Goal: Transaction & Acquisition: Obtain resource

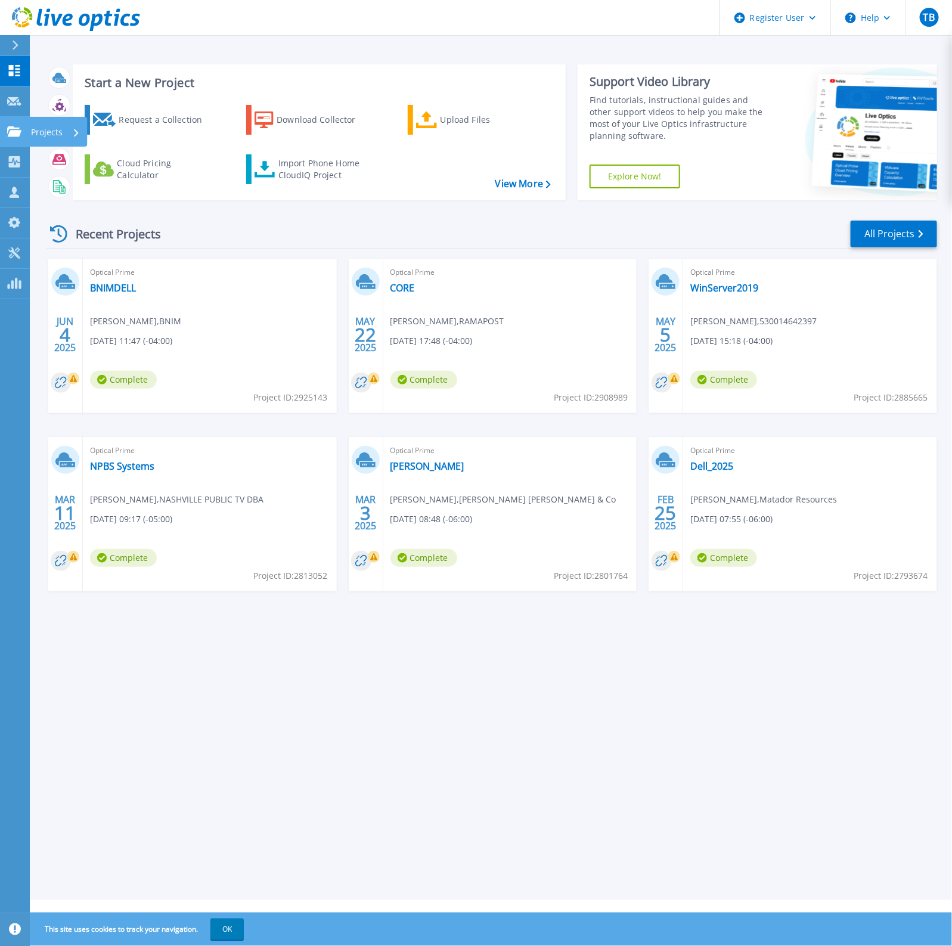
click at [15, 132] on icon at bounding box center [14, 131] width 14 height 10
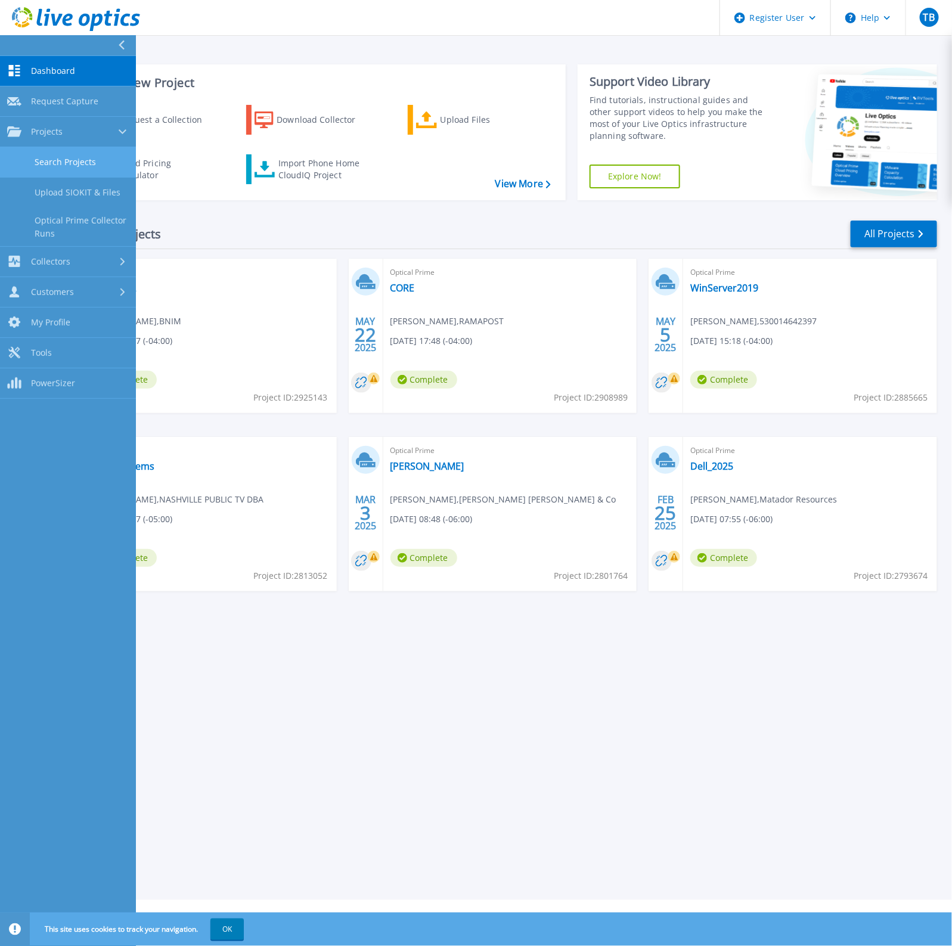
click at [85, 156] on link "Search Projects" at bounding box center [68, 162] width 136 height 30
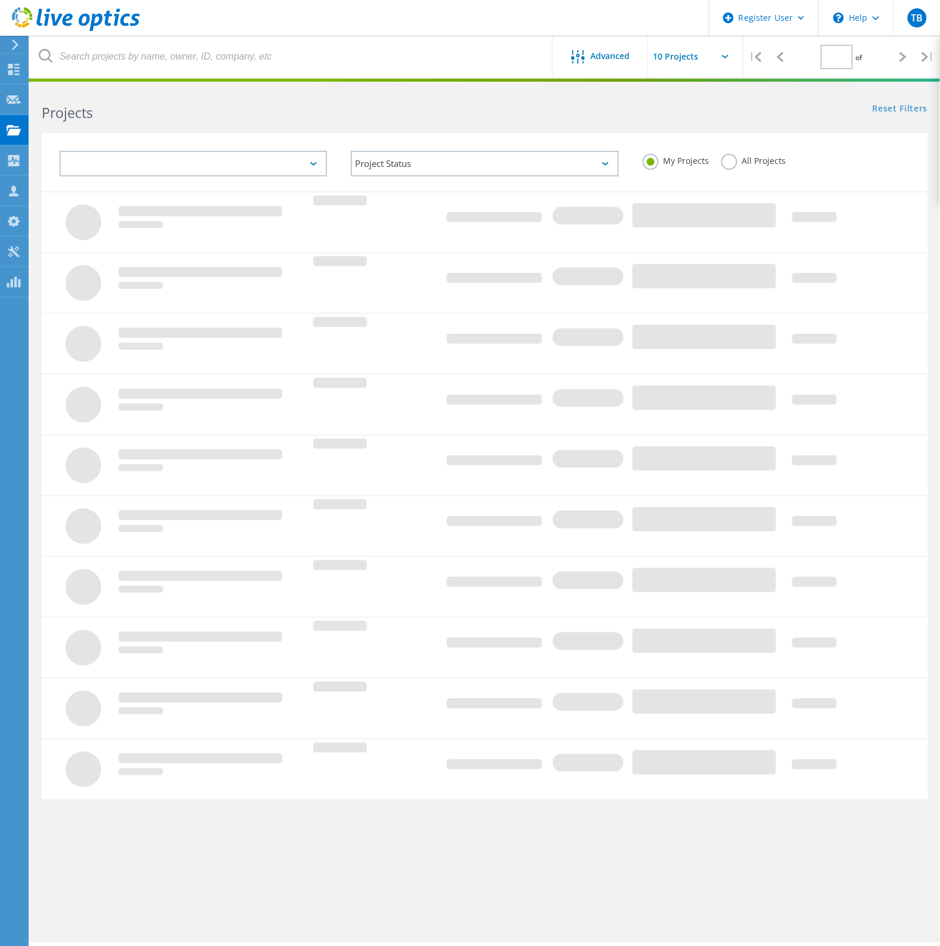
type input "1"
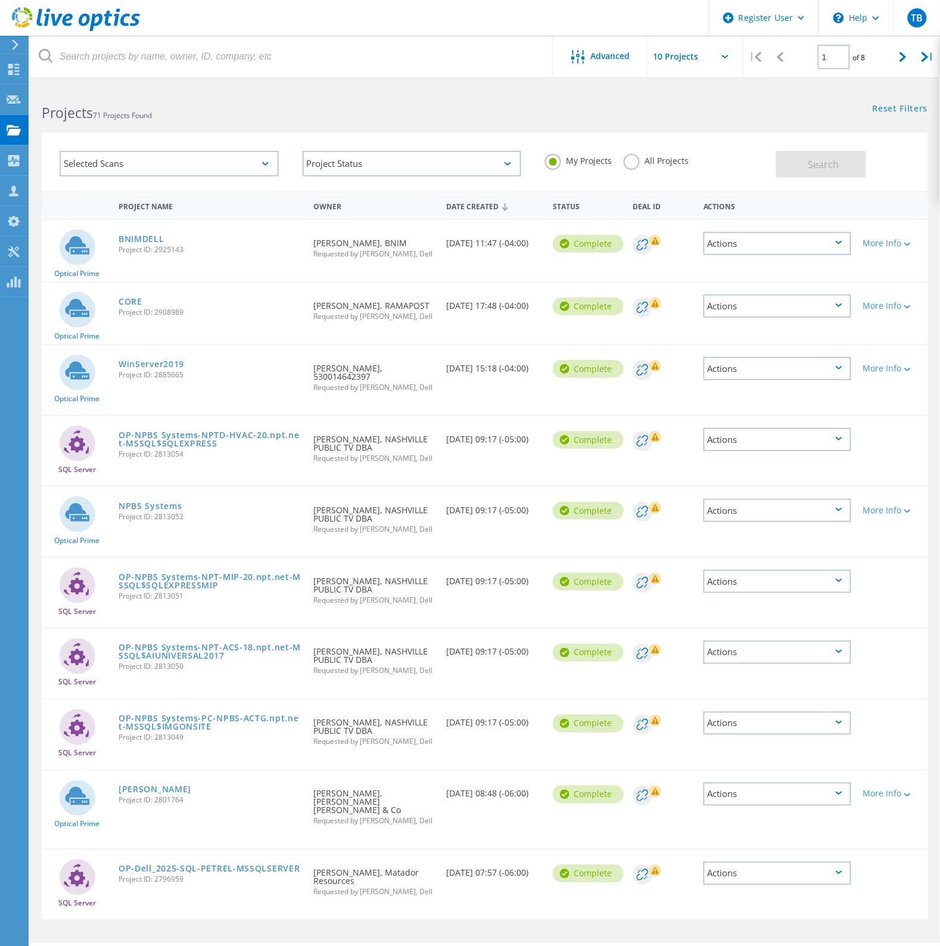
click at [639, 162] on label "All Projects" at bounding box center [656, 159] width 65 height 11
click at [0, 0] on input "All Projects" at bounding box center [0, 0] width 0 height 0
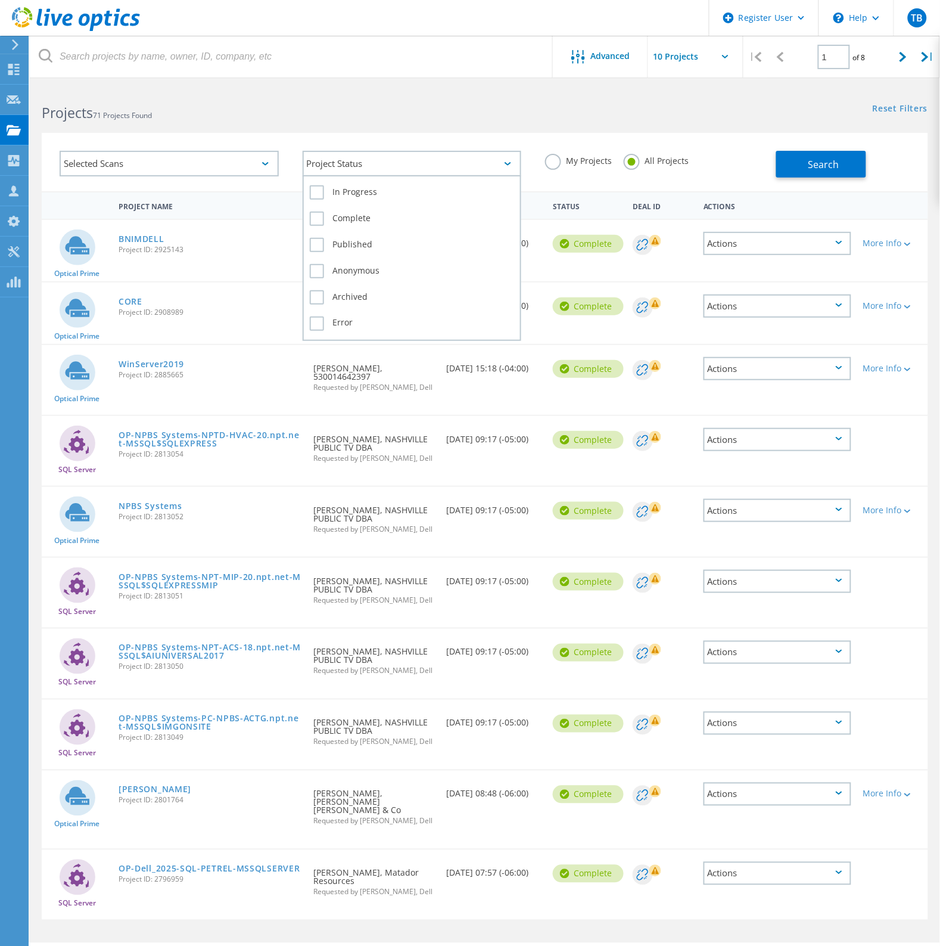
click at [344, 162] on div "Project Status" at bounding box center [412, 164] width 219 height 26
click at [350, 164] on div "Project Status" at bounding box center [412, 164] width 219 height 26
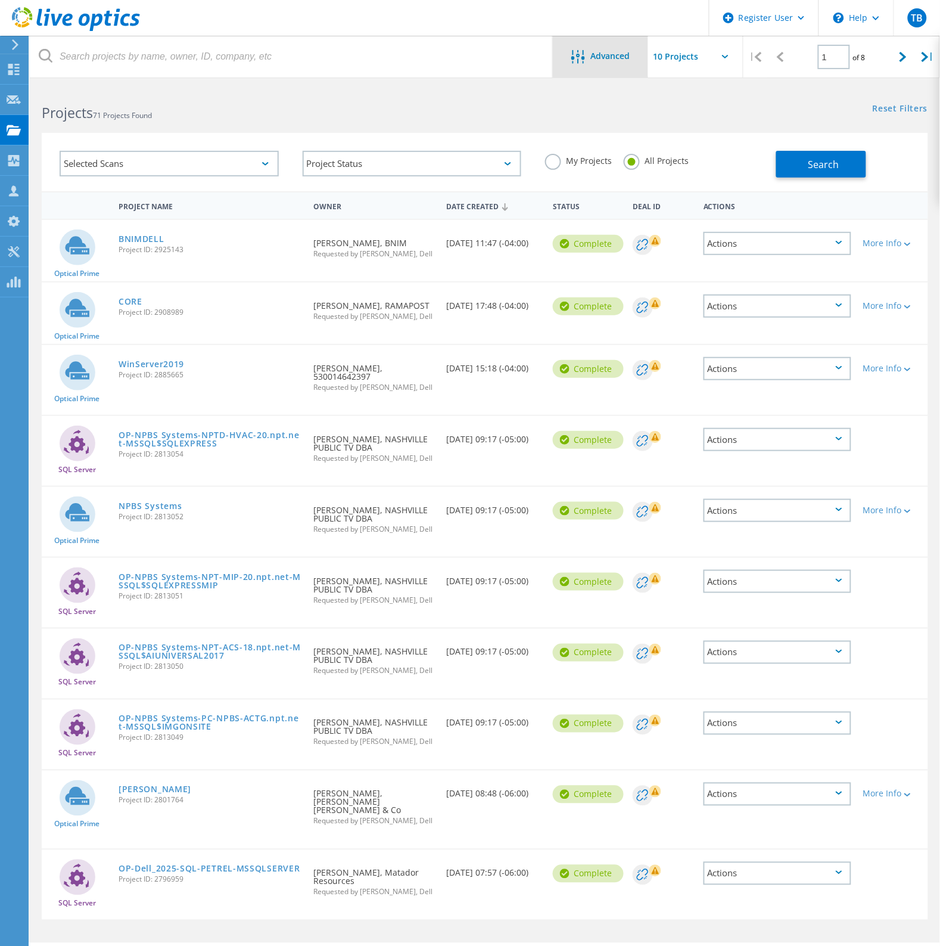
click at [593, 72] on div "Advanced" at bounding box center [600, 57] width 95 height 42
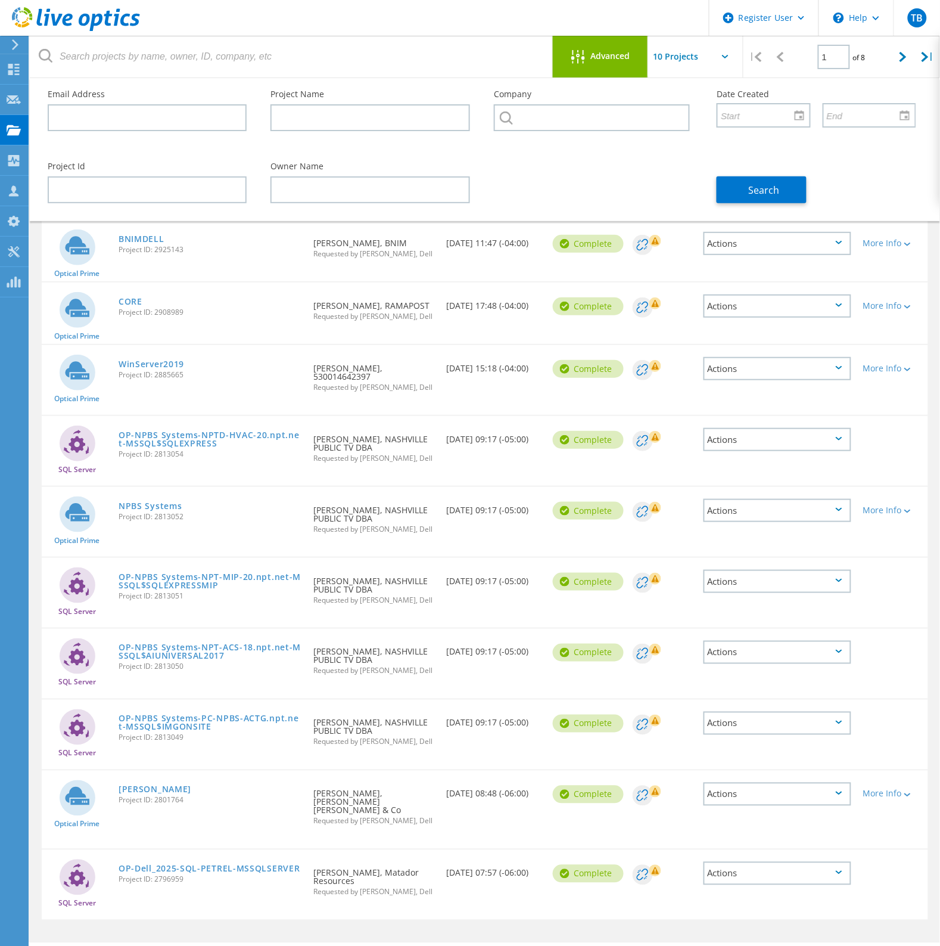
click at [630, 64] on div "Advanced" at bounding box center [600, 57] width 95 height 15
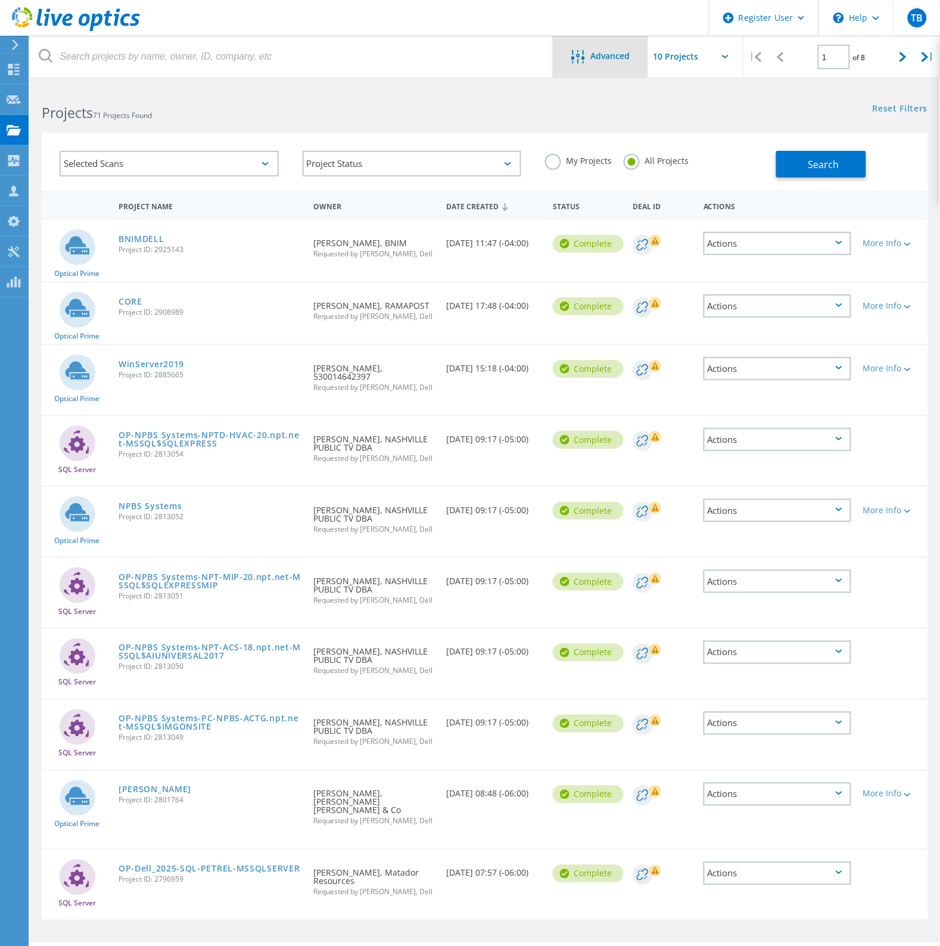
click at [620, 60] on span "Advanced" at bounding box center [610, 56] width 39 height 8
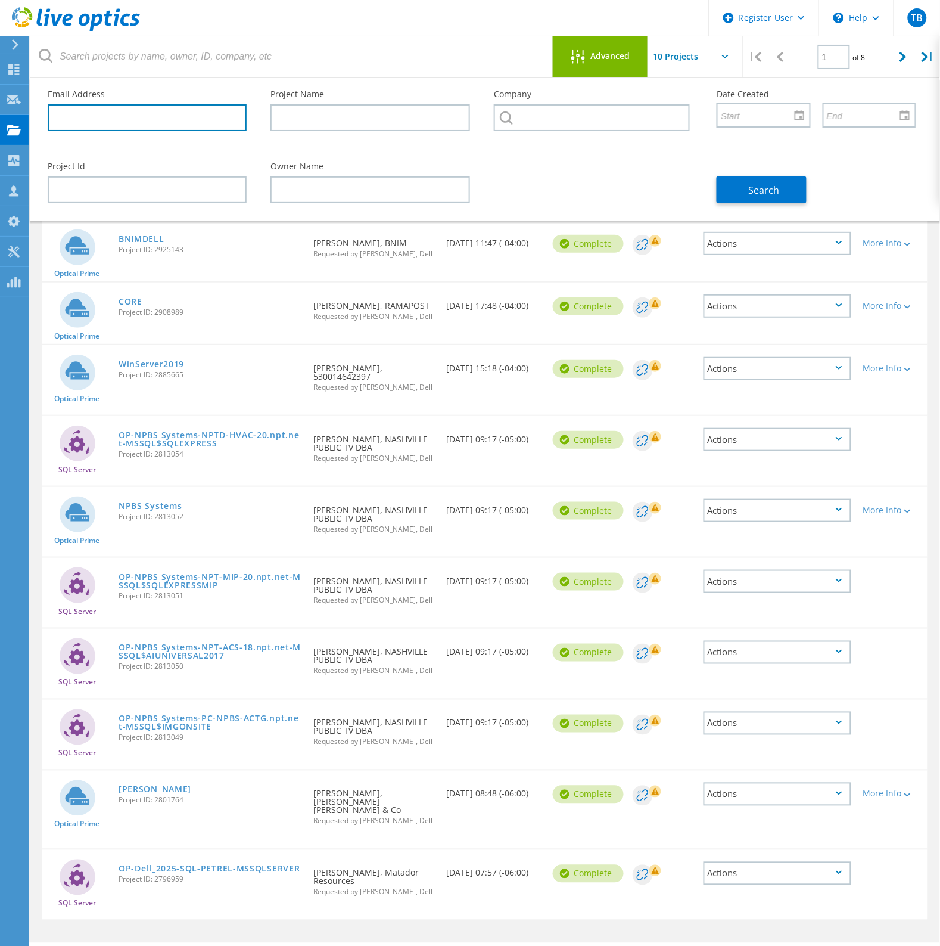
click at [141, 116] on input "text" at bounding box center [147, 117] width 199 height 27
paste input "dpartyka@holtpaper.com"
type input "dpartyka@holtpaper.com"
click at [767, 191] on span "Search" at bounding box center [764, 190] width 31 height 13
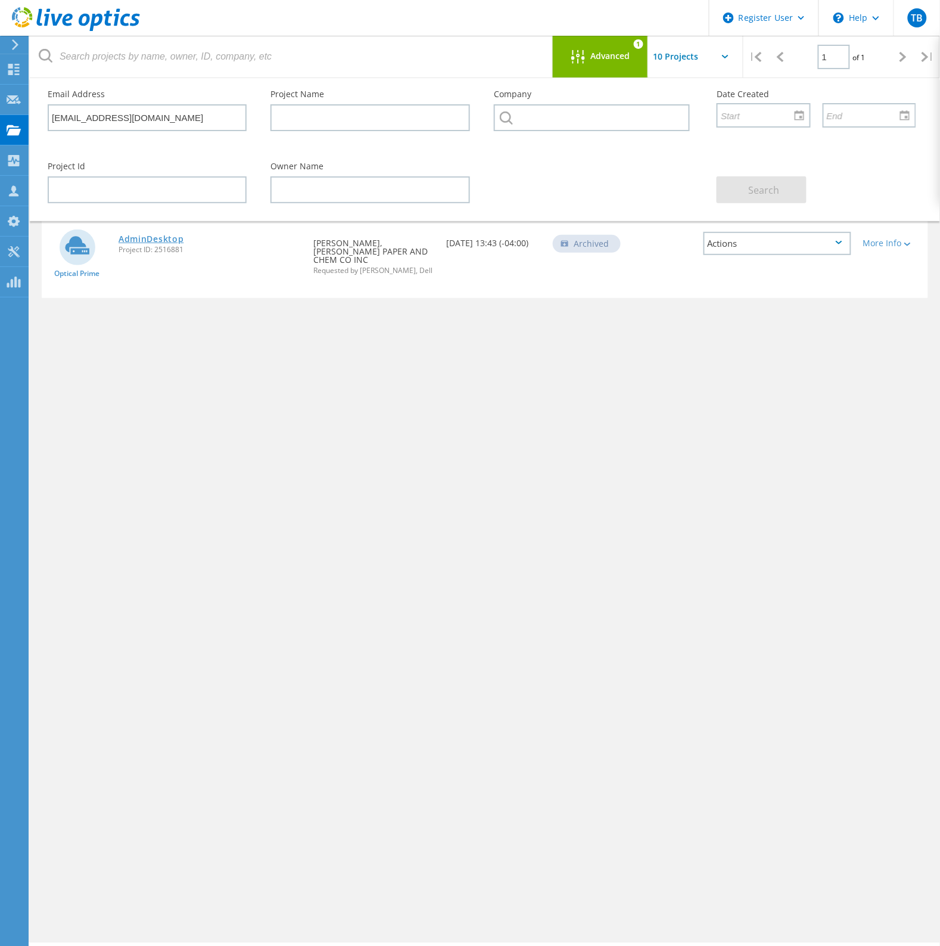
click at [173, 240] on link "AdminDesktop" at bounding box center [151, 239] width 65 height 8
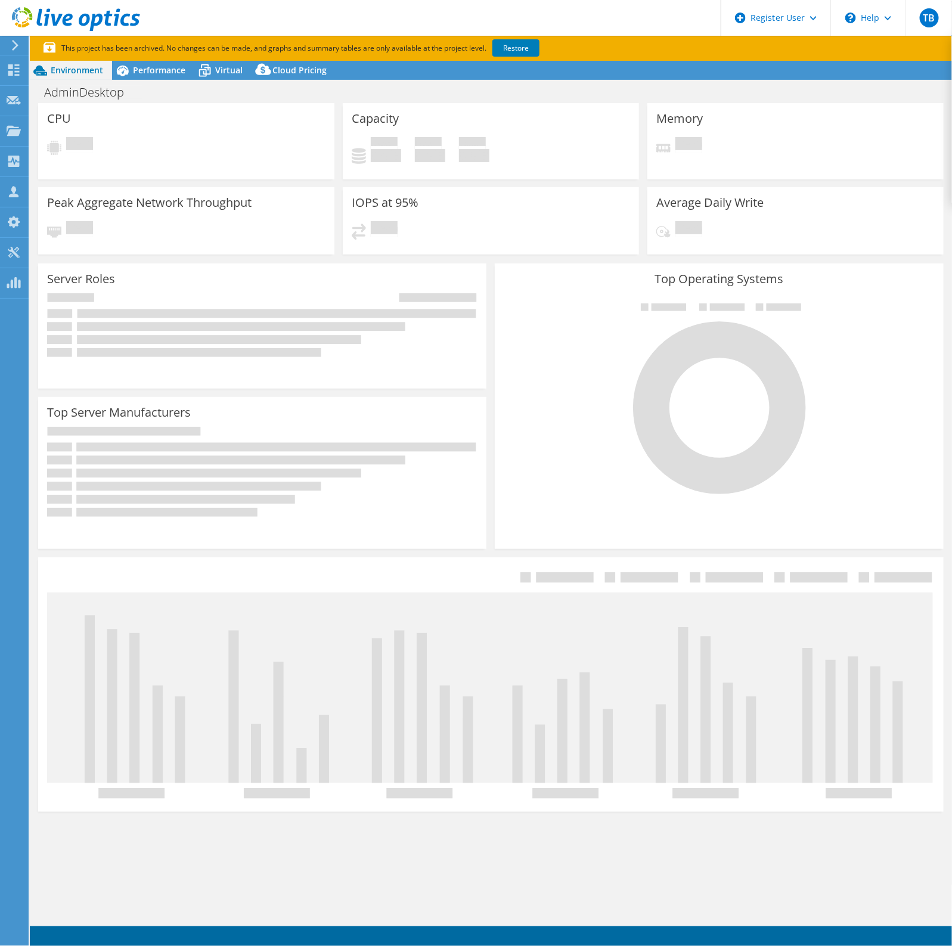
select select "USD"
select select "USEast"
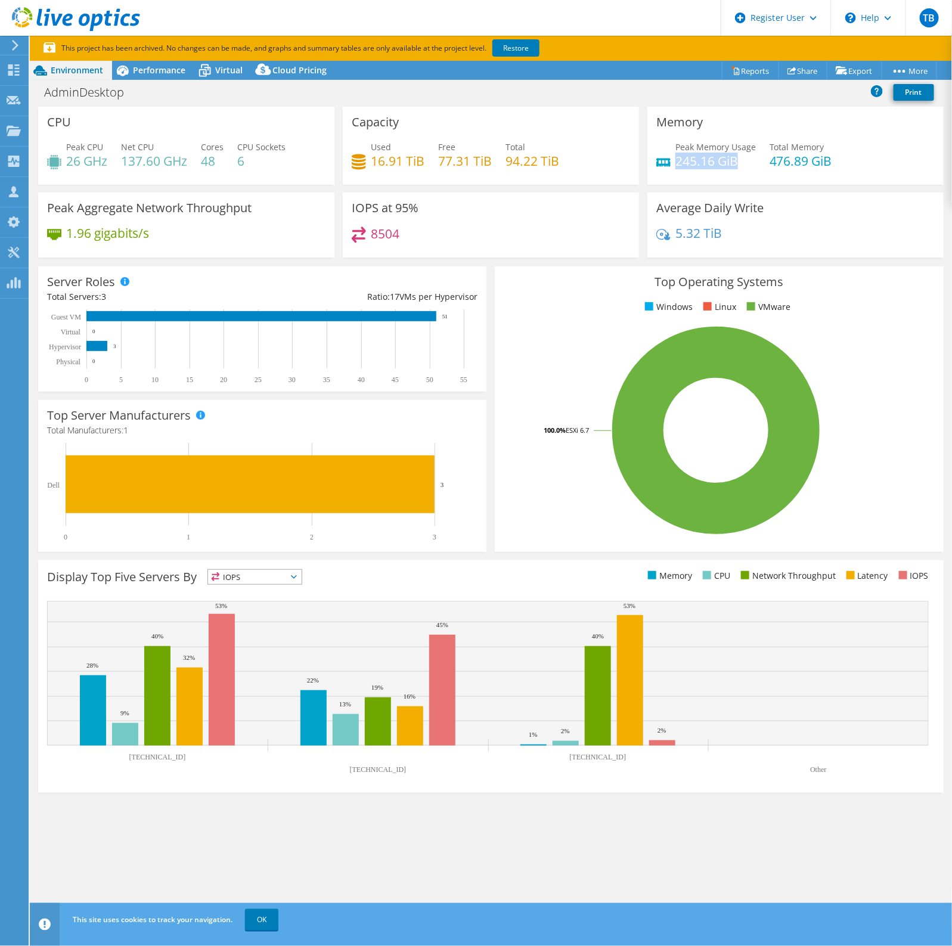
drag, startPoint x: 747, startPoint y: 162, endPoint x: 677, endPoint y: 157, distance: 69.9
click at [677, 157] on h4 "245.16 GiB" at bounding box center [715, 160] width 80 height 13
drag, startPoint x: 571, startPoint y: 166, endPoint x: 356, endPoint y: 151, distance: 215.1
click at [356, 151] on div "Used 16.91 TiB Free 77.31 TiB Total 94.22 TiB" at bounding box center [491, 160] width 278 height 39
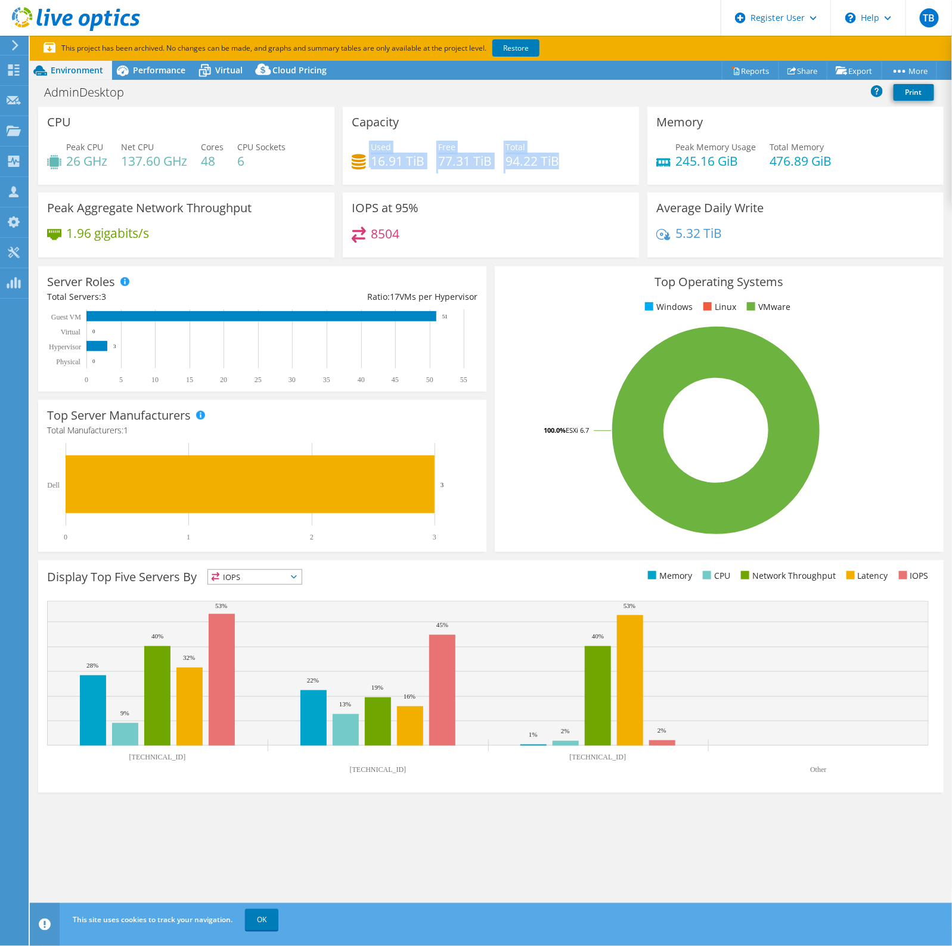
click at [376, 154] on h4 "16.91 TiB" at bounding box center [398, 160] width 54 height 13
drag, startPoint x: 257, startPoint y: 159, endPoint x: 194, endPoint y: 164, distance: 63.4
click at [194, 164] on div "Peak CPU 26 GHz Net CPU 137.60 GHz Cores 48 CPU Sockets 6" at bounding box center [186, 160] width 278 height 39
click at [138, 72] on span "Performance" at bounding box center [159, 69] width 52 height 11
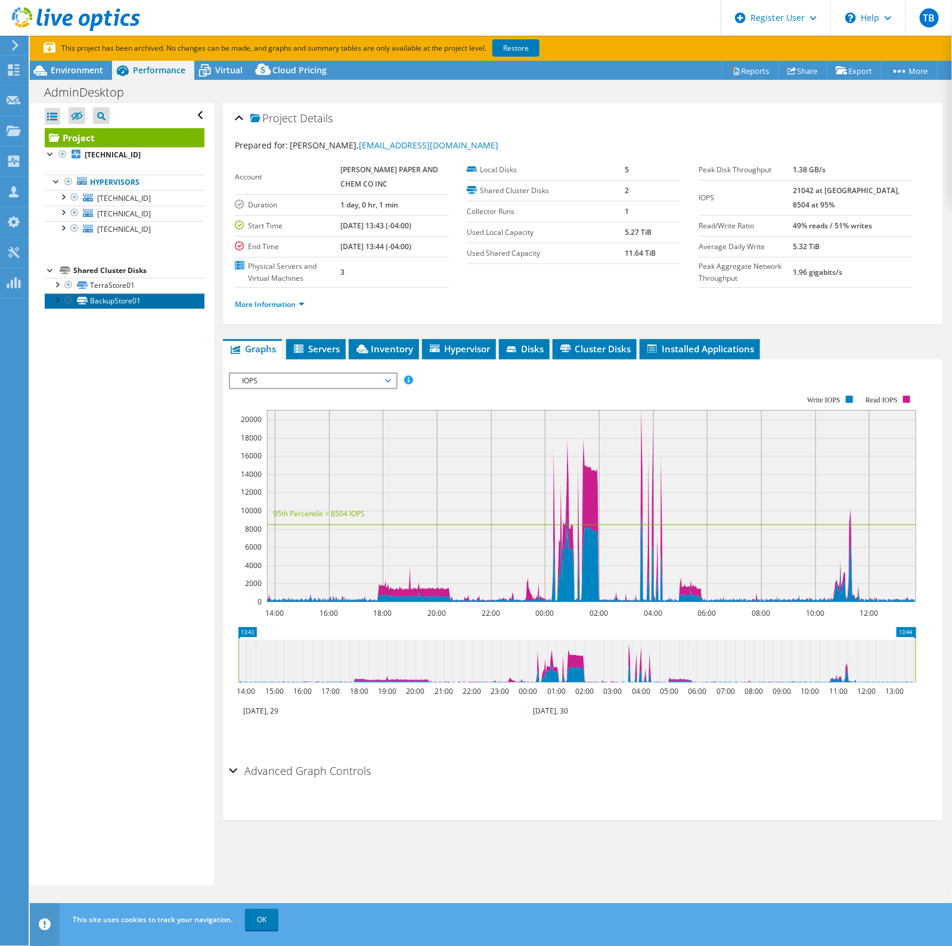
click at [114, 308] on link "BackupStore01" at bounding box center [125, 300] width 160 height 15
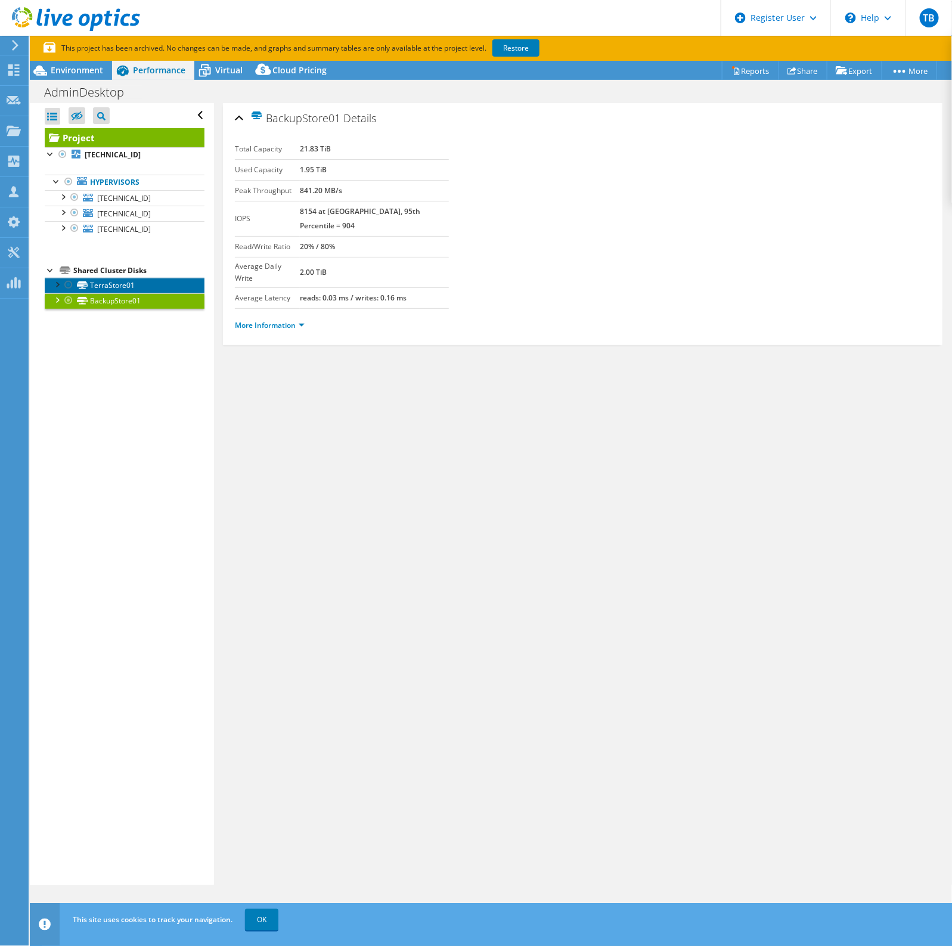
click at [105, 282] on link "TerraStore01" at bounding box center [125, 285] width 160 height 15
click at [103, 301] on link "BackupStore01" at bounding box center [125, 300] width 160 height 15
click at [280, 320] on link "More Information" at bounding box center [270, 325] width 70 height 10
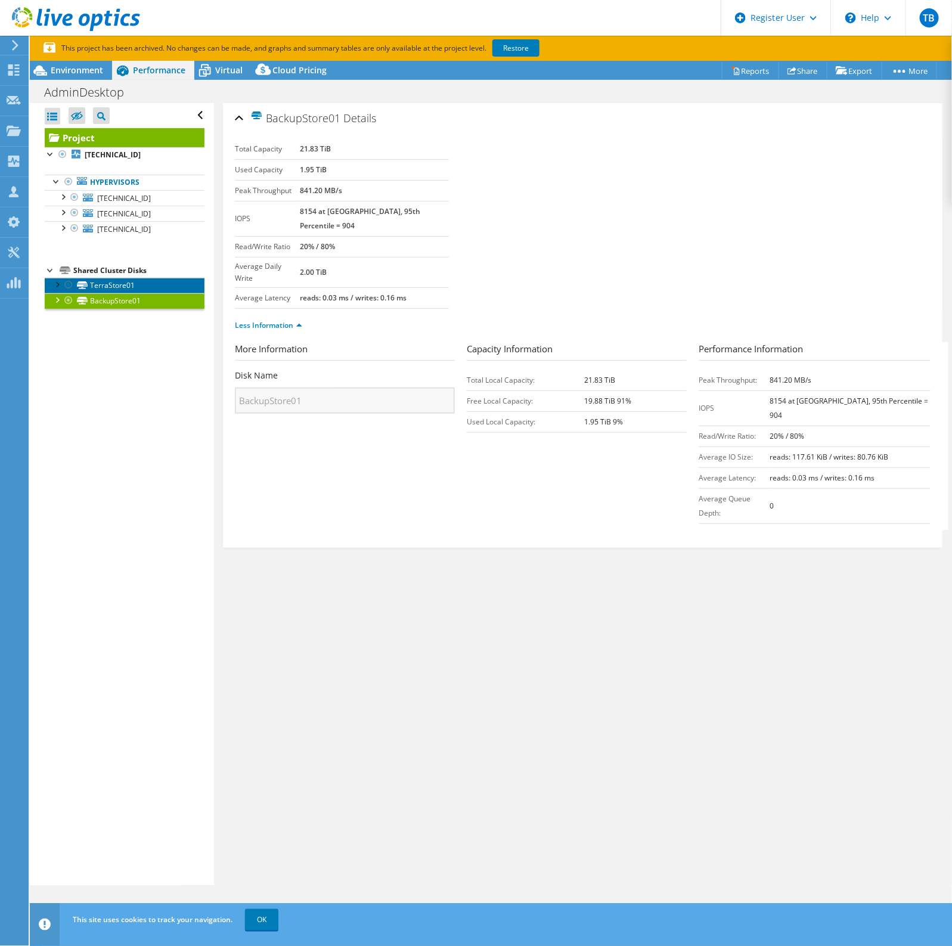
click at [131, 287] on link "TerraStore01" at bounding box center [125, 285] width 160 height 15
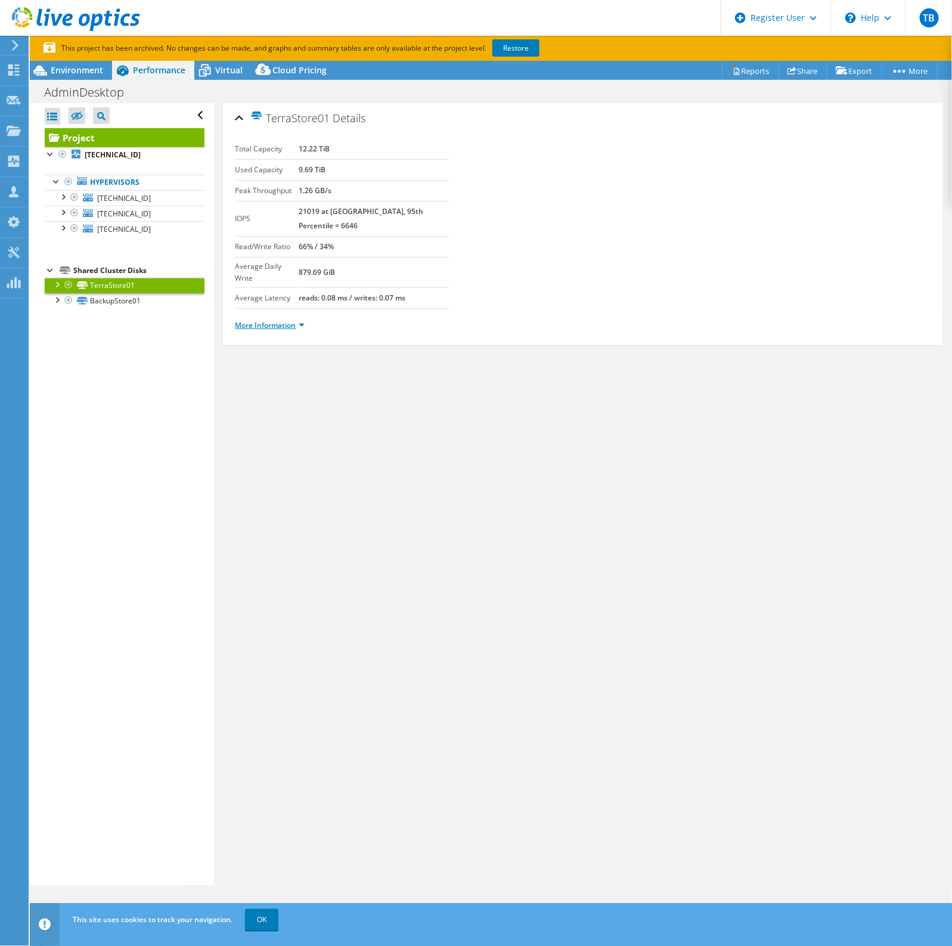
click at [275, 320] on link "More Information" at bounding box center [270, 325] width 70 height 10
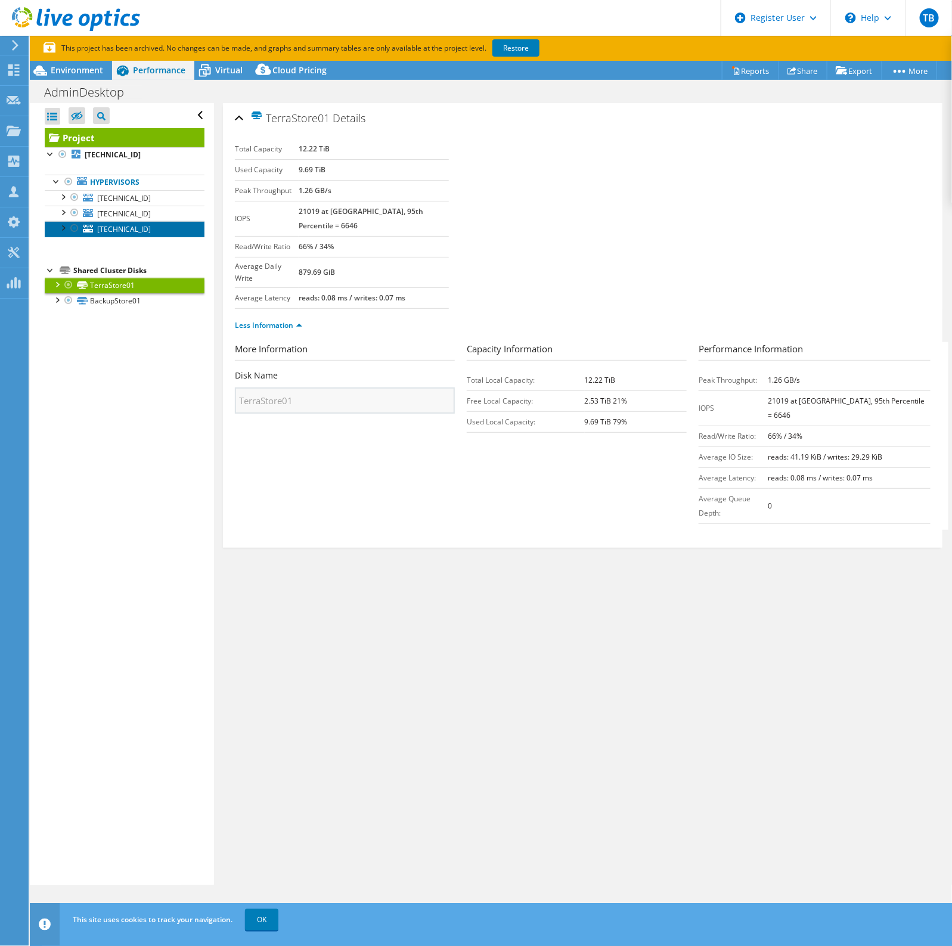
click at [123, 230] on span "192.168.1.191" at bounding box center [124, 229] width 54 height 10
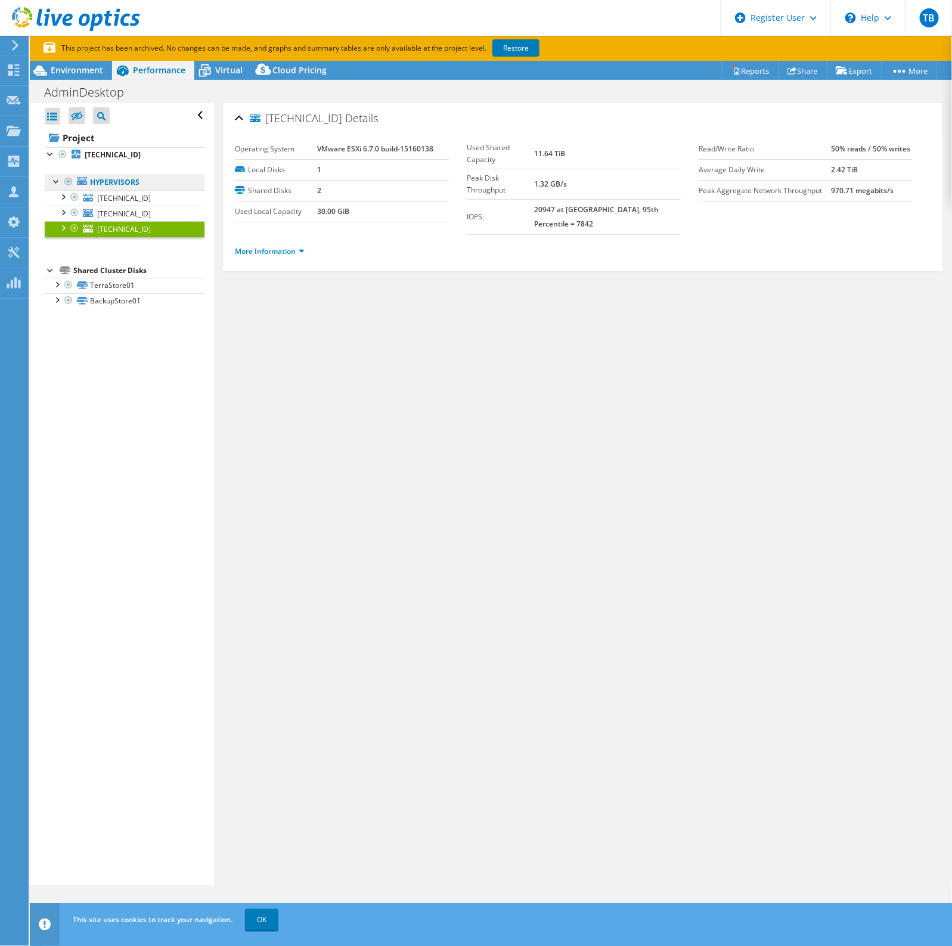
click at [130, 190] on link "Hypervisors" at bounding box center [125, 182] width 160 height 15
click at [130, 192] on link "192.168.1.190" at bounding box center [125, 197] width 160 height 15
click at [128, 212] on span "192.168.1.254" at bounding box center [124, 214] width 54 height 10
click at [130, 226] on span "192.168.1.191" at bounding box center [124, 229] width 54 height 10
click at [143, 215] on span "192.168.1.254" at bounding box center [124, 214] width 54 height 10
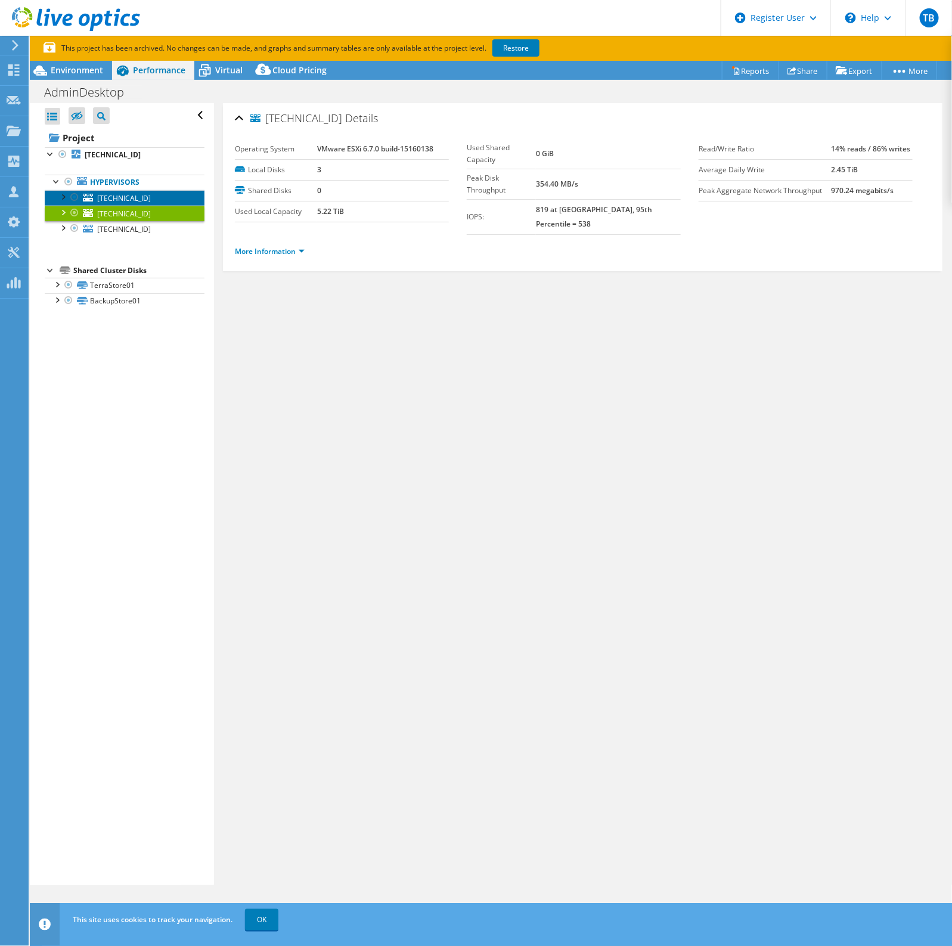
click at [138, 201] on span "192.168.1.190" at bounding box center [124, 198] width 54 height 10
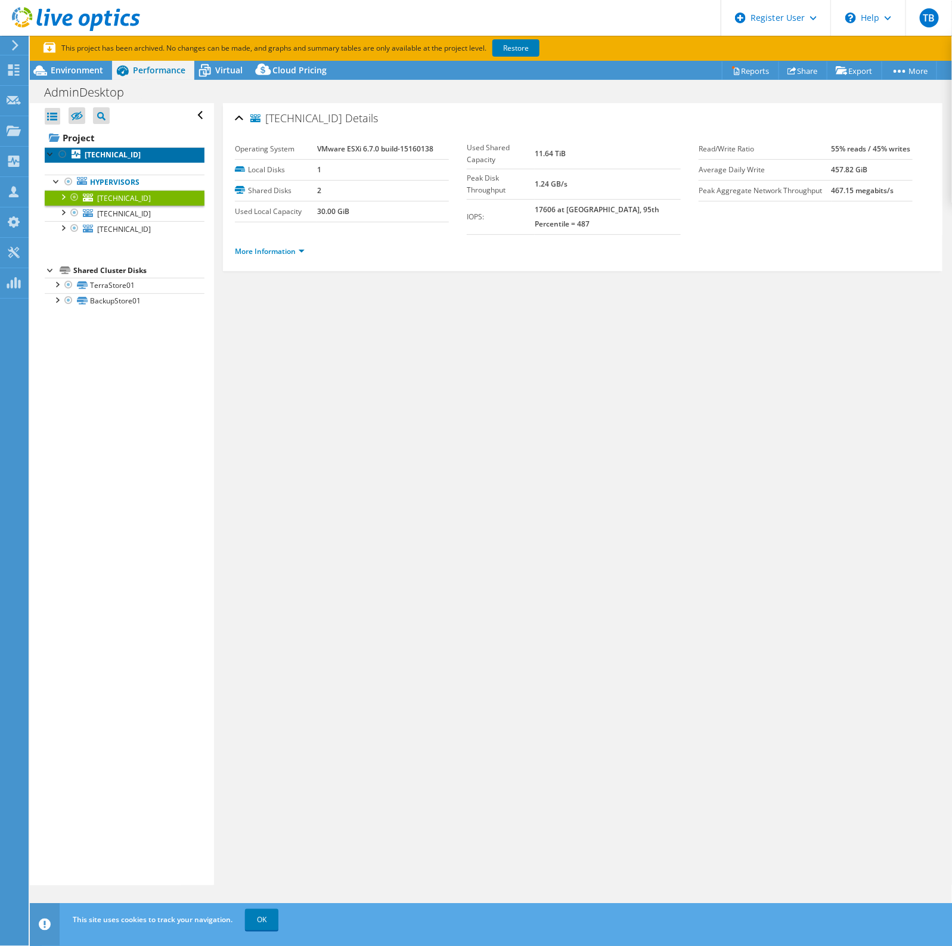
click at [111, 155] on b "192.168.1.190" at bounding box center [113, 155] width 56 height 10
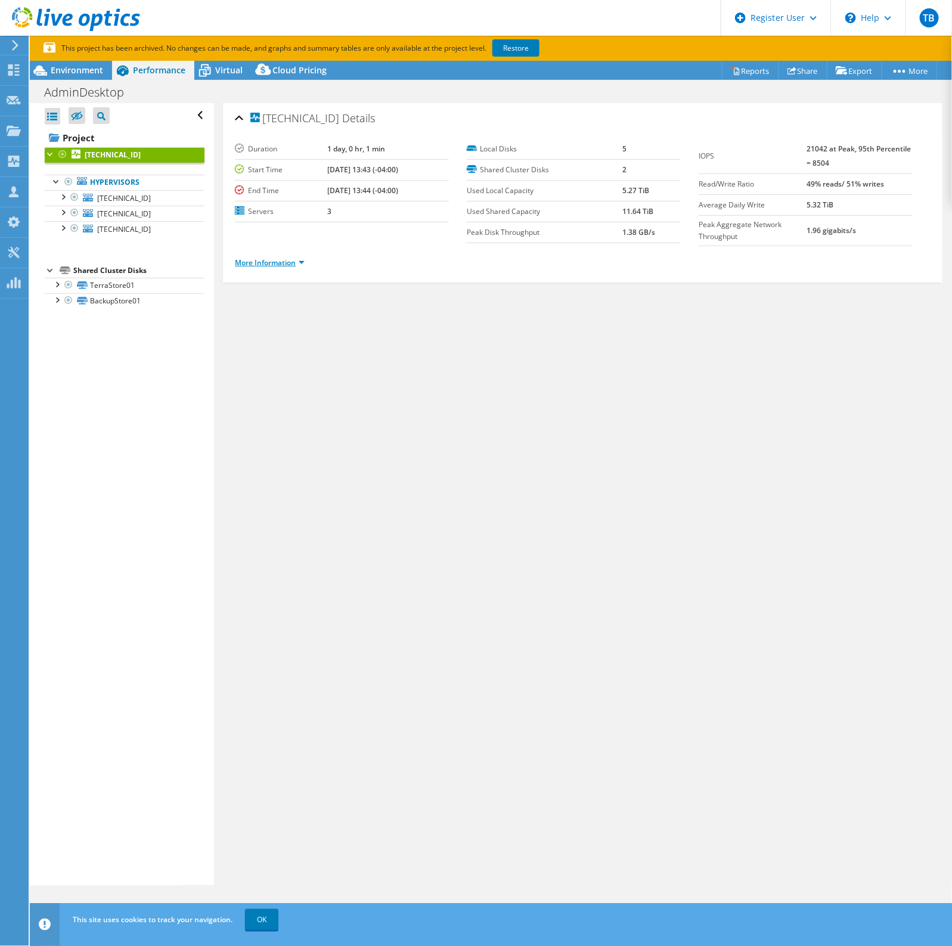
click at [295, 263] on link "More Information" at bounding box center [270, 262] width 70 height 10
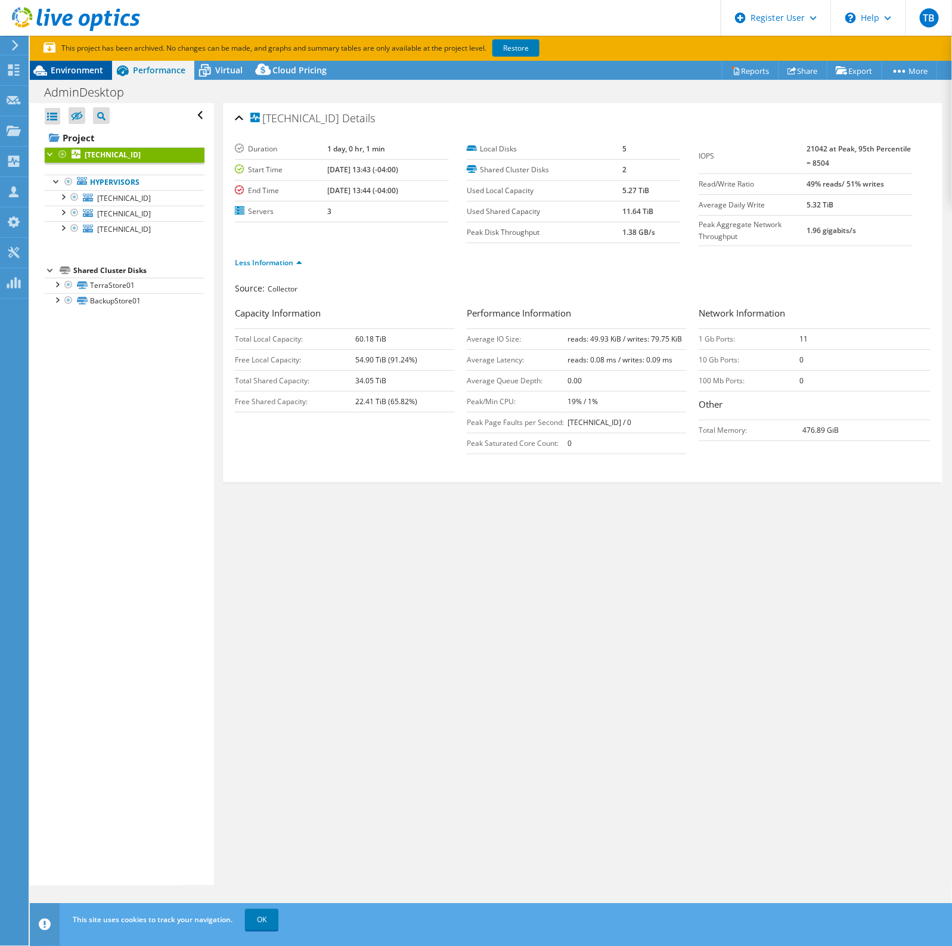
click at [74, 70] on span "Environment" at bounding box center [77, 69] width 52 height 11
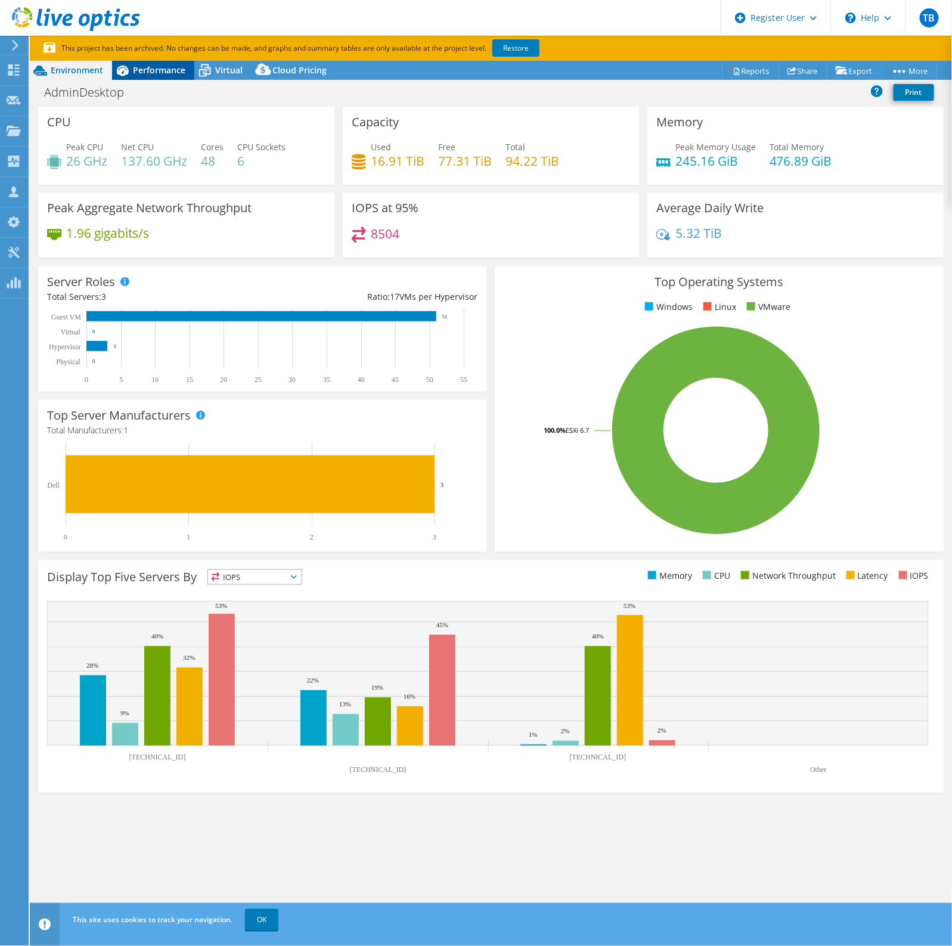
click at [166, 72] on span "Performance" at bounding box center [159, 69] width 52 height 11
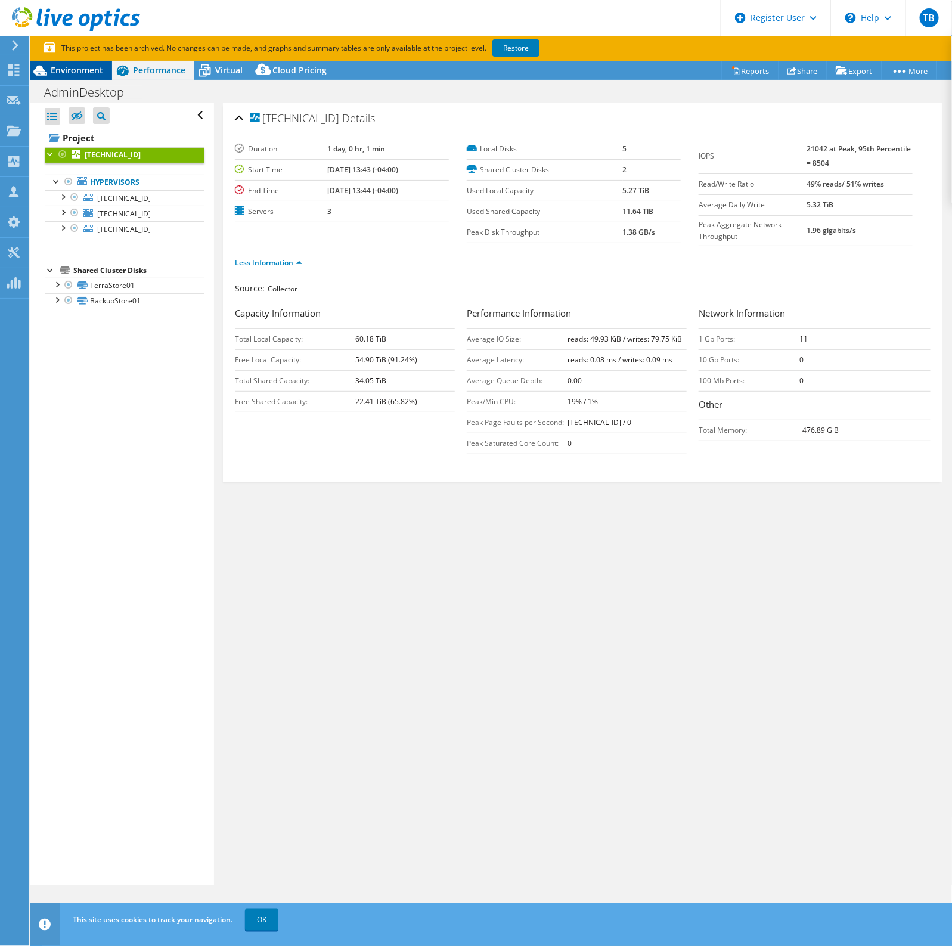
click at [57, 67] on span "Environment" at bounding box center [77, 69] width 52 height 11
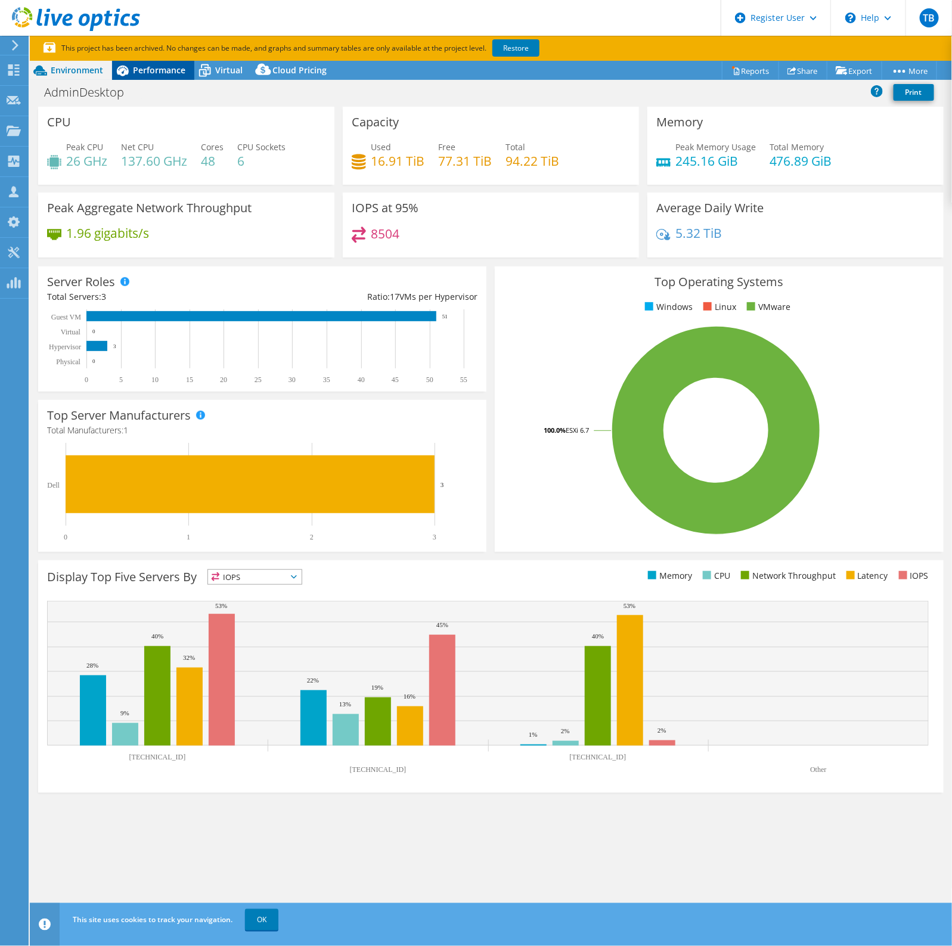
click at [164, 76] on div "Performance" at bounding box center [153, 70] width 82 height 19
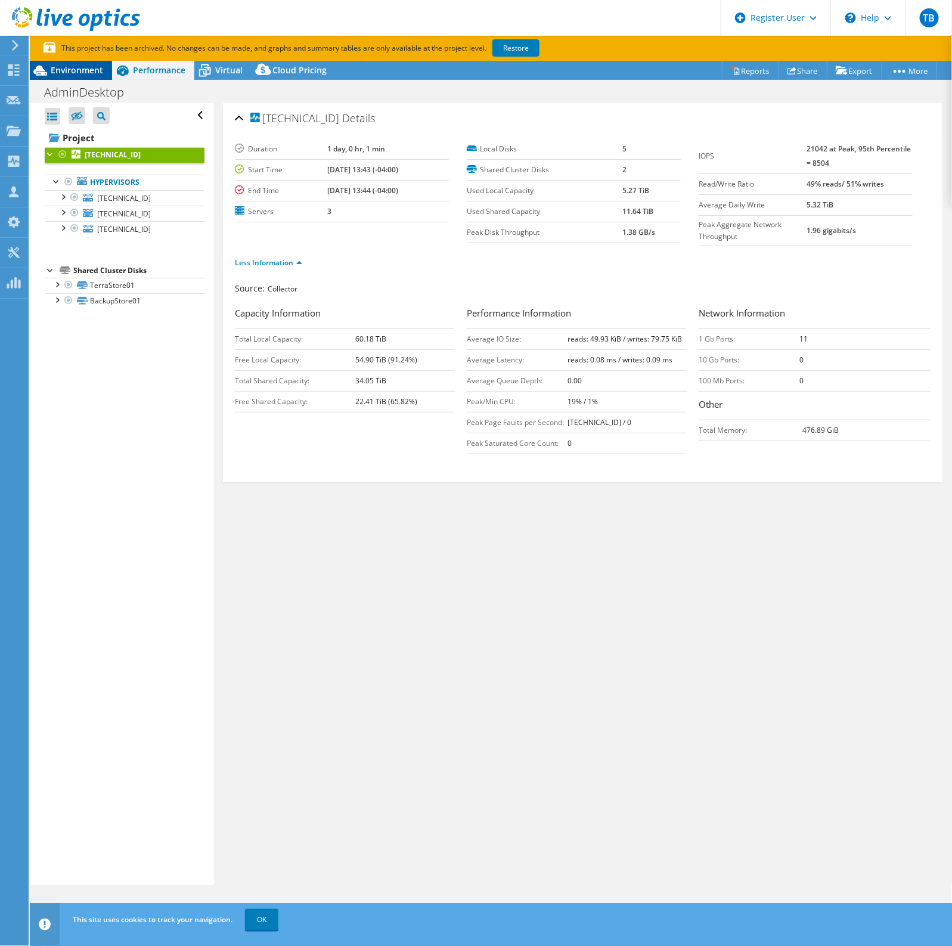
click at [79, 64] on div "Environment" at bounding box center [71, 70] width 82 height 19
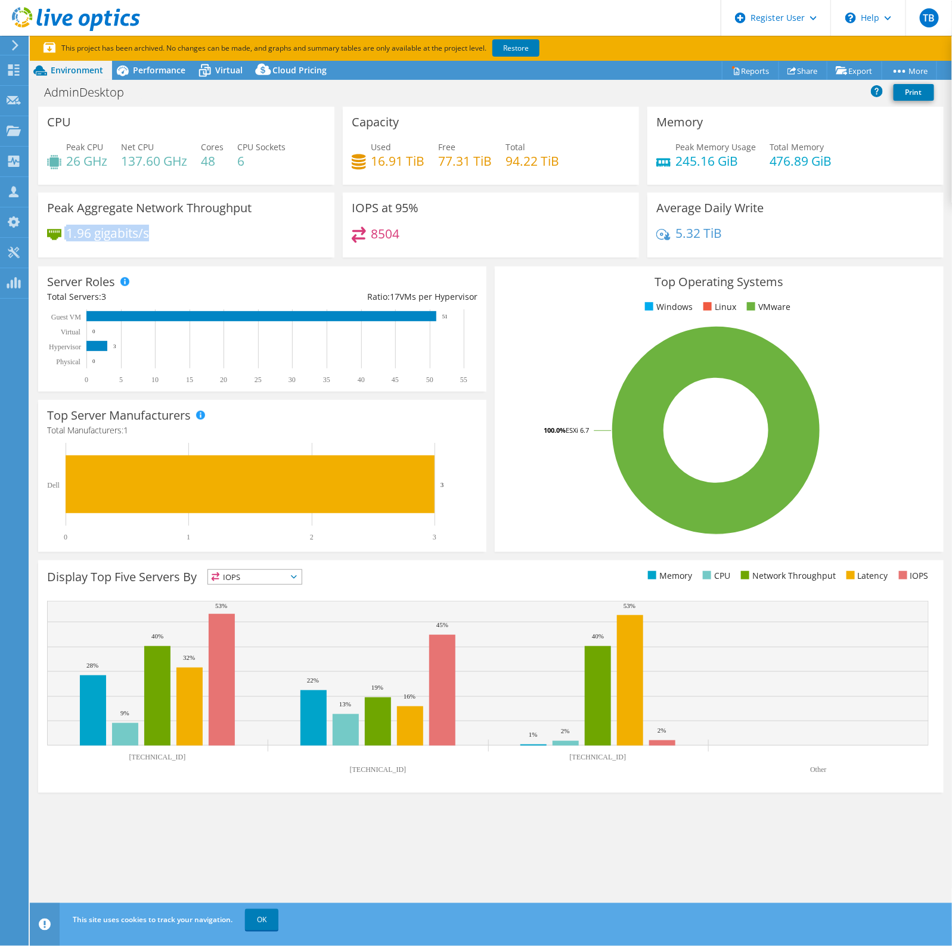
drag, startPoint x: 64, startPoint y: 232, endPoint x: 154, endPoint y: 232, distance: 90.0
click at [154, 232] on div "1.96 gigabits/s" at bounding box center [186, 238] width 278 height 25
drag, startPoint x: 403, startPoint y: 234, endPoint x: 359, endPoint y: 233, distance: 44.1
click at [359, 233] on div "8504" at bounding box center [491, 239] width 278 height 26
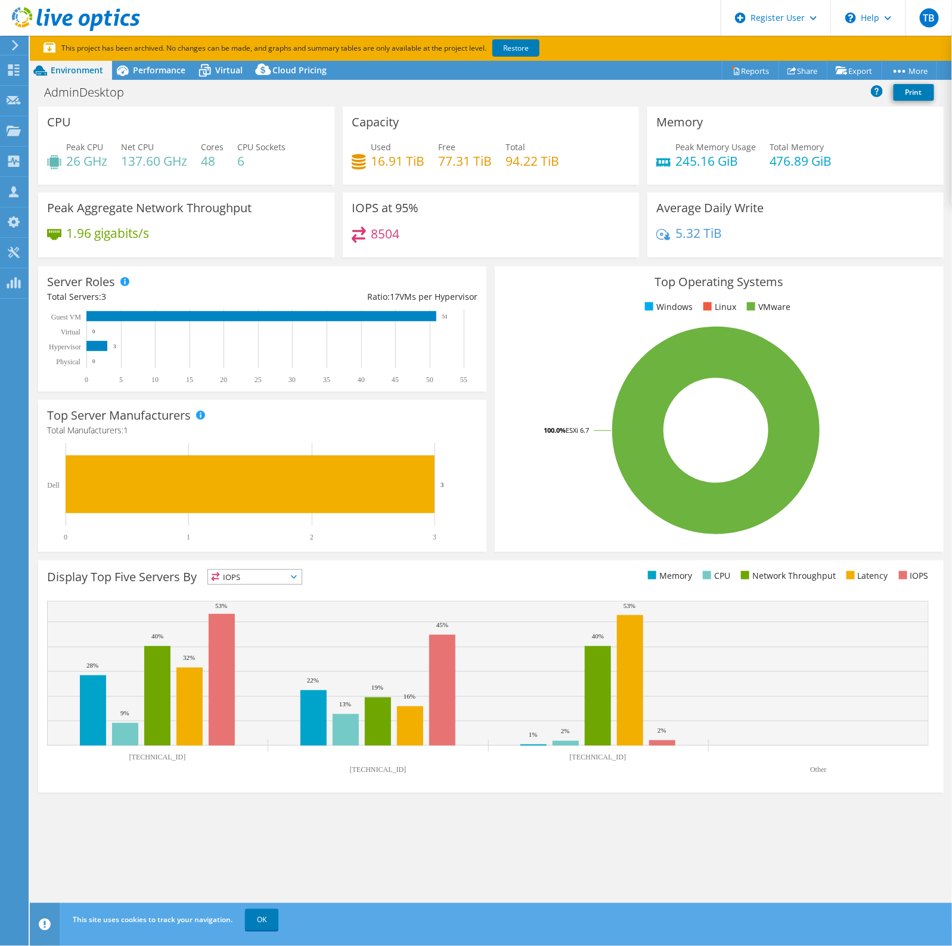
click at [359, 233] on icon at bounding box center [359, 234] width 14 height 17
drag, startPoint x: 374, startPoint y: 159, endPoint x: 426, endPoint y: 166, distance: 52.9
click at [426, 166] on div "Used 16.91 TiB Free 77.31 TiB Total 94.22 TiB" at bounding box center [491, 160] width 278 height 39
click at [480, 164] on h4 "77.31 TiB" at bounding box center [465, 160] width 54 height 13
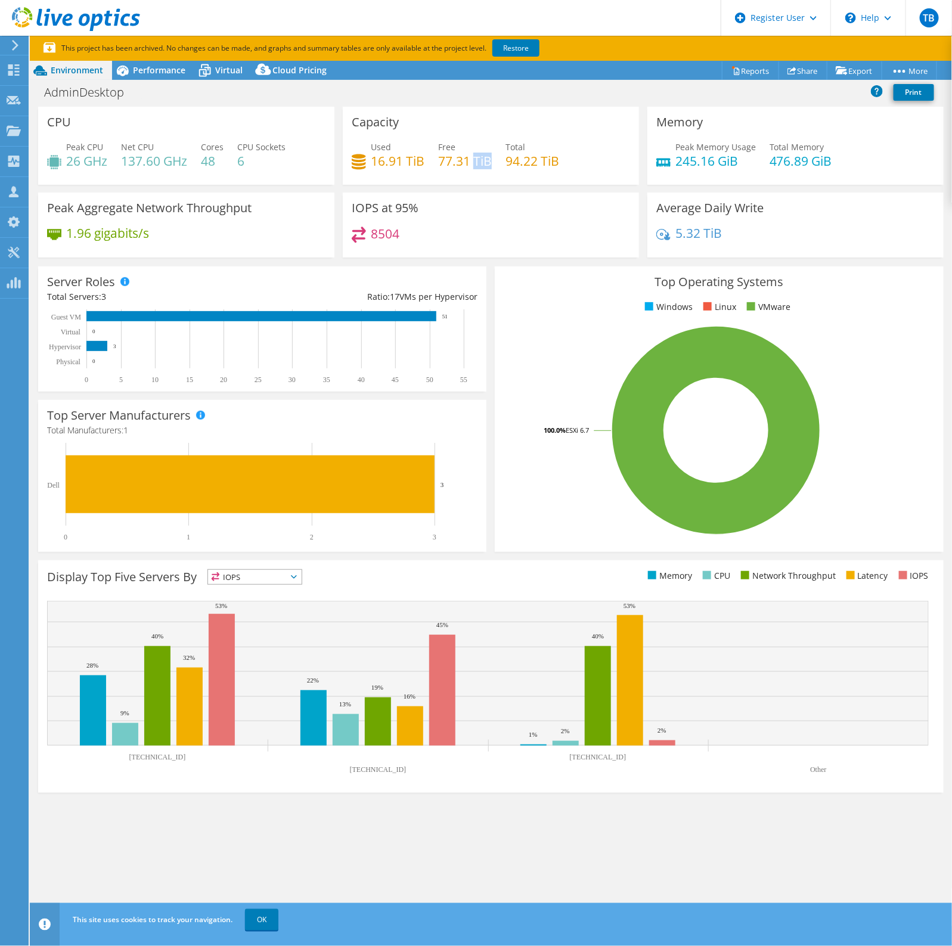
click at [480, 164] on h4 "77.31 TiB" at bounding box center [465, 160] width 54 height 13
click at [544, 157] on h4 "94.22 TiB" at bounding box center [532, 160] width 54 height 13
drag, startPoint x: 572, startPoint y: 150, endPoint x: 368, endPoint y: 150, distance: 204.4
click at [368, 150] on div "Used 16.91 TiB Free 77.31 TiB Total 94.22 TiB" at bounding box center [491, 160] width 278 height 39
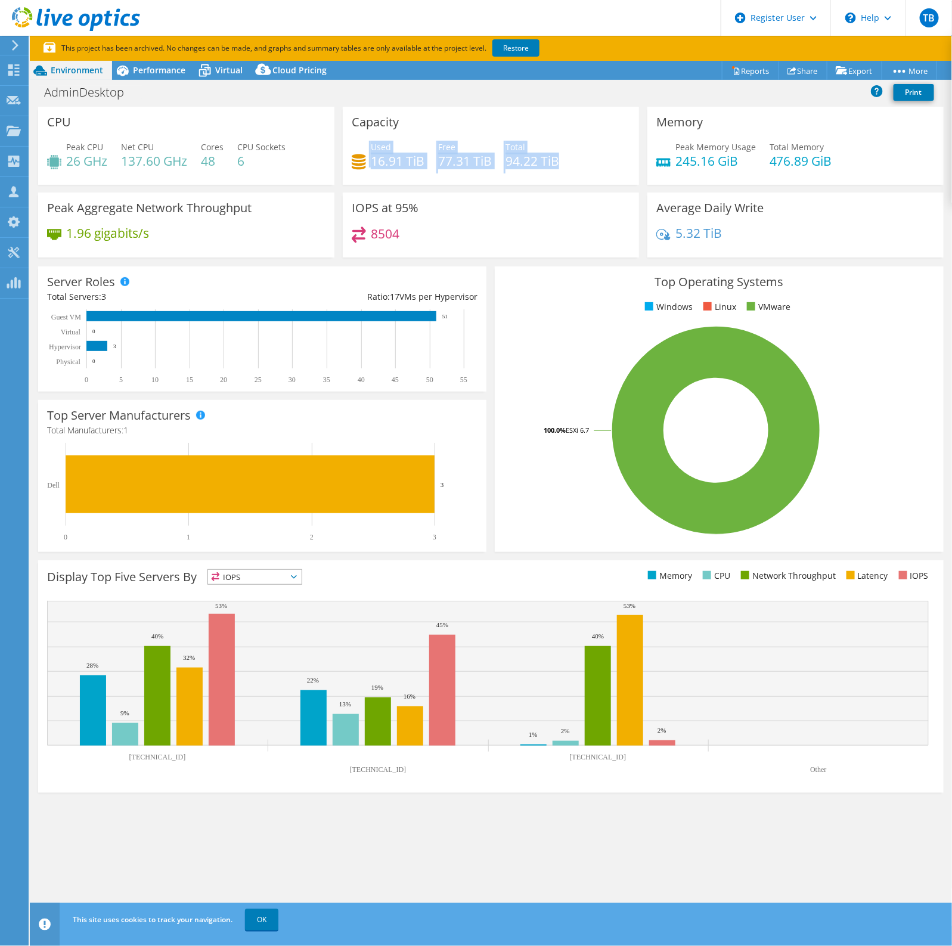
click at [368, 150] on div "Used 16.91 TiB" at bounding box center [388, 154] width 73 height 27
drag, startPoint x: 372, startPoint y: 147, endPoint x: 564, endPoint y: 170, distance: 193.4
click at [564, 170] on div "Used 16.91 TiB Free 77.31 TiB Total 94.22 TiB" at bounding box center [491, 160] width 278 height 39
click at [568, 167] on div "Used 16.91 TiB Free 77.31 TiB Total 94.22 TiB" at bounding box center [491, 160] width 278 height 39
drag, startPoint x: 562, startPoint y: 164, endPoint x: 374, endPoint y: 147, distance: 189.1
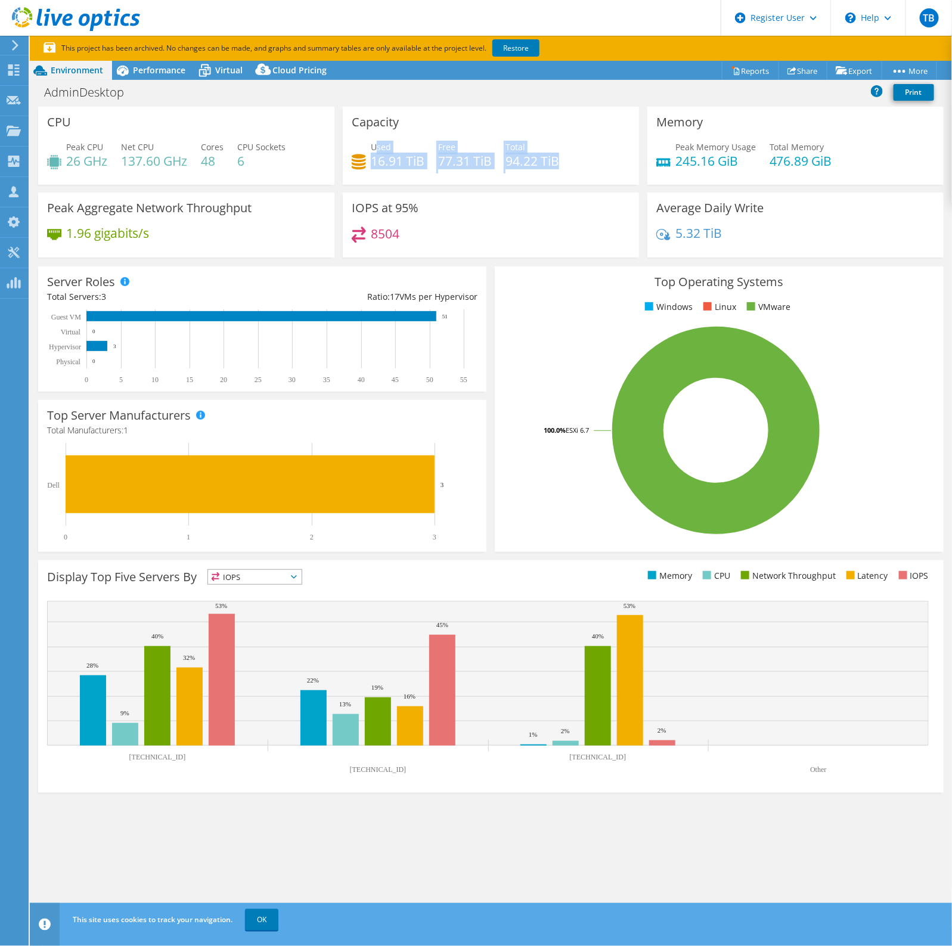
click at [374, 147] on div "Used 16.91 TiB Free 77.31 TiB Total 94.22 TiB" at bounding box center [491, 160] width 278 height 39
click at [374, 147] on span "Used" at bounding box center [381, 146] width 20 height 11
drag, startPoint x: 412, startPoint y: 240, endPoint x: 372, endPoint y: 234, distance: 40.4
click at [372, 234] on div "8504" at bounding box center [491, 239] width 278 height 26
click at [372, 234] on h4 "8504" at bounding box center [385, 233] width 29 height 13
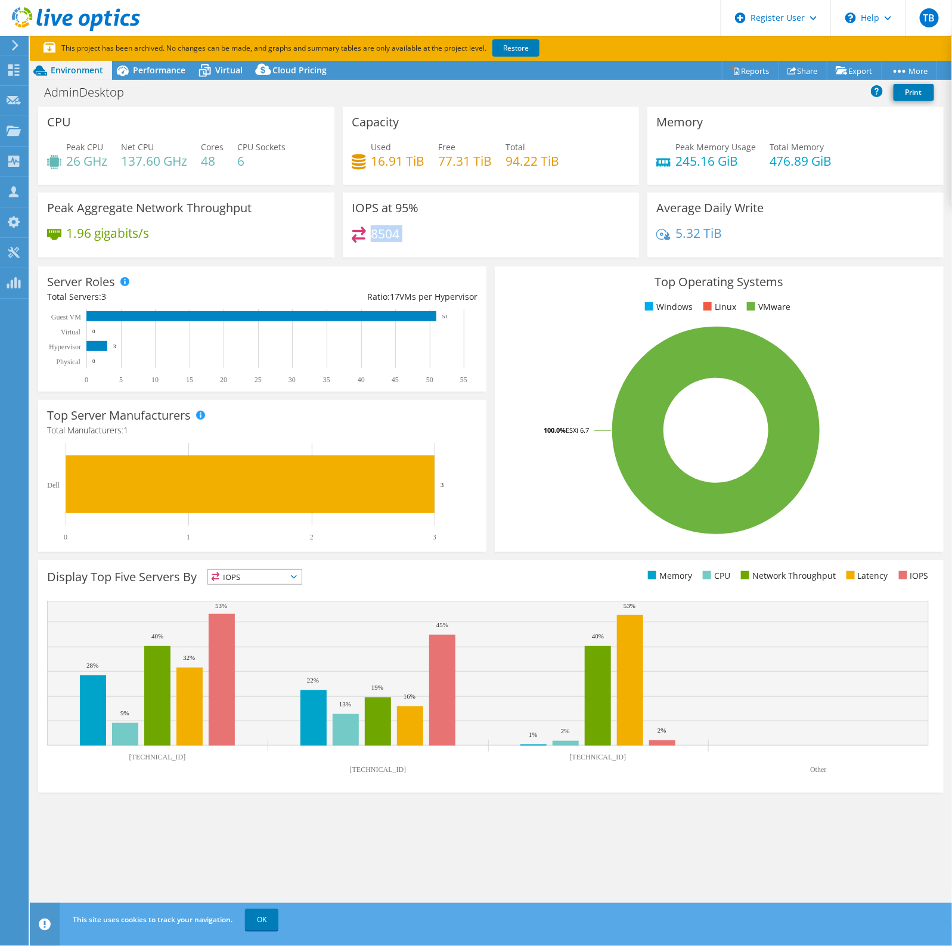
drag, startPoint x: 371, startPoint y: 234, endPoint x: 415, endPoint y: 232, distance: 43.5
click at [415, 234] on div "8504" at bounding box center [491, 239] width 278 height 26
click at [415, 232] on div "8504" at bounding box center [491, 239] width 278 height 26
click at [159, 72] on span "Performance" at bounding box center [159, 69] width 52 height 11
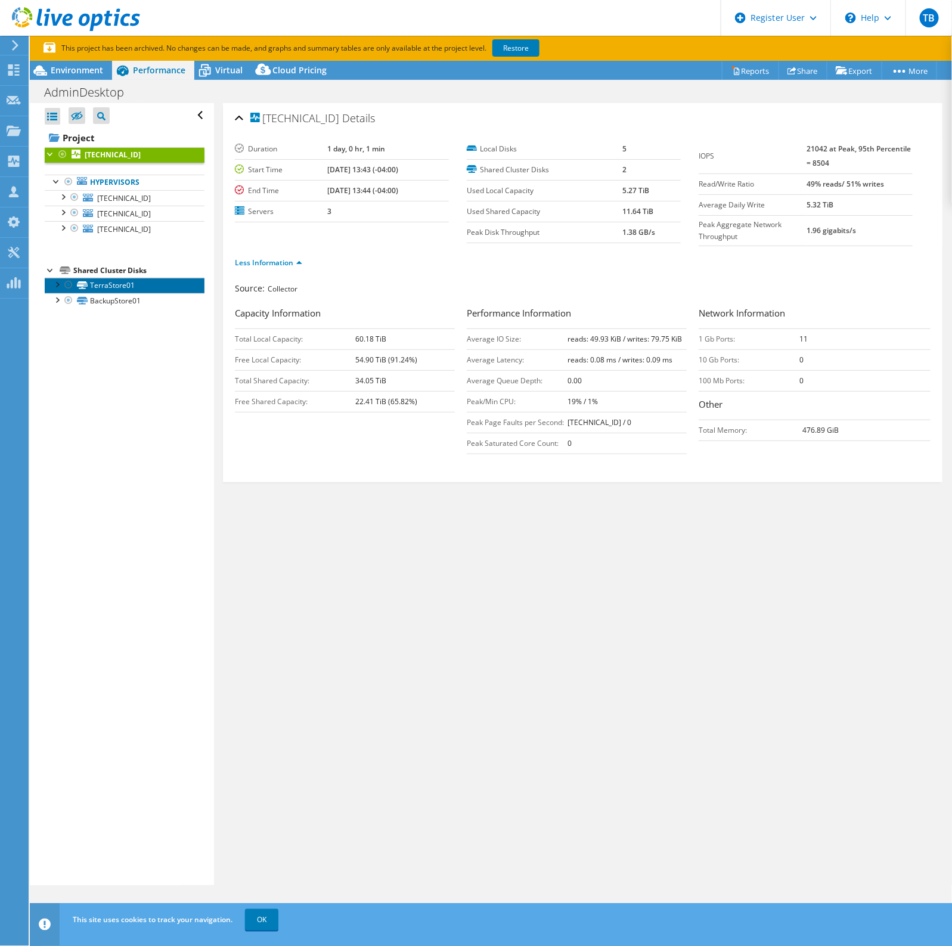
click at [124, 289] on link "TerraStore01" at bounding box center [125, 285] width 160 height 15
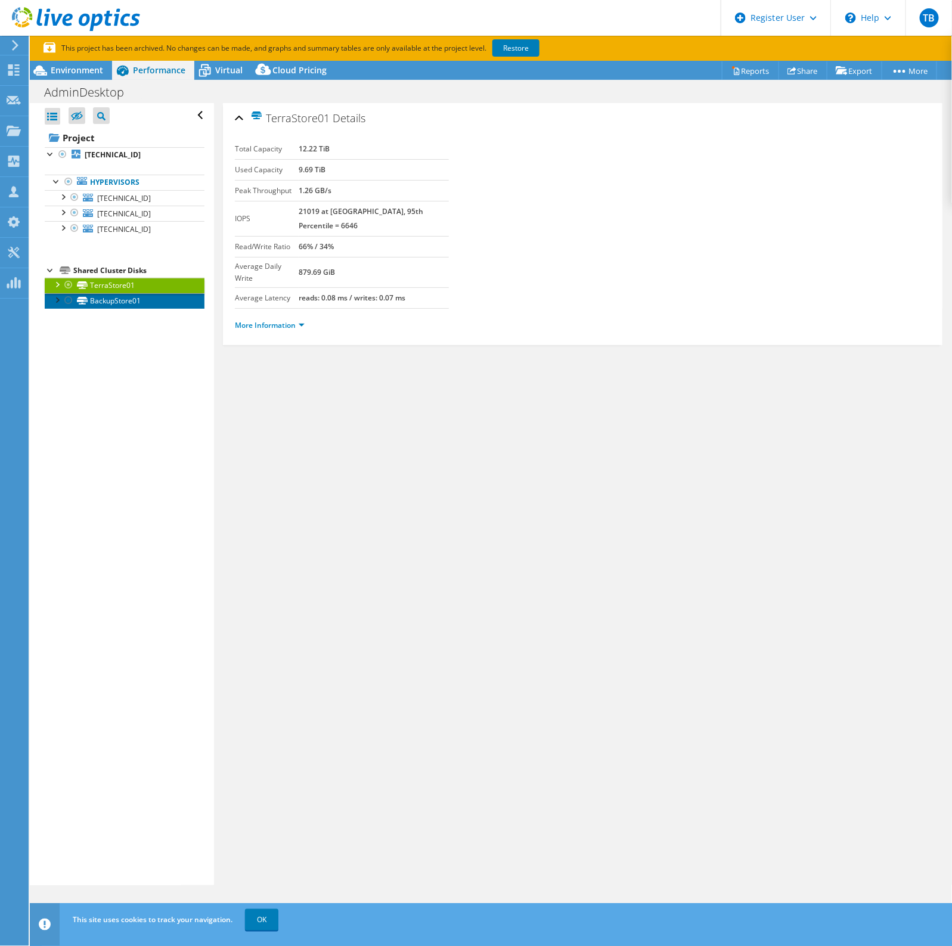
click at [121, 296] on link "BackupStore01" at bounding box center [125, 300] width 160 height 15
click at [126, 285] on link "TerraStore01" at bounding box center [125, 285] width 160 height 15
click at [125, 195] on span "192.168.1.190" at bounding box center [124, 198] width 54 height 10
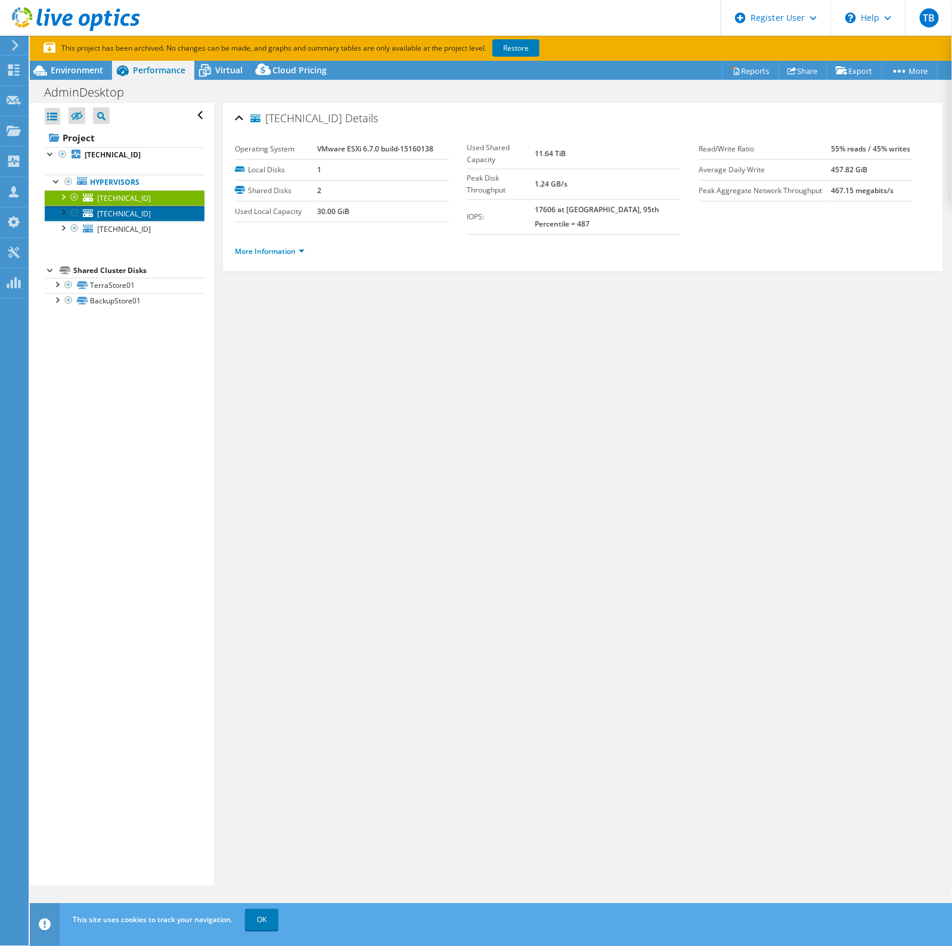
click at [129, 207] on link "192.168.1.254" at bounding box center [125, 213] width 160 height 15
click at [133, 228] on span "192.168.1.191" at bounding box center [124, 229] width 54 height 10
click at [137, 215] on span "192.168.1.254" at bounding box center [124, 214] width 54 height 10
click at [132, 227] on span "192.168.1.191" at bounding box center [124, 229] width 54 height 10
click at [126, 200] on span "192.168.1.190" at bounding box center [124, 198] width 54 height 10
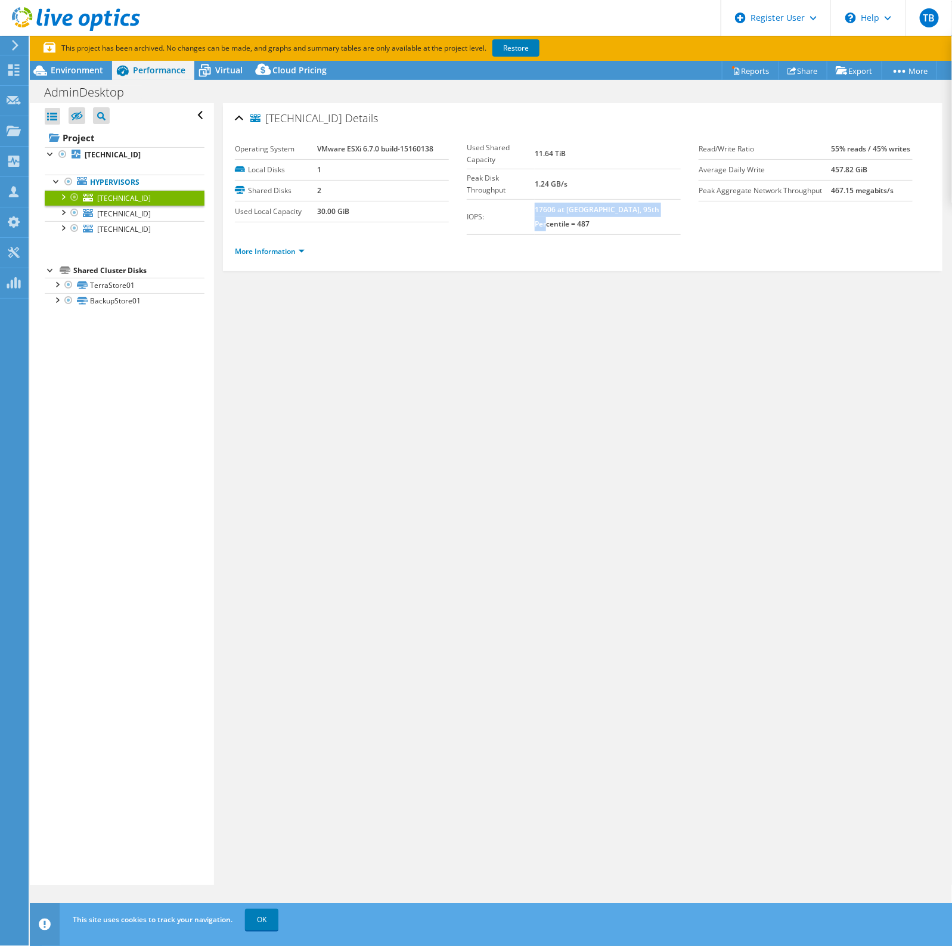
drag, startPoint x: 670, startPoint y: 191, endPoint x: 546, endPoint y: 191, distance: 124.6
click at [546, 199] on td "17606 at Peak, 95th Percentile = 487" at bounding box center [608, 216] width 146 height 35
click at [546, 204] on b "17606 at Peak, 95th Percentile = 487" at bounding box center [597, 216] width 125 height 24
drag, startPoint x: 546, startPoint y: 191, endPoint x: 736, endPoint y: 194, distance: 190.1
click at [736, 194] on section "Operating System VMware ESXi 6.7.0 build-15160138 Local Disks 1 Shared Disks 2 …" at bounding box center [582, 187] width 695 height 96
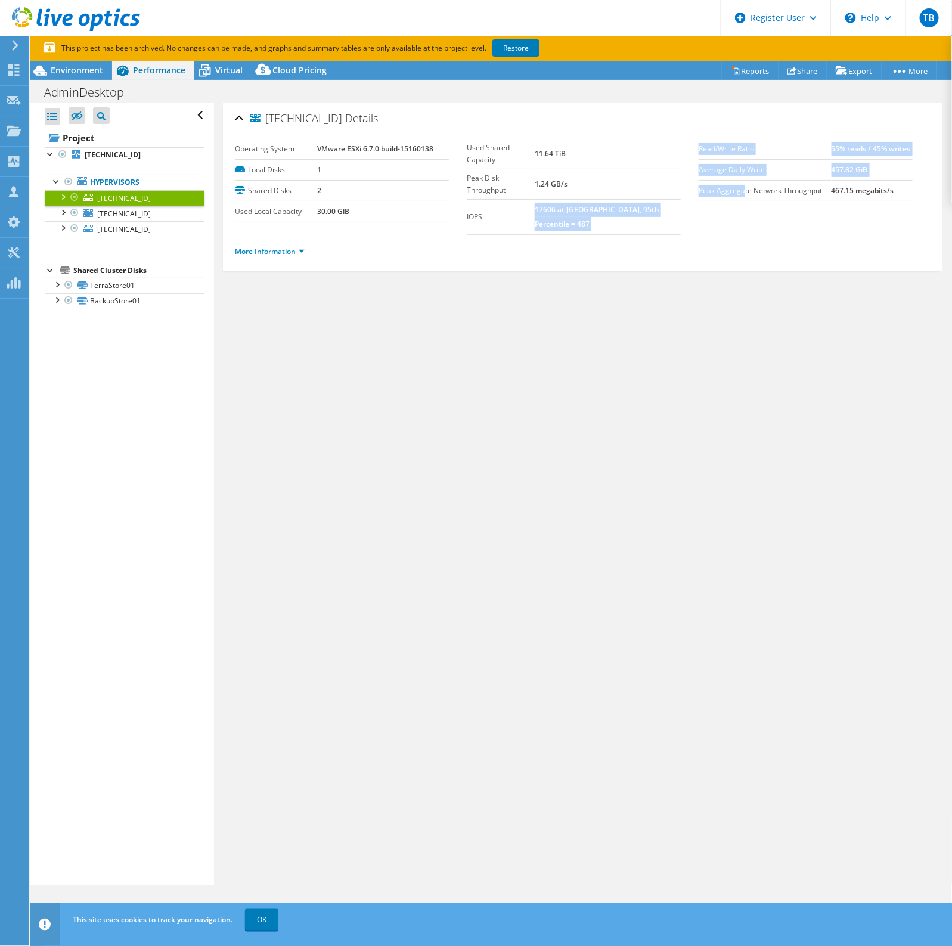
click at [675, 190] on div "Used Shared Capacity 11.64 TiB Peak Disk Throughput 1.24 GB/s IOPS: 17606 at Pe…" at bounding box center [583, 187] width 232 height 96
drag, startPoint x: 668, startPoint y: 188, endPoint x: 535, endPoint y: 194, distance: 133.0
click at [535, 199] on tr "IOPS: 17606 at Peak, 95th Percentile = 487" at bounding box center [574, 216] width 214 height 35
click at [535, 211] on label "IOPS:" at bounding box center [501, 217] width 68 height 12
drag, startPoint x: 543, startPoint y: 188, endPoint x: 672, endPoint y: 191, distance: 128.8
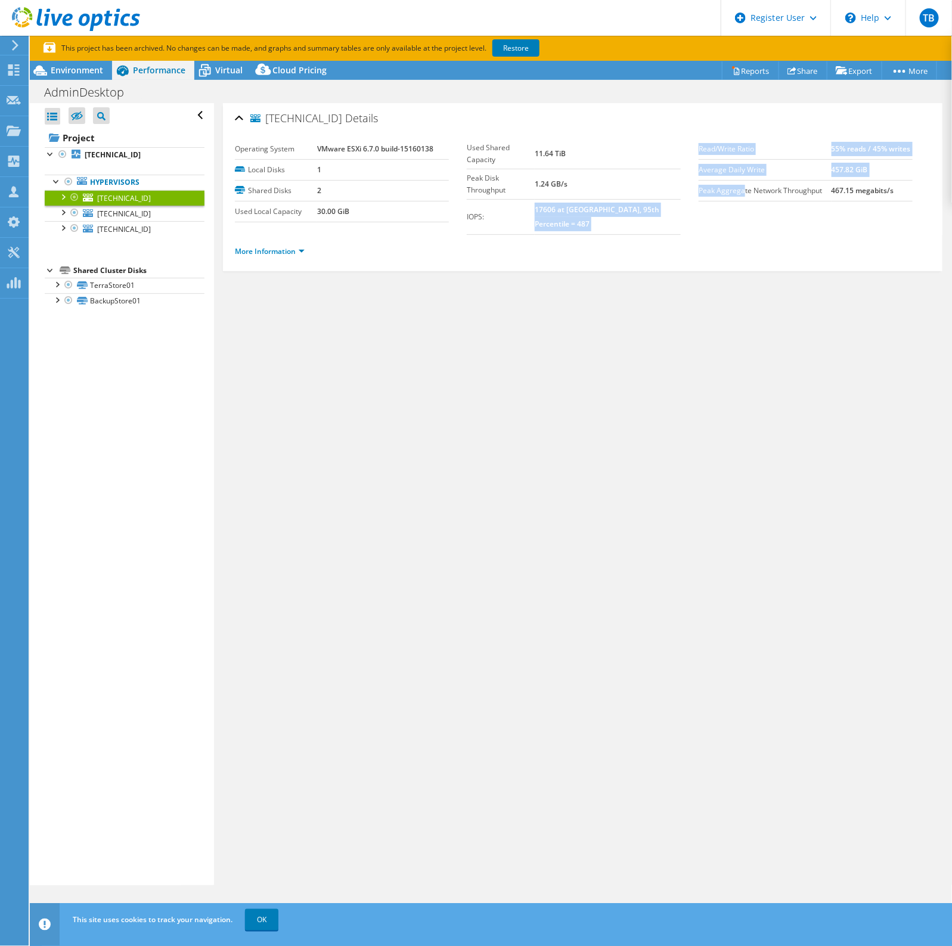
click at [674, 191] on div "Used Shared Capacity 11.64 TiB Peak Disk Throughput 1.24 GB/s IOPS: 17606 at Pe…" at bounding box center [583, 187] width 232 height 96
click at [672, 199] on td "17606 at Peak, 95th Percentile = 487" at bounding box center [608, 216] width 146 height 35
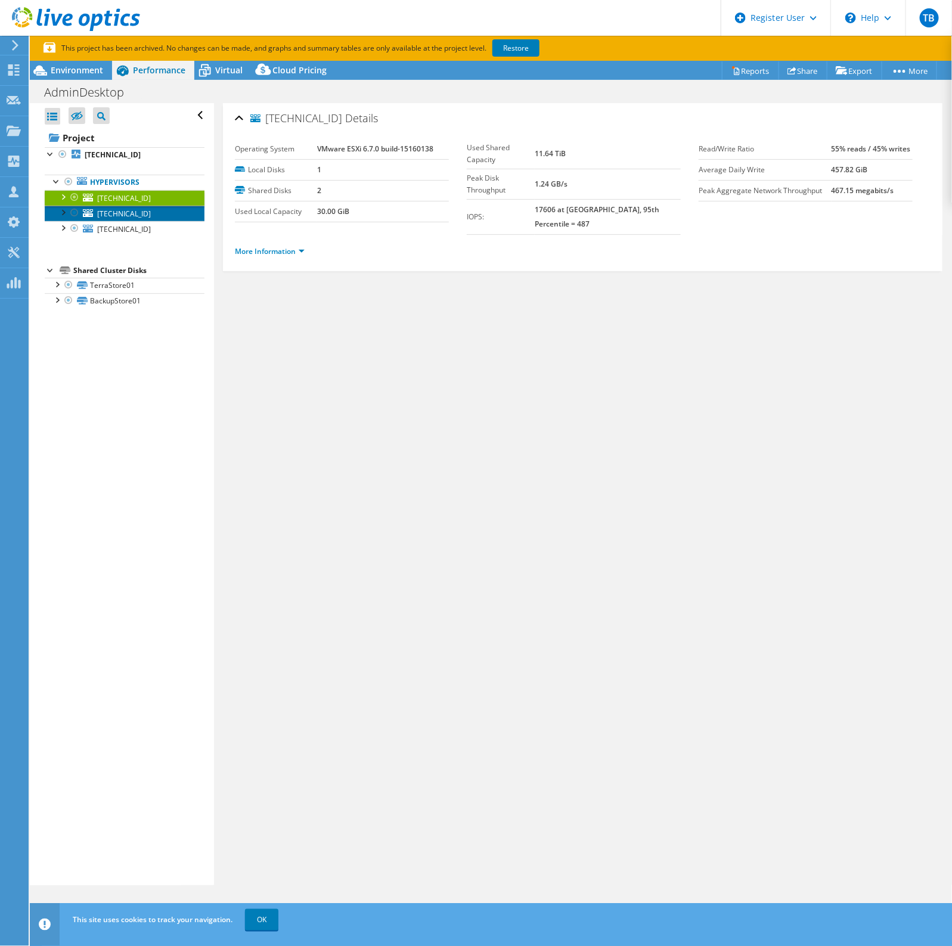
click at [118, 219] on link "192.168.1.254" at bounding box center [125, 213] width 160 height 15
click at [128, 200] on span "192.168.1.190" at bounding box center [124, 198] width 54 height 10
click at [139, 223] on link "192.168.1.191" at bounding box center [125, 228] width 160 height 15
click at [132, 209] on link "192.168.1.254" at bounding box center [125, 213] width 160 height 15
click at [122, 203] on span "192.168.1.190" at bounding box center [124, 198] width 54 height 10
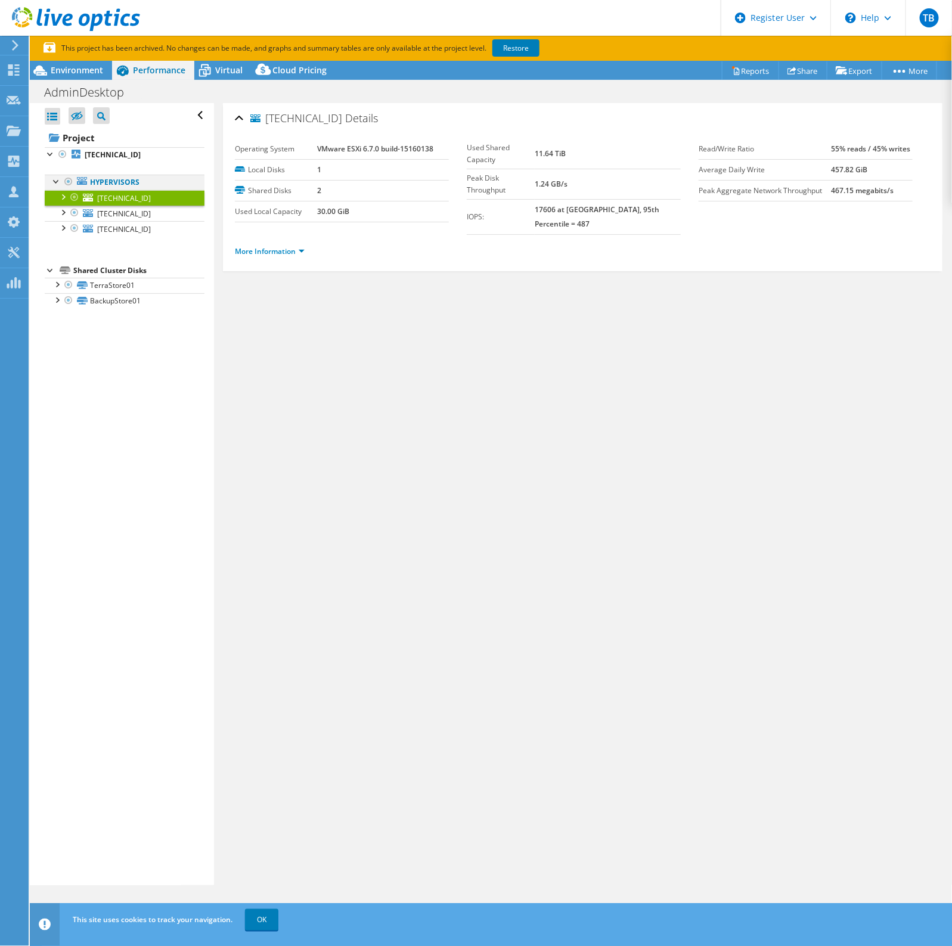
click at [52, 186] on div at bounding box center [57, 181] width 12 height 12
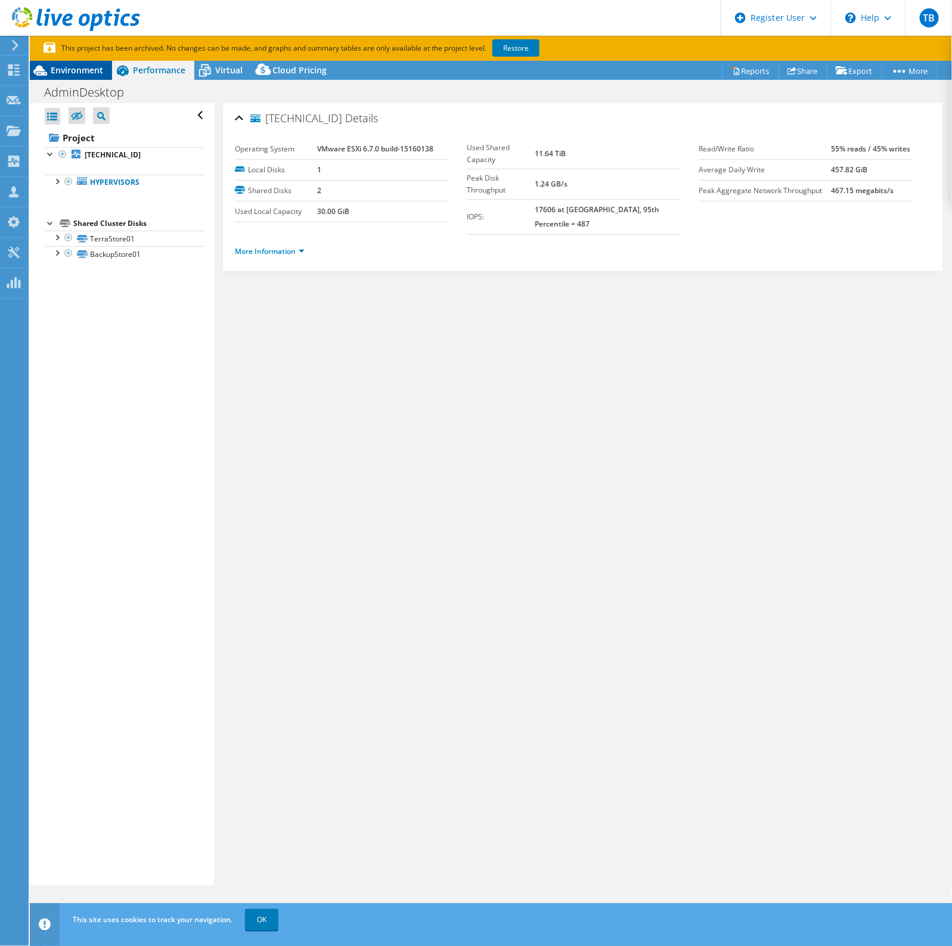
click at [73, 69] on span "Environment" at bounding box center [77, 69] width 52 height 11
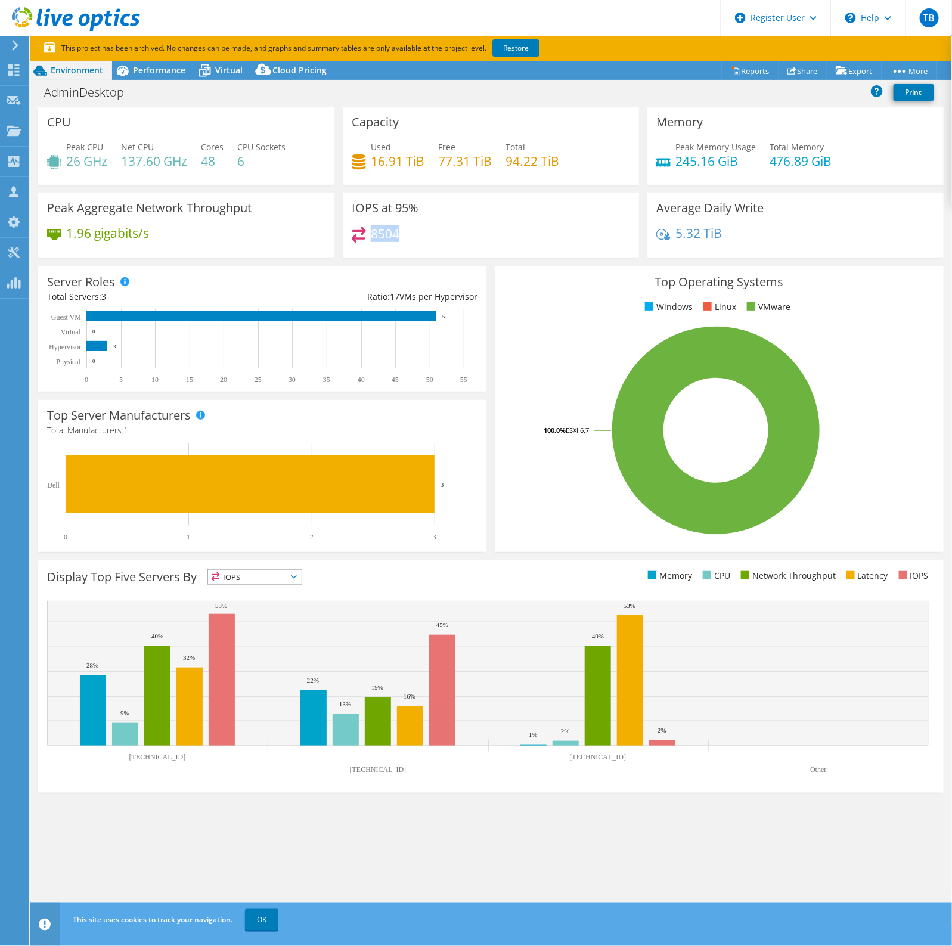
drag, startPoint x: 420, startPoint y: 236, endPoint x: 370, endPoint y: 237, distance: 50.1
click at [370, 237] on div "8504" at bounding box center [491, 239] width 278 height 26
click at [371, 237] on h4 "8504" at bounding box center [385, 233] width 29 height 13
drag, startPoint x: 55, startPoint y: 125, endPoint x: 114, endPoint y: 117, distance: 60.2
click at [114, 117] on div "CPU Peak CPU 26 GHz Net CPU 137.60 GHz Cores 48 CPU Sockets 6" at bounding box center [186, 146] width 296 height 78
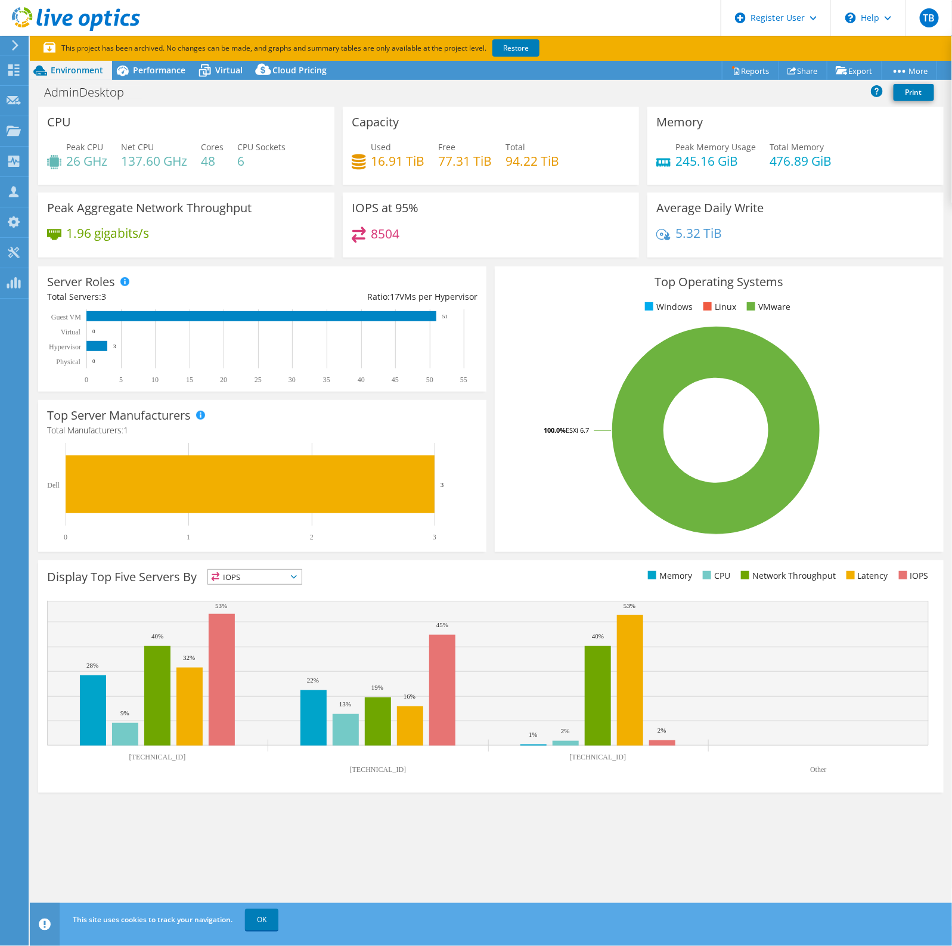
click at [116, 119] on div "CPU Peak CPU 26 GHz Net CPU 137.60 GHz Cores 48 CPU Sockets 6" at bounding box center [186, 146] width 296 height 78
drag, startPoint x: 674, startPoint y: 160, endPoint x: 778, endPoint y: 173, distance: 105.2
click at [781, 173] on div "Peak Memory Usage 245.16 GiB Total Memory 476.89 GiB" at bounding box center [795, 160] width 278 height 39
click at [760, 162] on div "Peak Memory Usage 245.16 GiB Total Memory 476.89 GiB" at bounding box center [795, 160] width 278 height 39
drag, startPoint x: 835, startPoint y: 162, endPoint x: 752, endPoint y: 159, distance: 82.9
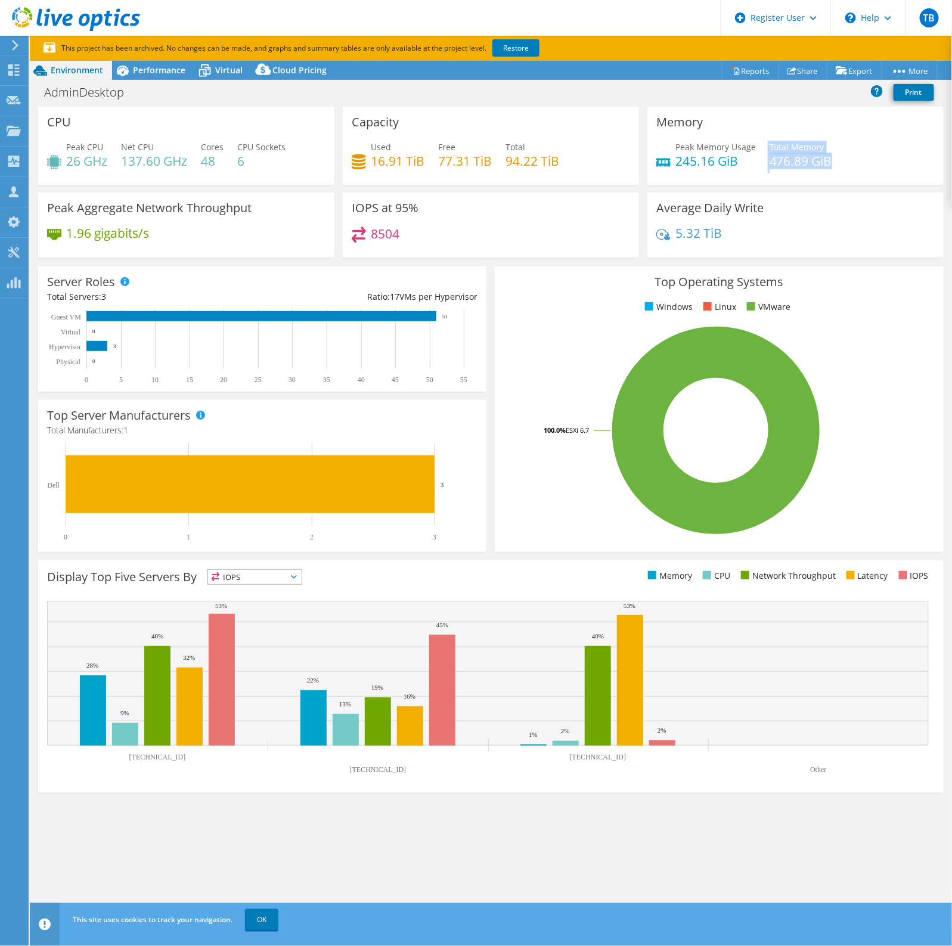
click at [751, 159] on div "Peak Memory Usage 245.16 GiB Total Memory 476.89 GiB" at bounding box center [795, 160] width 278 height 39
click at [752, 159] on h4 "245.16 GiB" at bounding box center [715, 160] width 80 height 13
drag, startPoint x: 394, startPoint y: 229, endPoint x: 368, endPoint y: 231, distance: 25.7
click at [369, 231] on div "8504" at bounding box center [376, 233] width 48 height 14
click at [368, 231] on div "8504" at bounding box center [376, 233] width 48 height 14
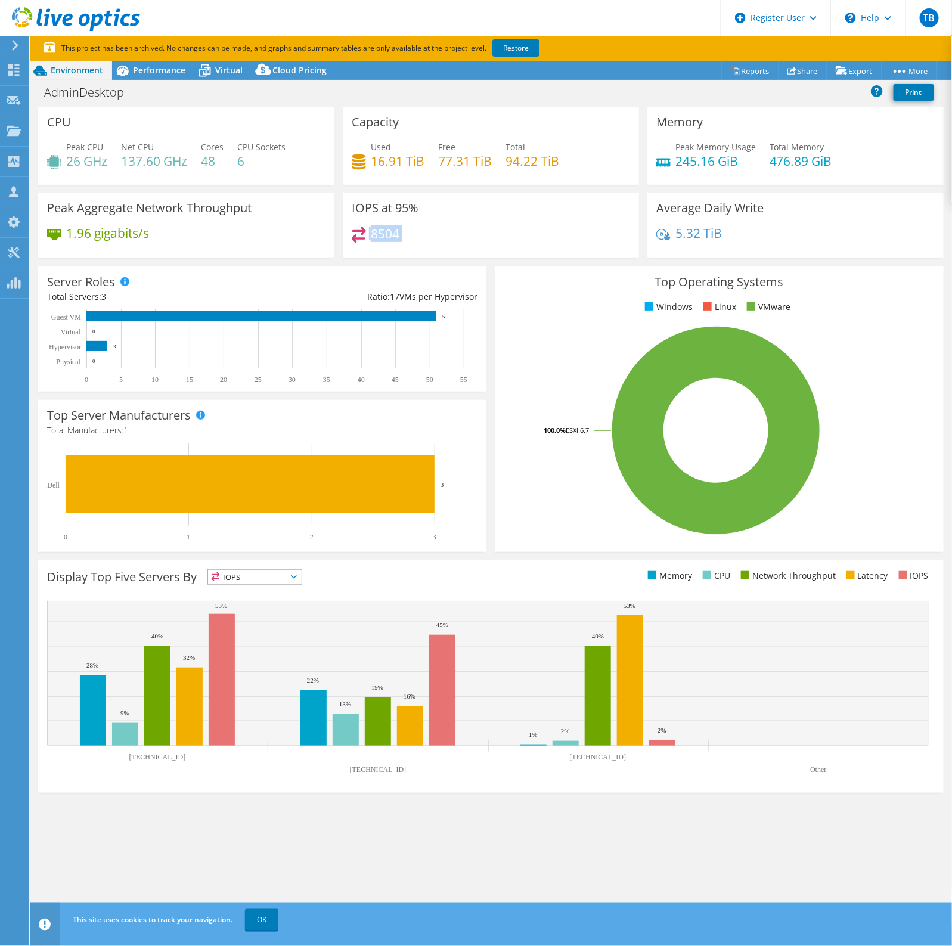
drag, startPoint x: 368, startPoint y: 231, endPoint x: 420, endPoint y: 228, distance: 51.9
click at [420, 228] on div "8504" at bounding box center [491, 239] width 278 height 26
click at [417, 225] on div "IOPS at 95% 8504" at bounding box center [491, 224] width 296 height 65
drag, startPoint x: 411, startPoint y: 228, endPoint x: 352, endPoint y: 236, distance: 60.1
click at [352, 236] on div "8504" at bounding box center [491, 239] width 278 height 26
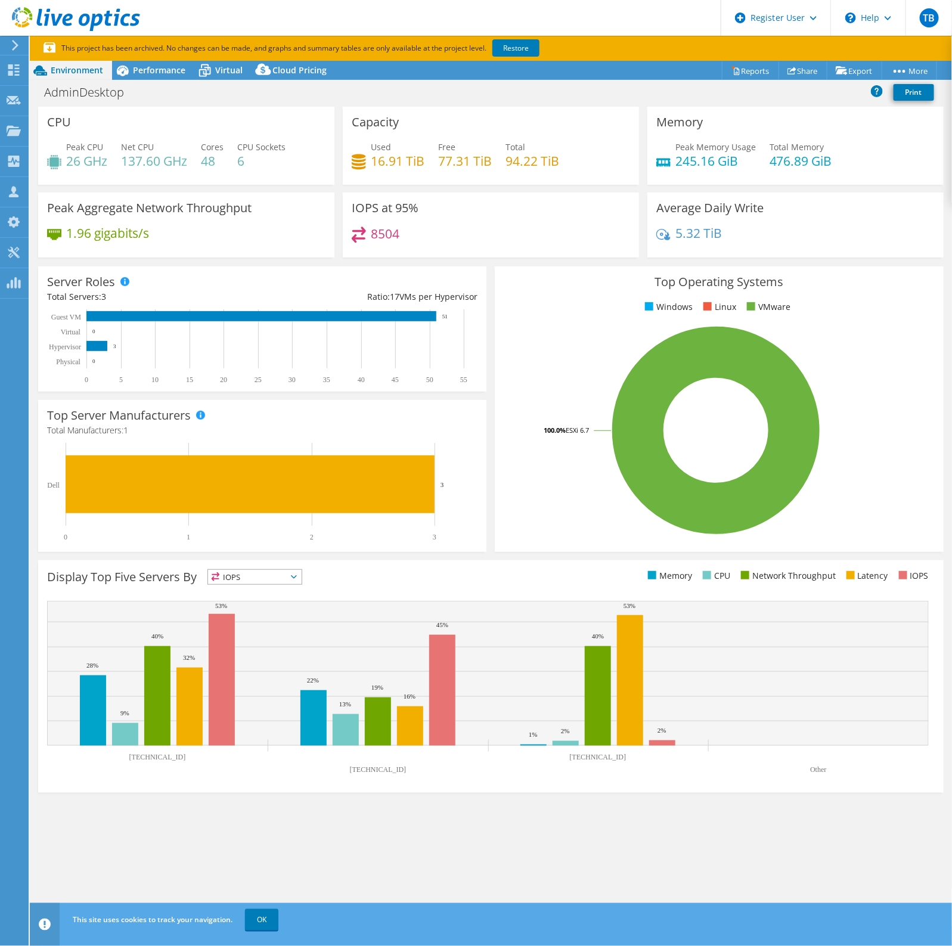
click at [371, 243] on div "8504" at bounding box center [491, 239] width 278 height 26
drag, startPoint x: 369, startPoint y: 240, endPoint x: 400, endPoint y: 231, distance: 32.3
click at [400, 231] on div "8504" at bounding box center [491, 239] width 278 height 26
drag, startPoint x: 381, startPoint y: 230, endPoint x: 372, endPoint y: 231, distance: 9.0
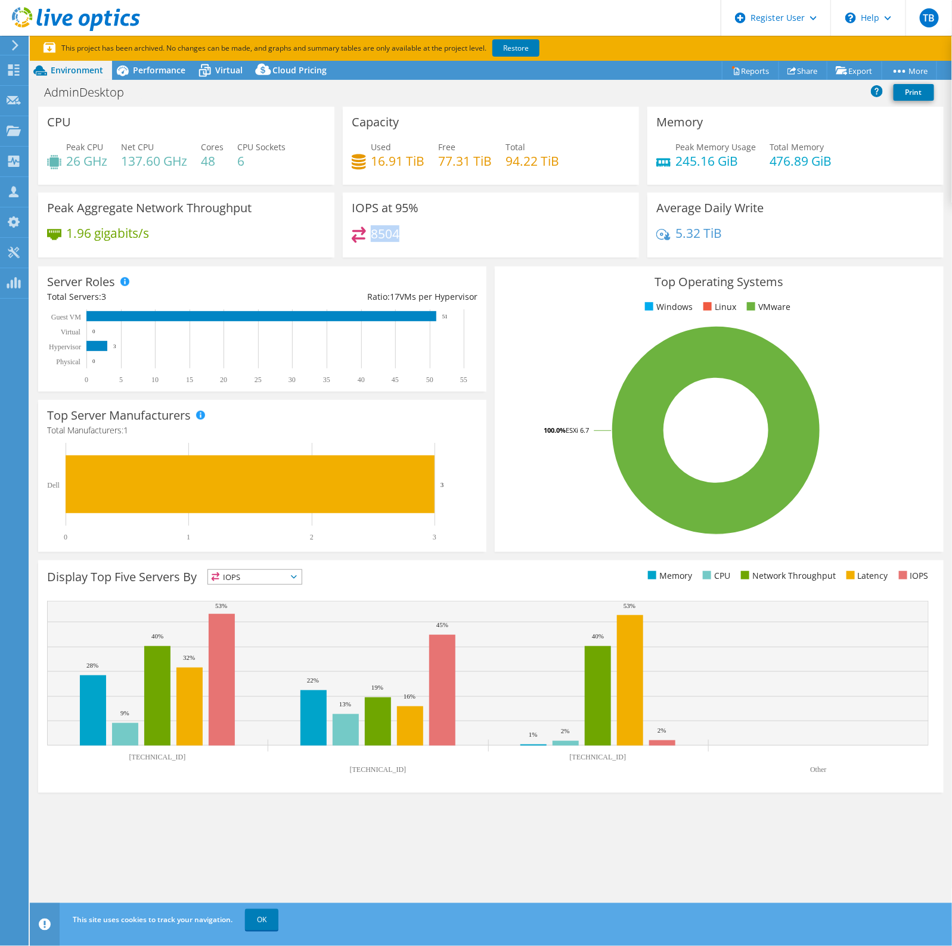
click at [372, 231] on div "8504" at bounding box center [491, 239] width 278 height 26
click at [372, 231] on h4 "8504" at bounding box center [385, 233] width 29 height 13
drag, startPoint x: 389, startPoint y: 230, endPoint x: 371, endPoint y: 234, distance: 18.8
click at [371, 234] on h4 "8504" at bounding box center [385, 233] width 29 height 13
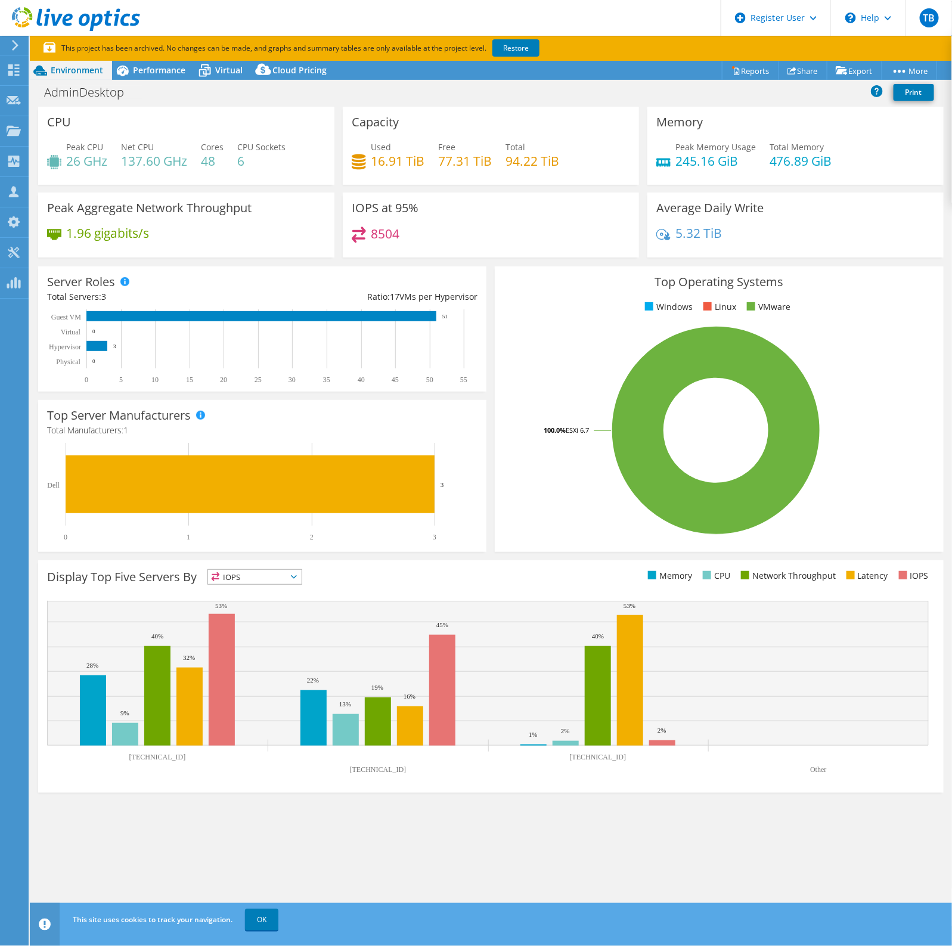
click at [383, 232] on h4 "8504" at bounding box center [385, 233] width 29 height 13
click at [419, 236] on div "8504" at bounding box center [491, 239] width 278 height 26
drag, startPoint x: 401, startPoint y: 234, endPoint x: 374, endPoint y: 233, distance: 27.4
click at [374, 233] on div "8504" at bounding box center [491, 239] width 278 height 26
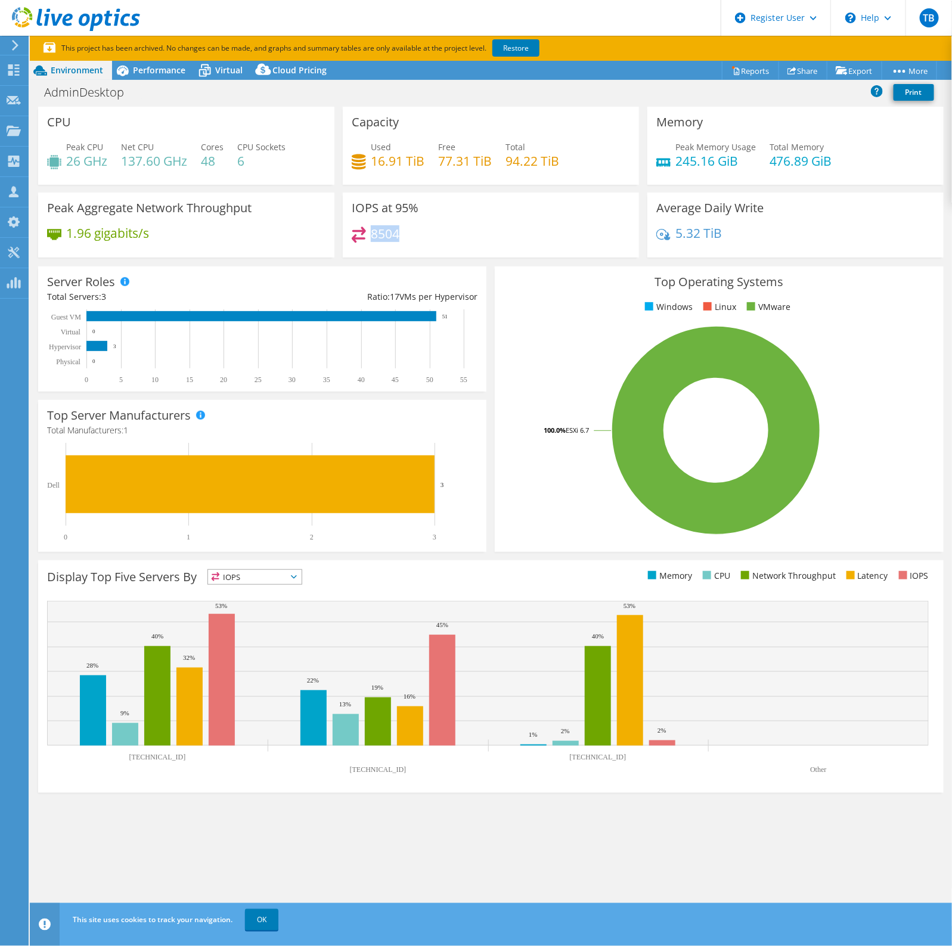
click at [374, 233] on h4 "8504" at bounding box center [385, 233] width 29 height 13
drag, startPoint x: 374, startPoint y: 234, endPoint x: 405, endPoint y: 228, distance: 31.6
click at [405, 228] on div "8504" at bounding box center [491, 239] width 278 height 26
drag, startPoint x: 405, startPoint y: 228, endPoint x: 398, endPoint y: 231, distance: 7.7
click at [398, 229] on div "8504" at bounding box center [491, 239] width 278 height 26
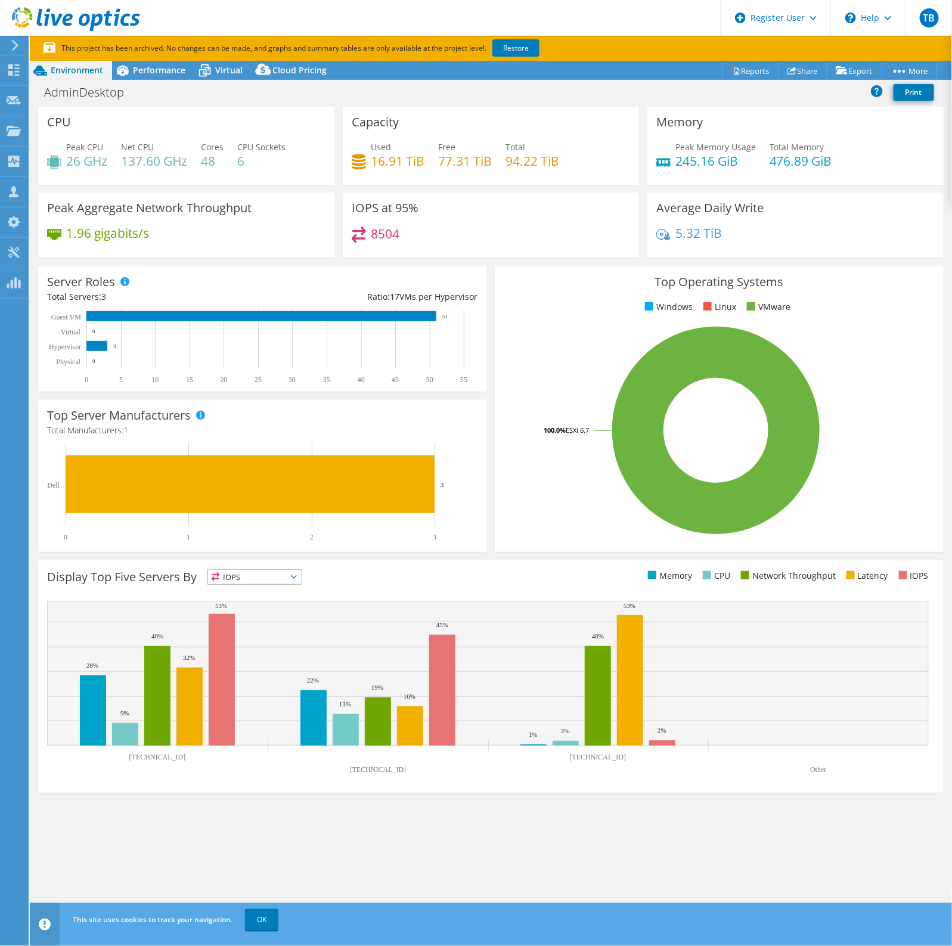
drag, startPoint x: 410, startPoint y: 242, endPoint x: 371, endPoint y: 241, distance: 38.7
click at [371, 241] on div "8504" at bounding box center [491, 239] width 278 height 26
click at [374, 238] on h4 "8504" at bounding box center [385, 233] width 29 height 13
drag, startPoint x: 401, startPoint y: 236, endPoint x: 353, endPoint y: 236, distance: 47.7
click at [353, 236] on div "8504" at bounding box center [491, 239] width 278 height 26
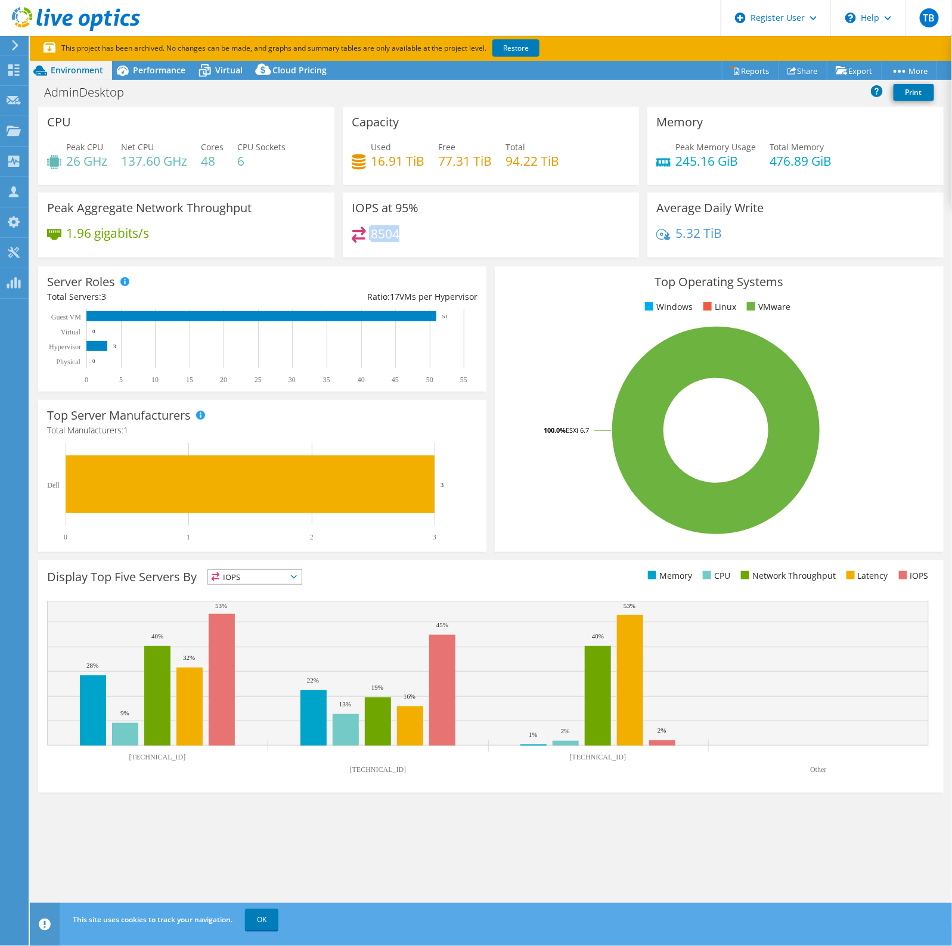
click at [371, 234] on h4 "8504" at bounding box center [385, 233] width 29 height 13
drag, startPoint x: 407, startPoint y: 232, endPoint x: 353, endPoint y: 229, distance: 54.3
click at [350, 229] on div "IOPS at 95% 8504" at bounding box center [491, 224] width 296 height 65
click at [365, 230] on icon at bounding box center [359, 234] width 14 height 17
drag, startPoint x: 371, startPoint y: 233, endPoint x: 407, endPoint y: 238, distance: 36.2
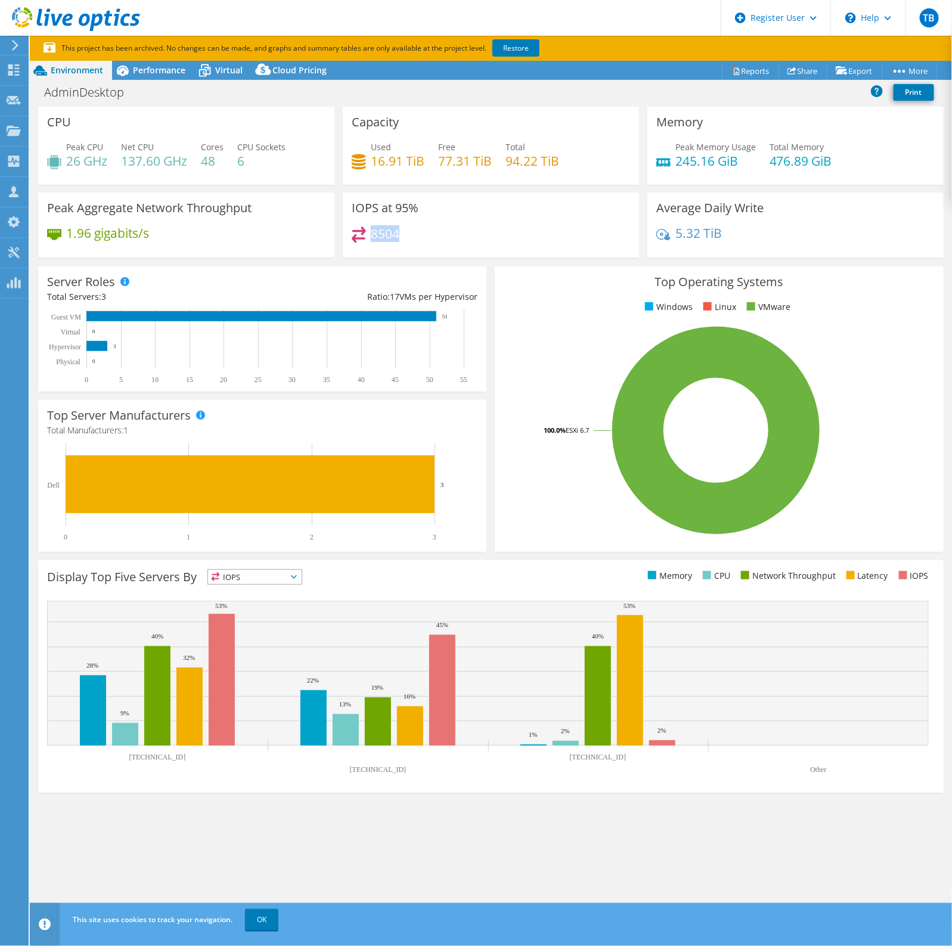
click at [407, 238] on div "8504" at bounding box center [491, 239] width 278 height 26
drag, startPoint x: 406, startPoint y: 235, endPoint x: 362, endPoint y: 228, distance: 44.8
click at [362, 228] on div "8504" at bounding box center [491, 239] width 278 height 26
click at [372, 229] on h4 "8504" at bounding box center [385, 233] width 29 height 13
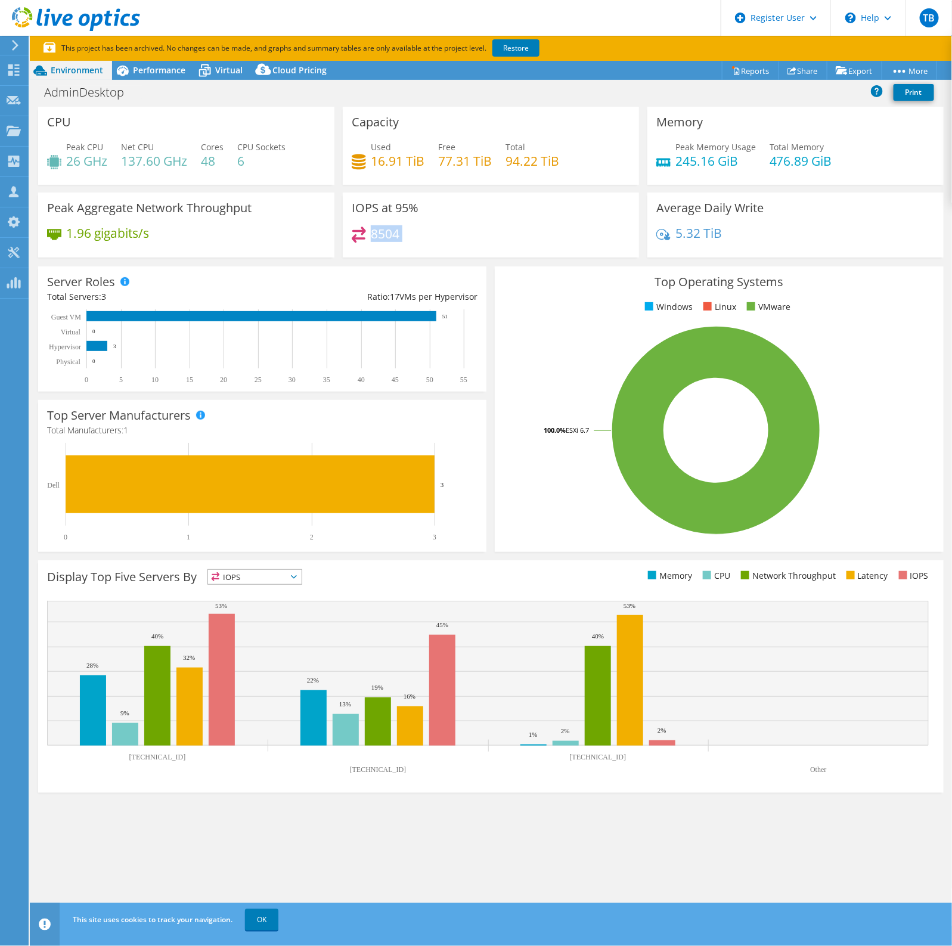
drag, startPoint x: 372, startPoint y: 230, endPoint x: 410, endPoint y: 237, distance: 38.2
click at [410, 237] on div "8504" at bounding box center [491, 239] width 278 height 26
drag, startPoint x: 409, startPoint y: 236, endPoint x: 368, endPoint y: 237, distance: 40.5
click at [368, 237] on div "8504" at bounding box center [491, 239] width 278 height 26
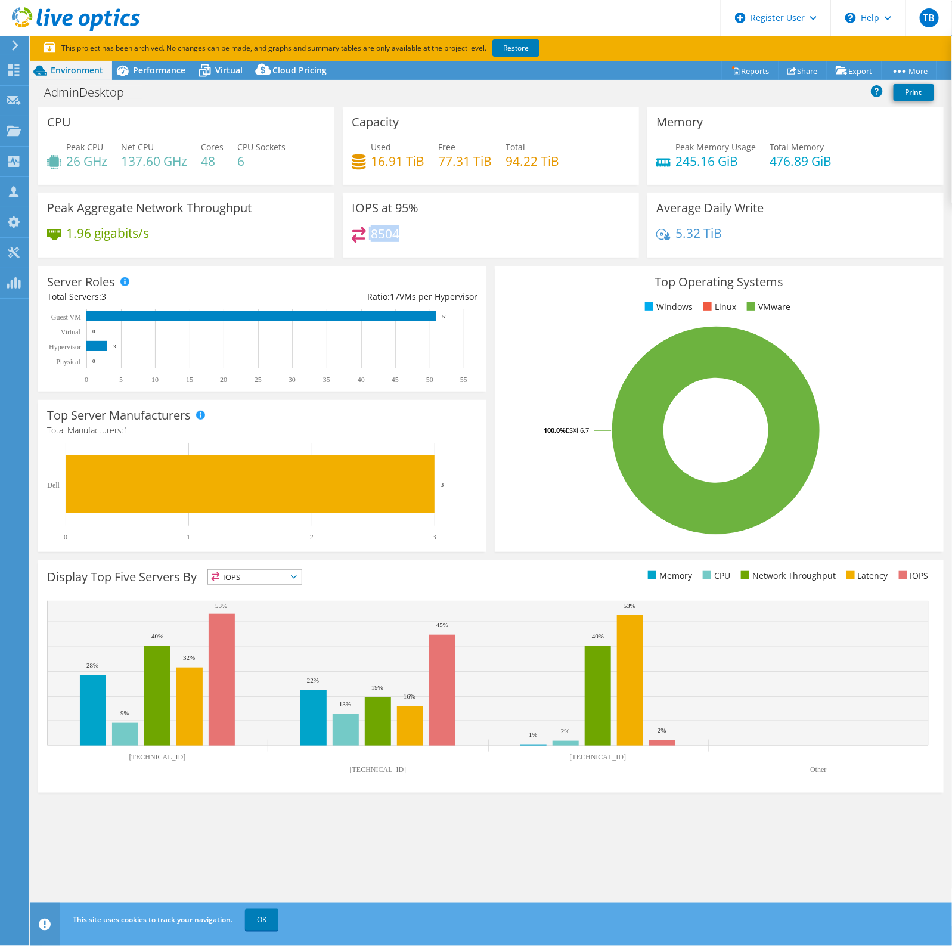
click at [369, 237] on div "8504" at bounding box center [376, 233] width 48 height 14
click at [139, 73] on span "Performance" at bounding box center [159, 69] width 52 height 11
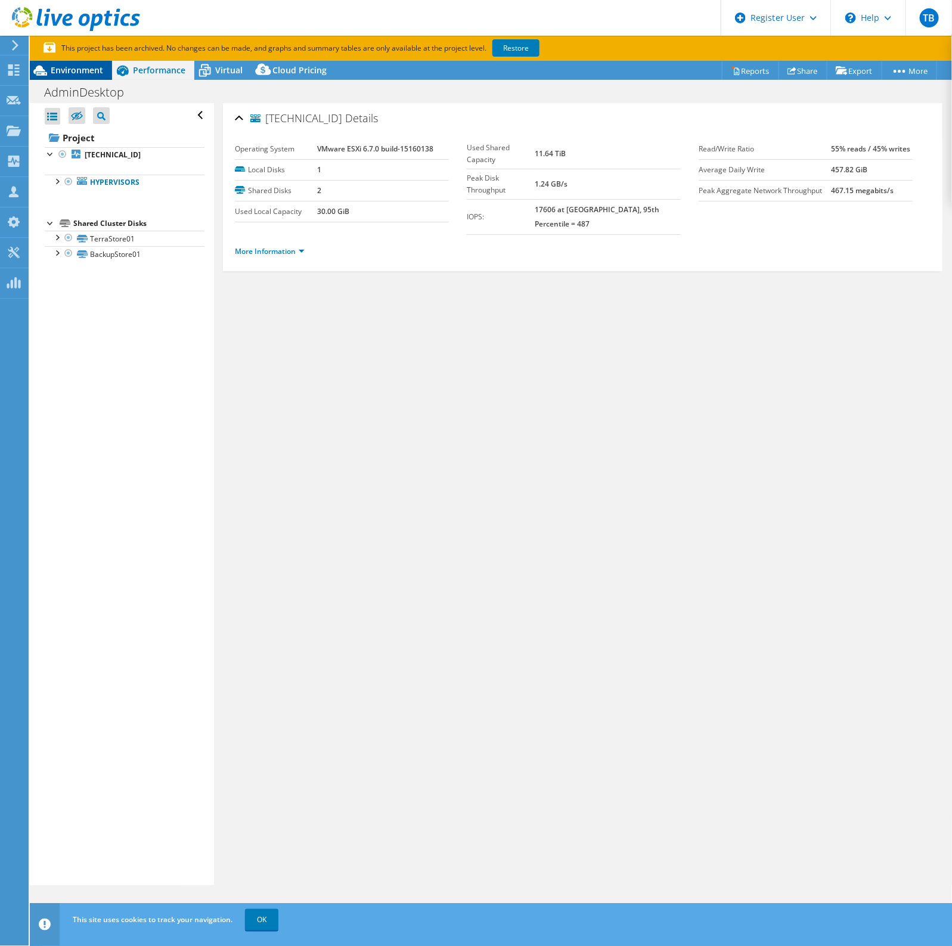
click at [85, 66] on span "Environment" at bounding box center [77, 69] width 52 height 11
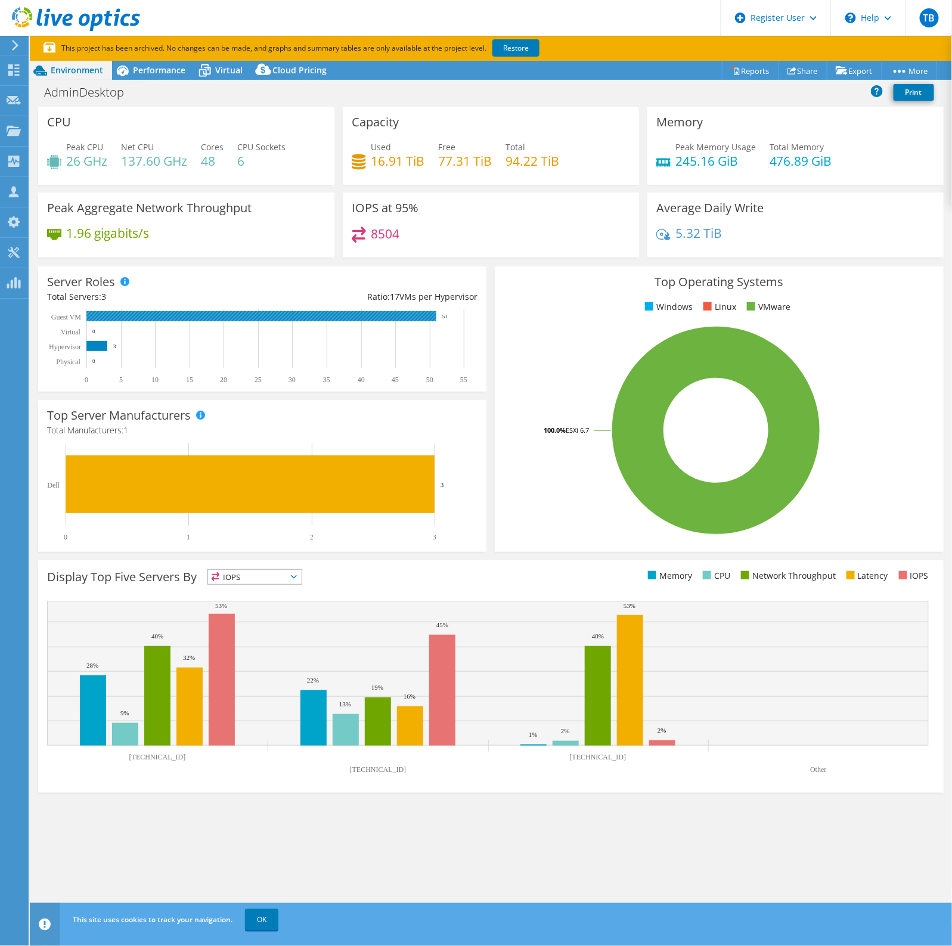
click at [141, 316] on rect at bounding box center [261, 316] width 350 height 10
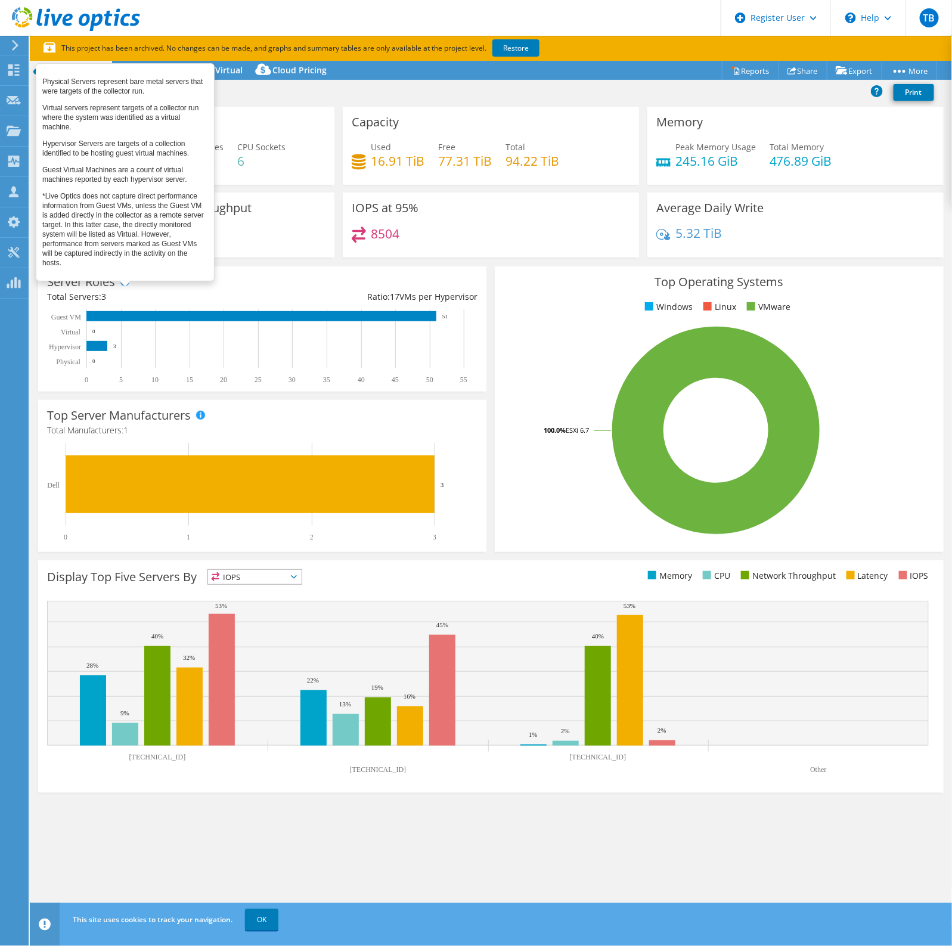
click at [123, 283] on span at bounding box center [124, 281] width 8 height 8
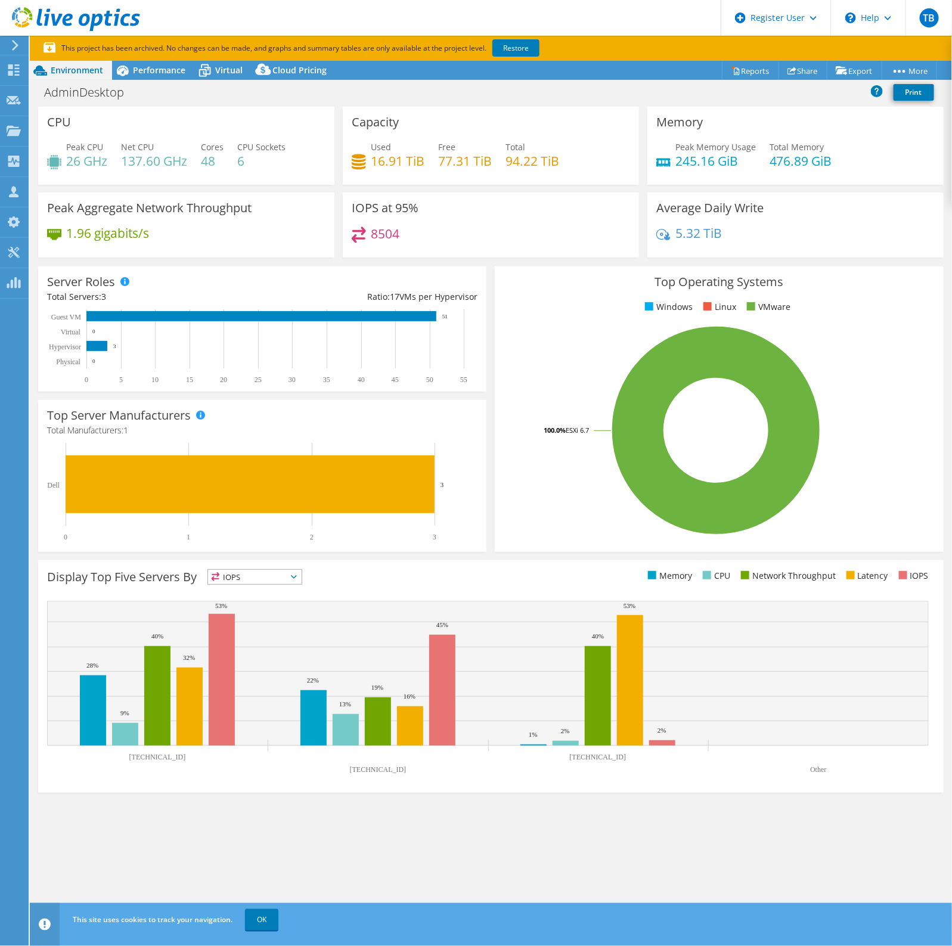
click at [284, 278] on div "Server Roles Total Servers: 3 Ratio: 17 VMs per Hypervisor 0 5 10 15 20 25 30 3…" at bounding box center [262, 328] width 448 height 125
click at [167, 70] on span "Performance" at bounding box center [159, 69] width 52 height 11
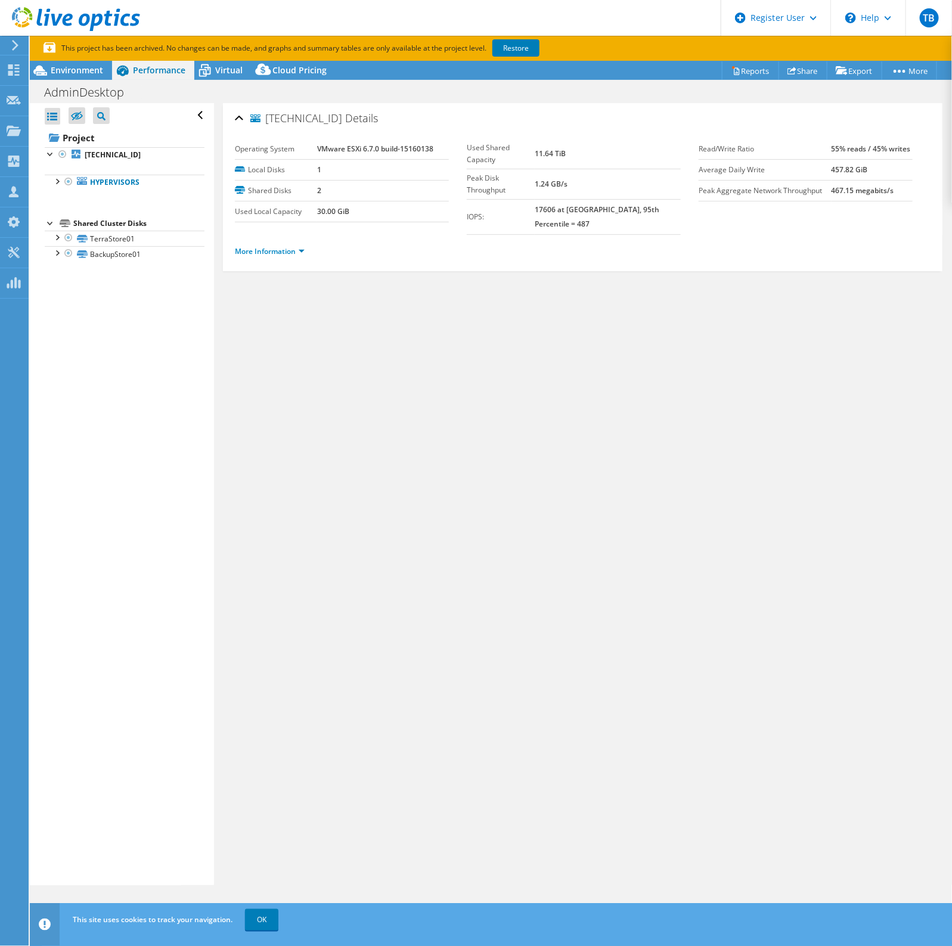
click at [111, 166] on ul "Hypervisors 192.168.1.190 TerraStore01 BackupStore01" at bounding box center [125, 182] width 160 height 39
click at [110, 164] on ul "Hypervisors 192.168.1.190 TerraStore01 BackupStore01" at bounding box center [125, 182] width 160 height 39
click at [111, 156] on b "192.168.1.190" at bounding box center [113, 155] width 56 height 10
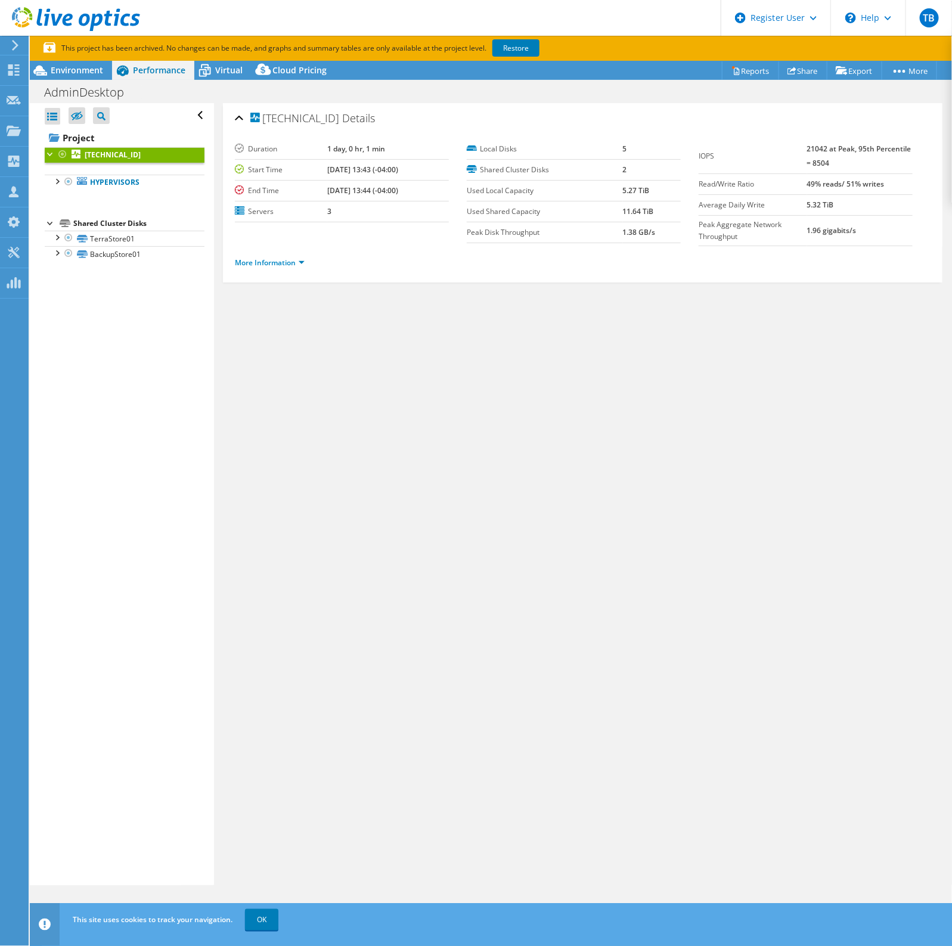
click at [309, 257] on li "More Information" at bounding box center [273, 262] width 77 height 13
click at [296, 262] on link "More Information" at bounding box center [270, 262] width 70 height 10
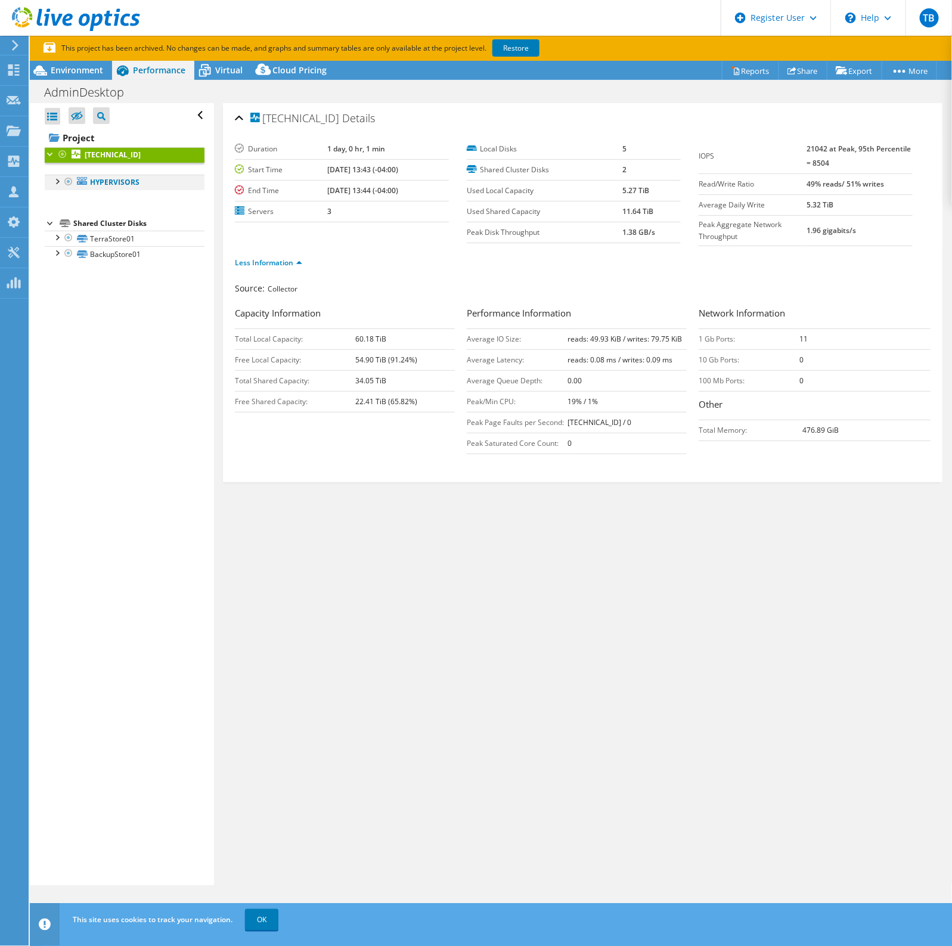
click at [58, 177] on div at bounding box center [57, 181] width 12 height 12
click at [123, 206] on link "192.168.1.254" at bounding box center [125, 213] width 160 height 15
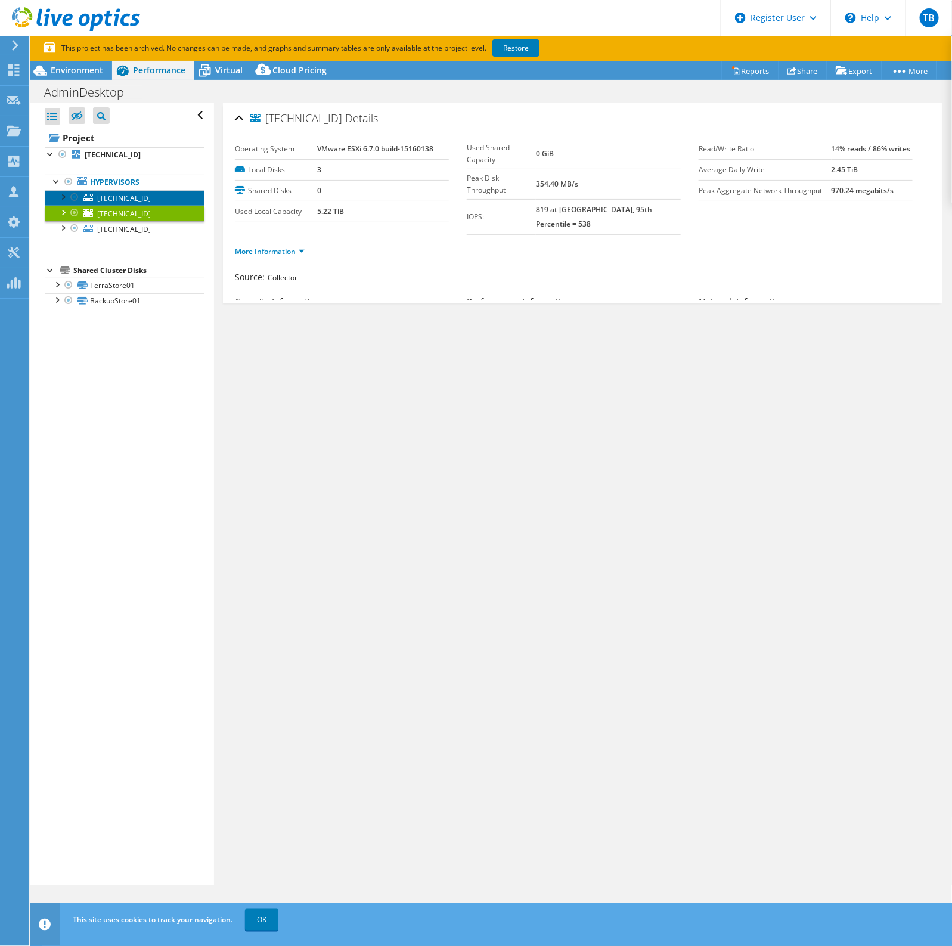
click at [130, 201] on span "192.168.1.190" at bounding box center [124, 198] width 54 height 10
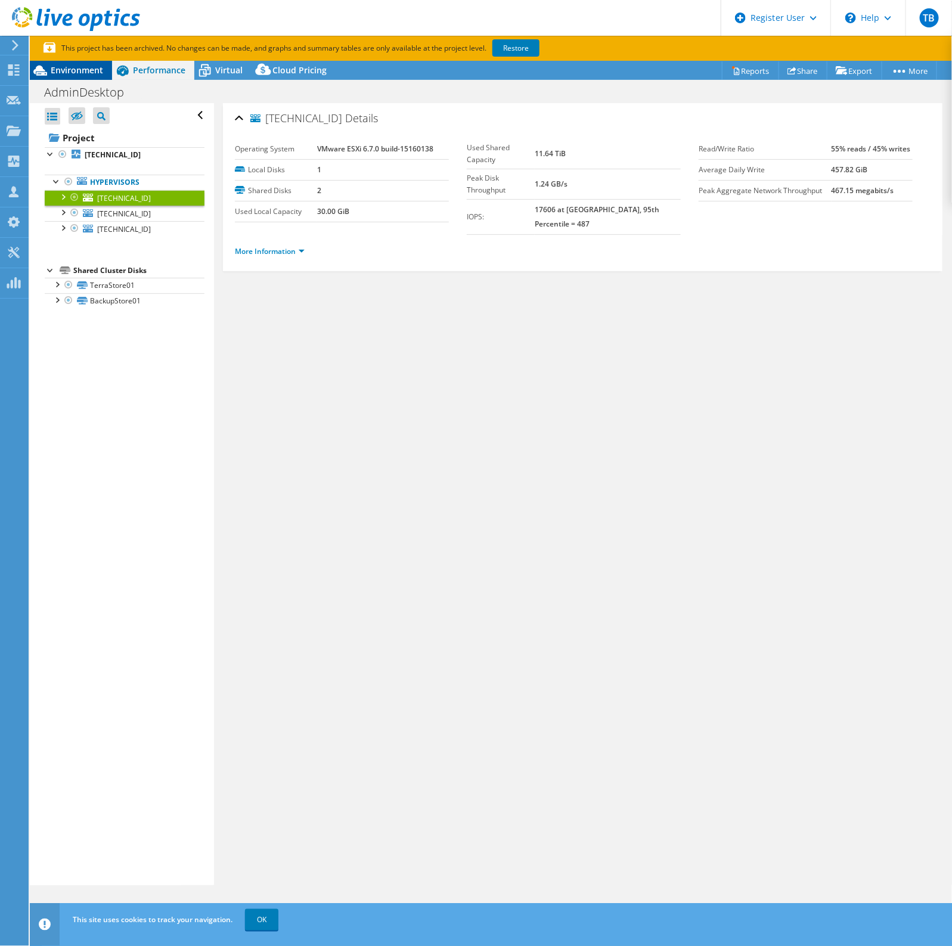
click at [84, 74] on span "Environment" at bounding box center [77, 69] width 52 height 11
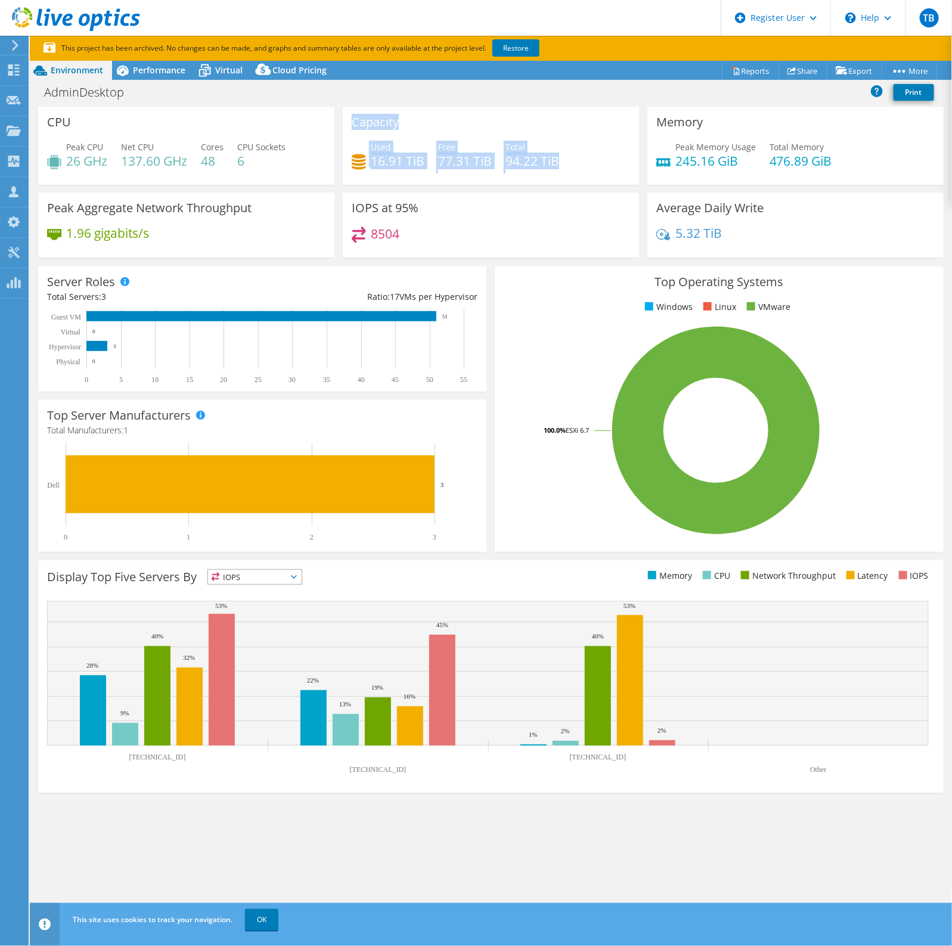
drag, startPoint x: 567, startPoint y: 166, endPoint x: 347, endPoint y: 128, distance: 222.5
click at [347, 128] on div "Capacity Used 16.91 TiB Free 77.31 TiB Total 94.22 TiB" at bounding box center [491, 146] width 296 height 78
drag, startPoint x: 563, startPoint y: 164, endPoint x: 347, endPoint y: 108, distance: 223.0
click at [347, 108] on div "Capacity Used 16.91 TiB Free 77.31 TiB Total 94.22 TiB" at bounding box center [491, 146] width 296 height 78
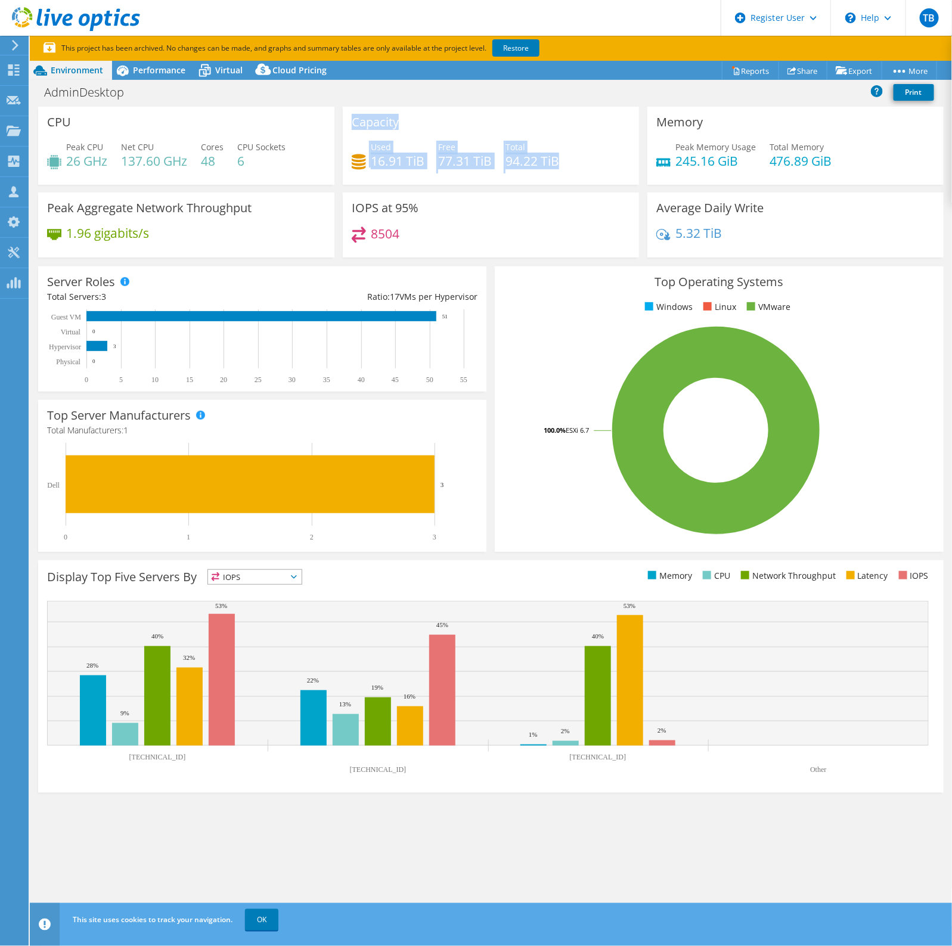
click at [373, 128] on h3 "Capacity" at bounding box center [375, 122] width 47 height 13
drag, startPoint x: 249, startPoint y: 156, endPoint x: 191, endPoint y: 157, distance: 57.2
click at [191, 157] on div "Peak CPU 26 GHz Net CPU 137.60 GHz Cores 48 CPU Sockets 6" at bounding box center [186, 160] width 278 height 39
drag, startPoint x: 203, startPoint y: 150, endPoint x: 247, endPoint y: 163, distance: 45.8
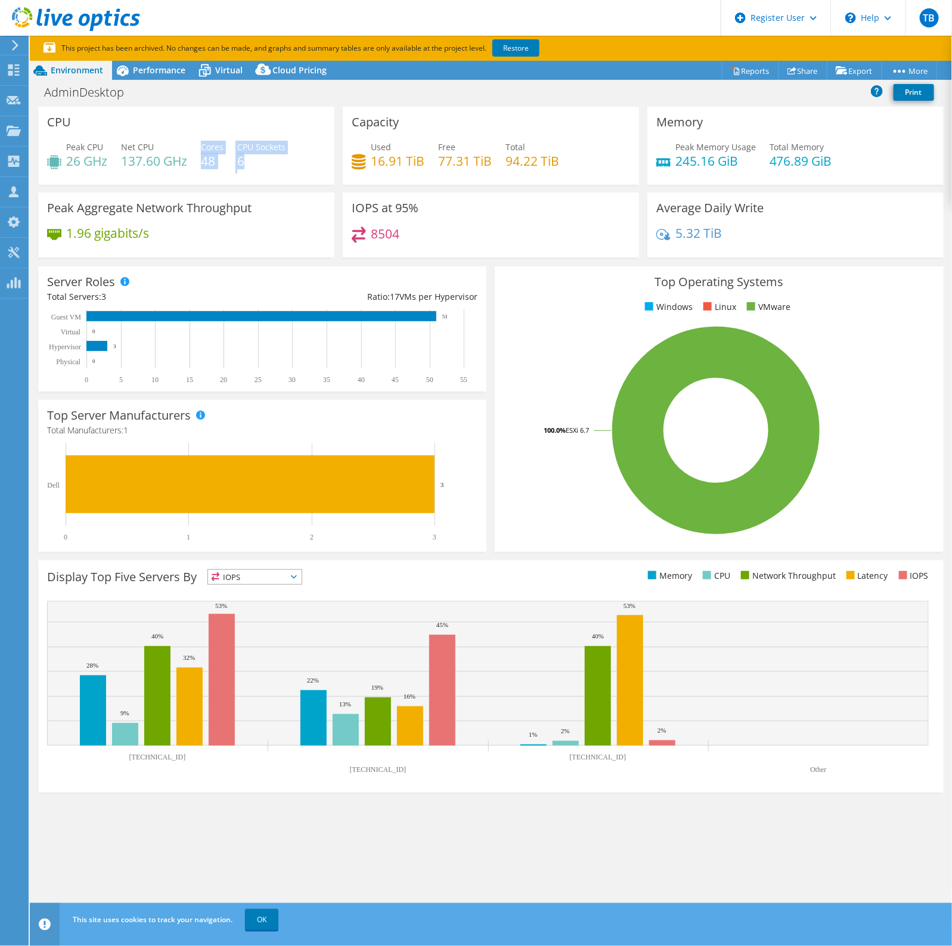
click at [247, 163] on div "Peak CPU 26 GHz Net CPU 137.60 GHz Cores 48 CPU Sockets 6" at bounding box center [186, 160] width 278 height 39
click at [247, 163] on h4 "6" at bounding box center [261, 160] width 48 height 13
drag, startPoint x: 249, startPoint y: 164, endPoint x: 204, endPoint y: 156, distance: 44.9
click at [204, 156] on div "Peak CPU 26 GHz Net CPU 137.60 GHz Cores 48 CPU Sockets 6" at bounding box center [186, 160] width 278 height 39
click at [204, 156] on h4 "48" at bounding box center [212, 160] width 23 height 13
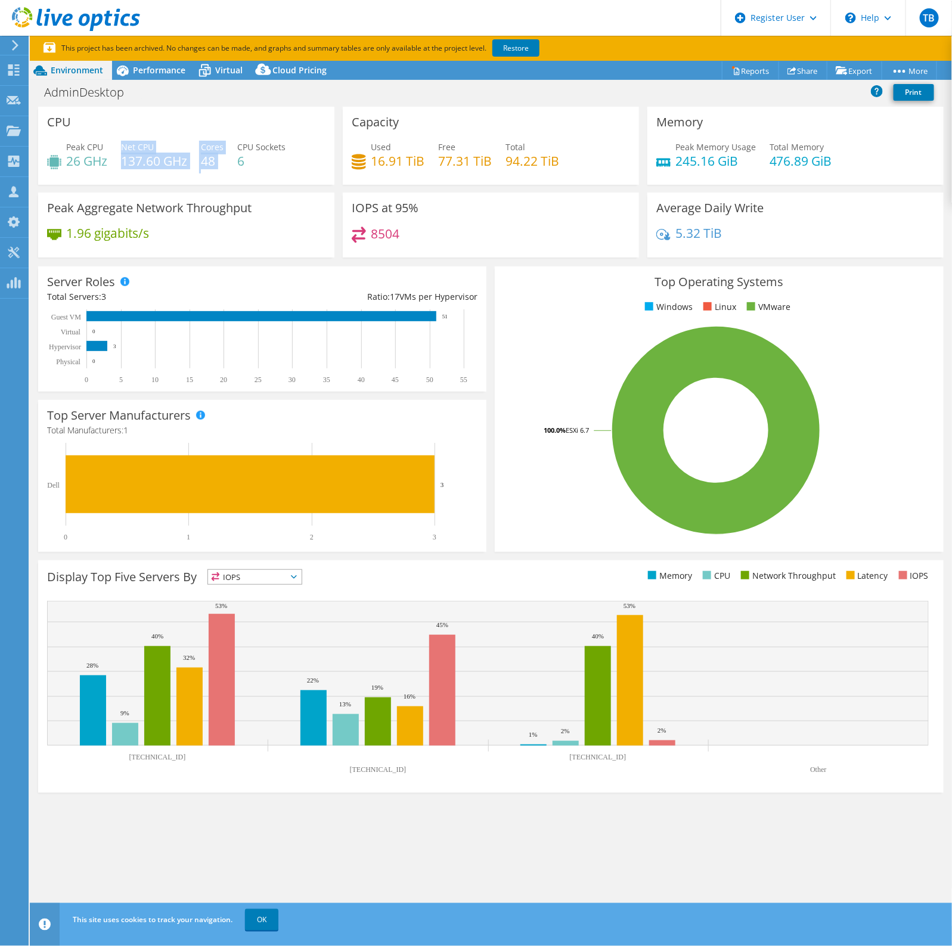
drag, startPoint x: 122, startPoint y: 146, endPoint x: 231, endPoint y: 165, distance: 110.1
click at [231, 165] on div "Peak CPU 26 GHz Net CPU 137.60 GHz Cores 48 CPU Sockets 6" at bounding box center [186, 160] width 278 height 39
click at [231, 170] on div "Peak CPU 26 GHz Net CPU 137.60 GHz Cores 48 CPU Sockets 6" at bounding box center [186, 160] width 278 height 39
drag, startPoint x: 769, startPoint y: 148, endPoint x: 841, endPoint y: 158, distance: 72.2
click at [841, 156] on div "Peak Memory Usage 245.16 GiB Total Memory 476.89 GiB" at bounding box center [795, 160] width 278 height 39
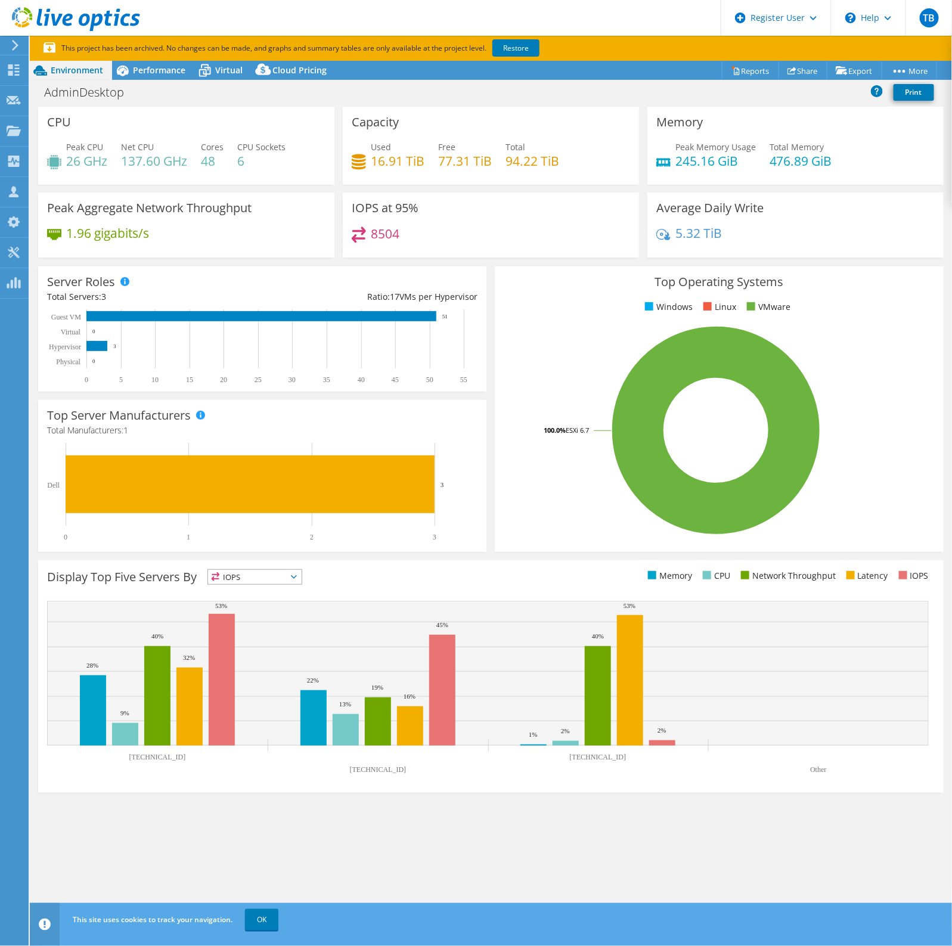
click at [839, 159] on div "Peak Memory Usage 245.16 GiB Total Memory 476.89 GiB" at bounding box center [795, 160] width 278 height 39
drag, startPoint x: 858, startPoint y: 162, endPoint x: 768, endPoint y: 150, distance: 91.4
click at [768, 150] on div "Peak Memory Usage 245.16 GiB Total Memory 476.89 GiB" at bounding box center [795, 160] width 278 height 39
click at [769, 150] on span "Total Memory" at bounding box center [796, 146] width 55 height 11
drag, startPoint x: 672, startPoint y: 147, endPoint x: 737, endPoint y: 162, distance: 66.5
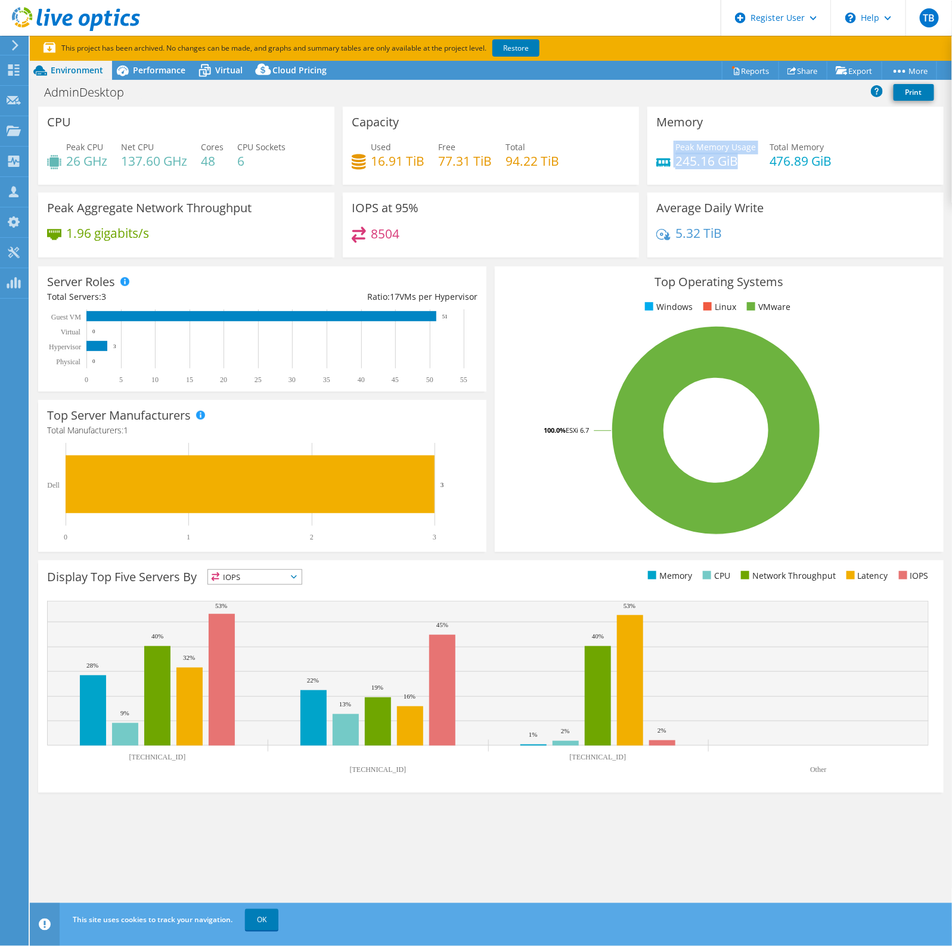
click at [737, 162] on div "Peak Memory Usage 245.16 GiB" at bounding box center [706, 154] width 100 height 27
click at [737, 162] on h4 "245.16 GiB" at bounding box center [715, 160] width 80 height 13
drag, startPoint x: 749, startPoint y: 159, endPoint x: 639, endPoint y: 162, distance: 109.1
click at [639, 162] on div "CPU Peak CPU 26 GHz Net CPU 137.60 GHz Cores 48 CPU Sockets 6 Capacity Used 16.…" at bounding box center [491, 186] width 914 height 159
click at [698, 159] on h4 "245.16 GiB" at bounding box center [715, 160] width 80 height 13
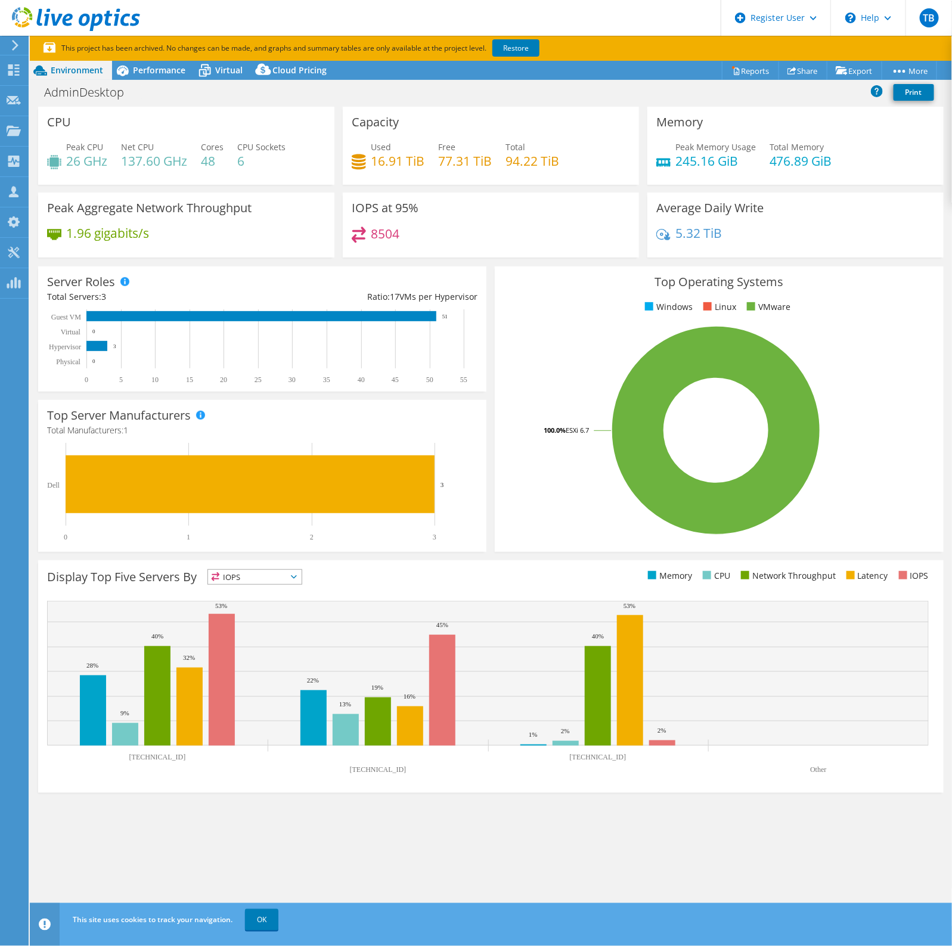
drag, startPoint x: 838, startPoint y: 152, endPoint x: 838, endPoint y: 164, distance: 12.5
click at [838, 159] on div "Peak Memory Usage 245.16 GiB Total Memory 476.89 GiB" at bounding box center [795, 160] width 278 height 39
drag, startPoint x: 838, startPoint y: 164, endPoint x: 771, endPoint y: 148, distance: 69.4
click at [771, 148] on div "Peak Memory Usage 245.16 GiB Total Memory 476.89 GiB" at bounding box center [795, 160] width 278 height 39
click at [771, 148] on span "Total Memory" at bounding box center [796, 146] width 55 height 11
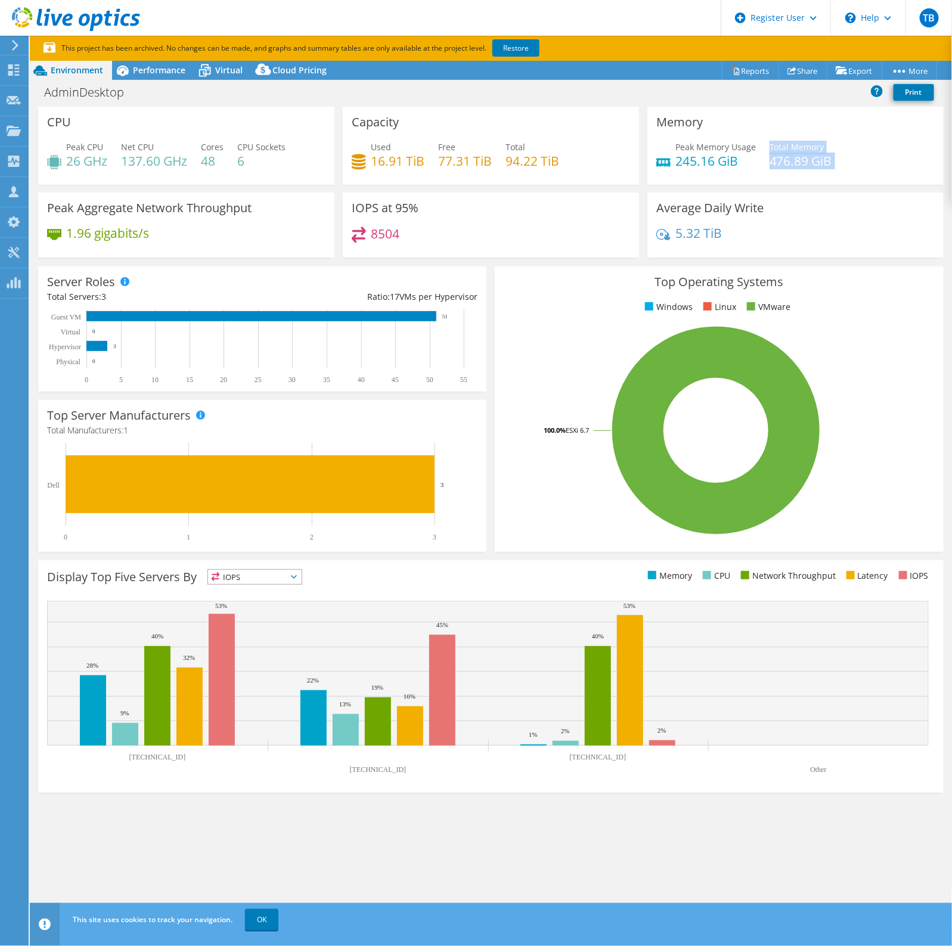
drag, startPoint x: 771, startPoint y: 148, endPoint x: 839, endPoint y: 167, distance: 70.6
click at [839, 167] on div "Peak Memory Usage 245.16 GiB Total Memory 476.89 GiB" at bounding box center [795, 160] width 278 height 39
click at [840, 162] on div "Peak Memory Usage 245.16 GiB Total Memory 476.89 GiB" at bounding box center [795, 160] width 278 height 39
click at [157, 66] on span "Performance" at bounding box center [159, 69] width 52 height 11
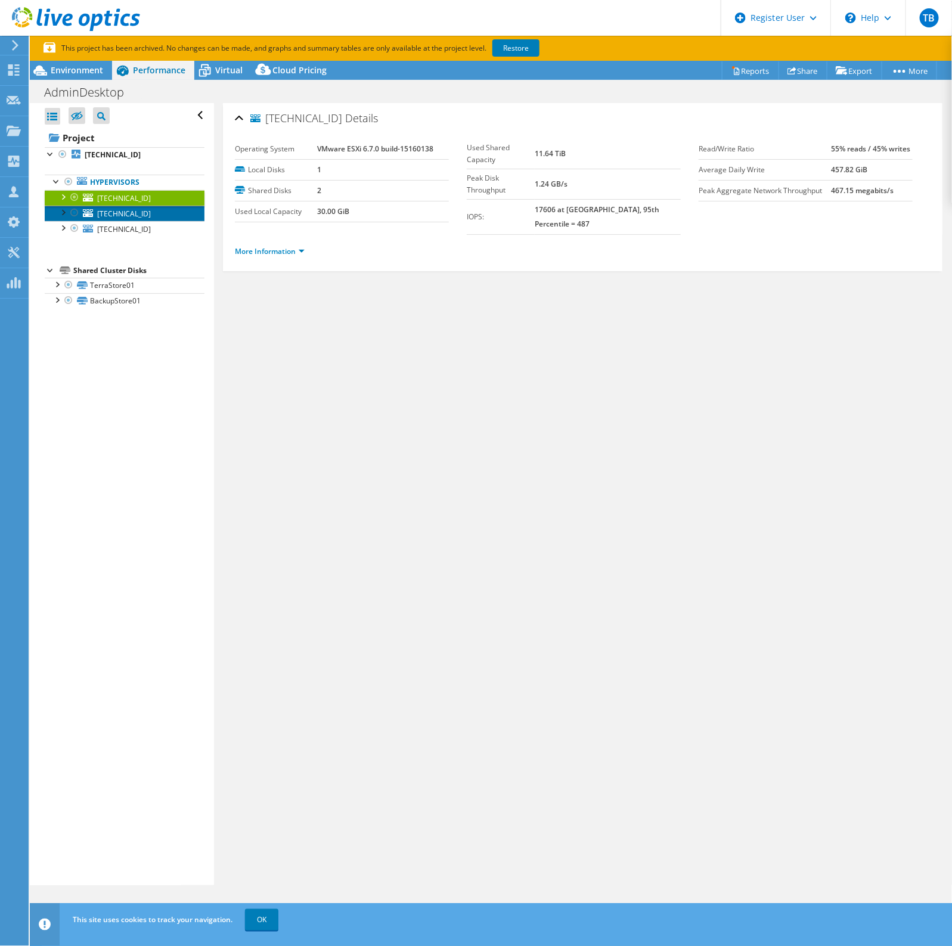
click at [156, 210] on link "192.168.1.254" at bounding box center [125, 213] width 160 height 15
click at [147, 231] on link "192.168.1.191" at bounding box center [125, 228] width 160 height 15
click at [274, 246] on link "More Information" at bounding box center [270, 251] width 70 height 10
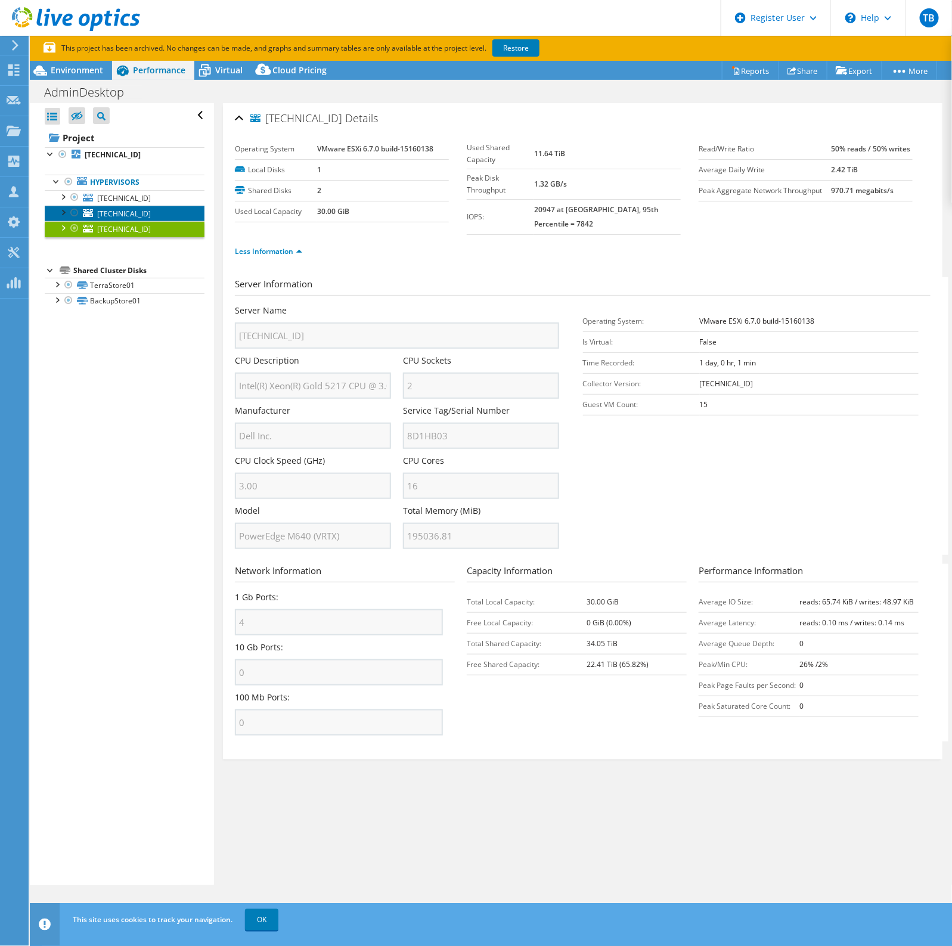
click at [132, 213] on span "192.168.1.254" at bounding box center [124, 214] width 54 height 10
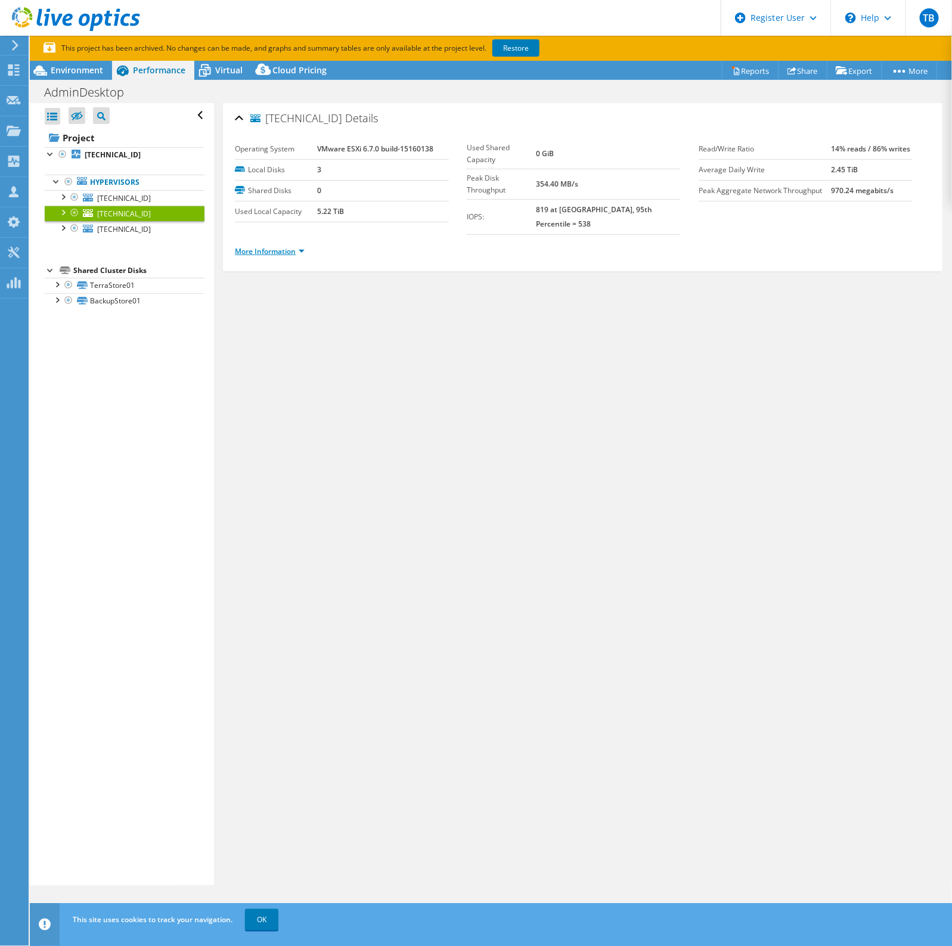
click at [288, 246] on link "More Information" at bounding box center [270, 251] width 70 height 10
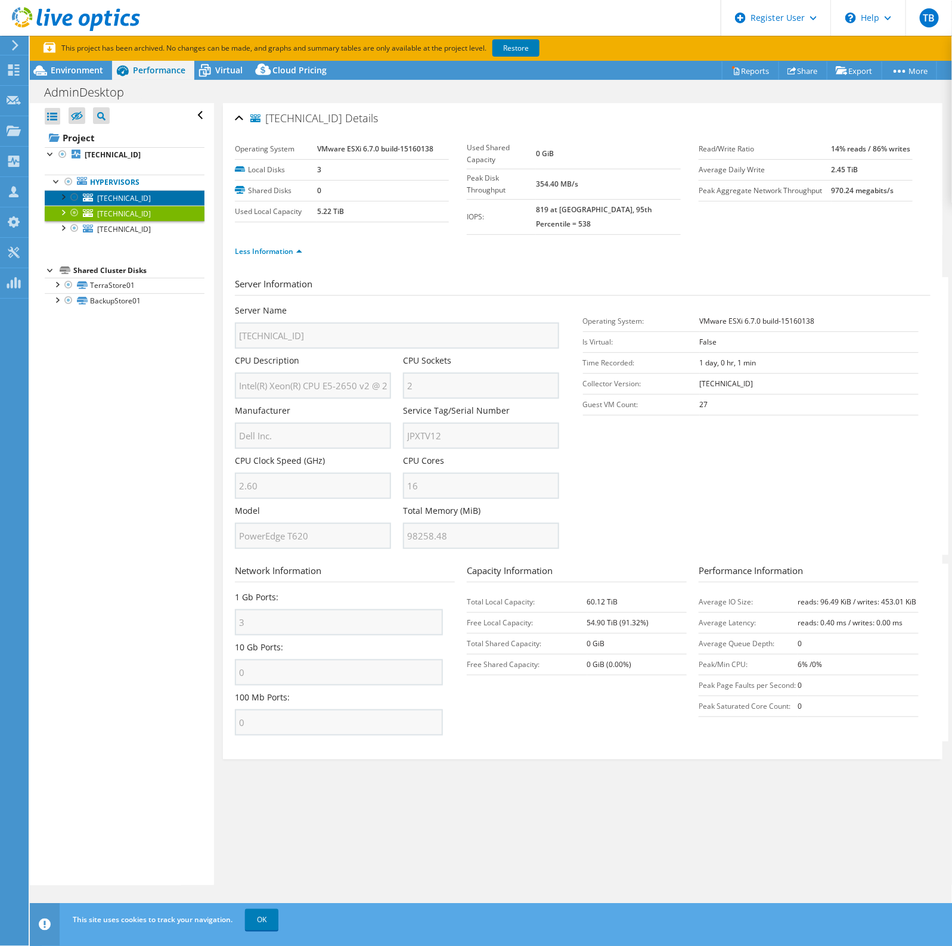
click at [130, 194] on span "192.168.1.190" at bounding box center [124, 198] width 54 height 10
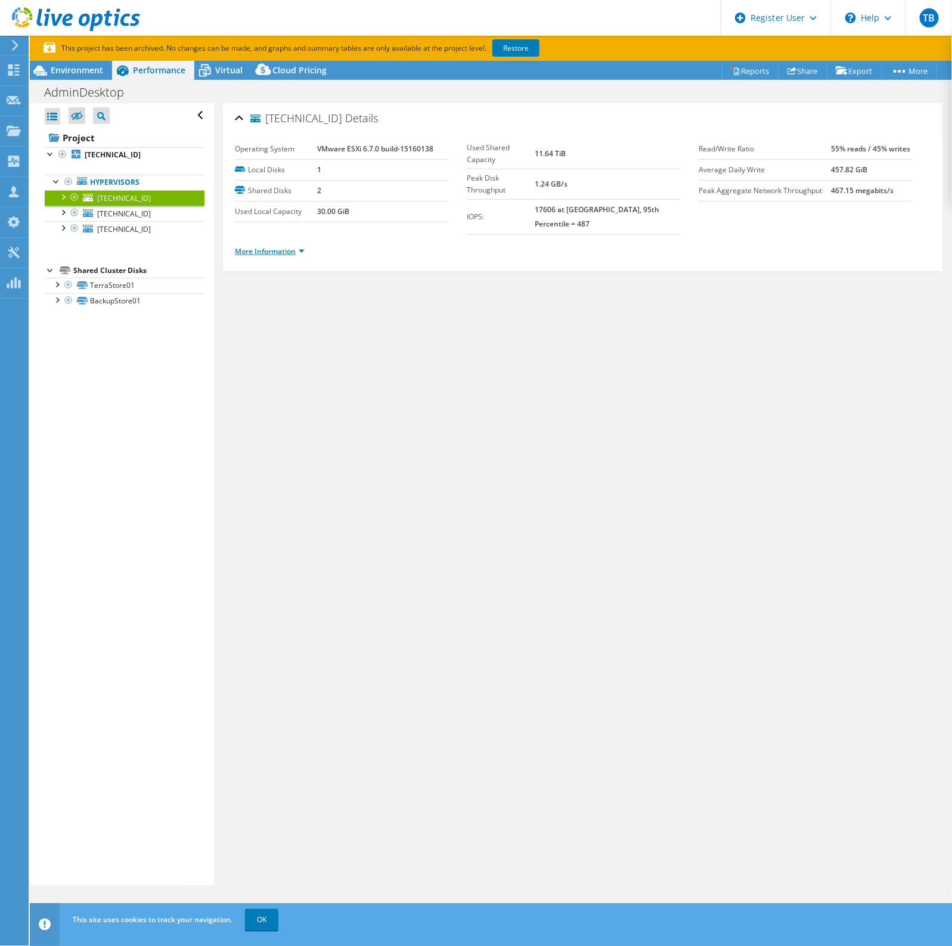
click at [292, 246] on link "More Information" at bounding box center [270, 251] width 70 height 10
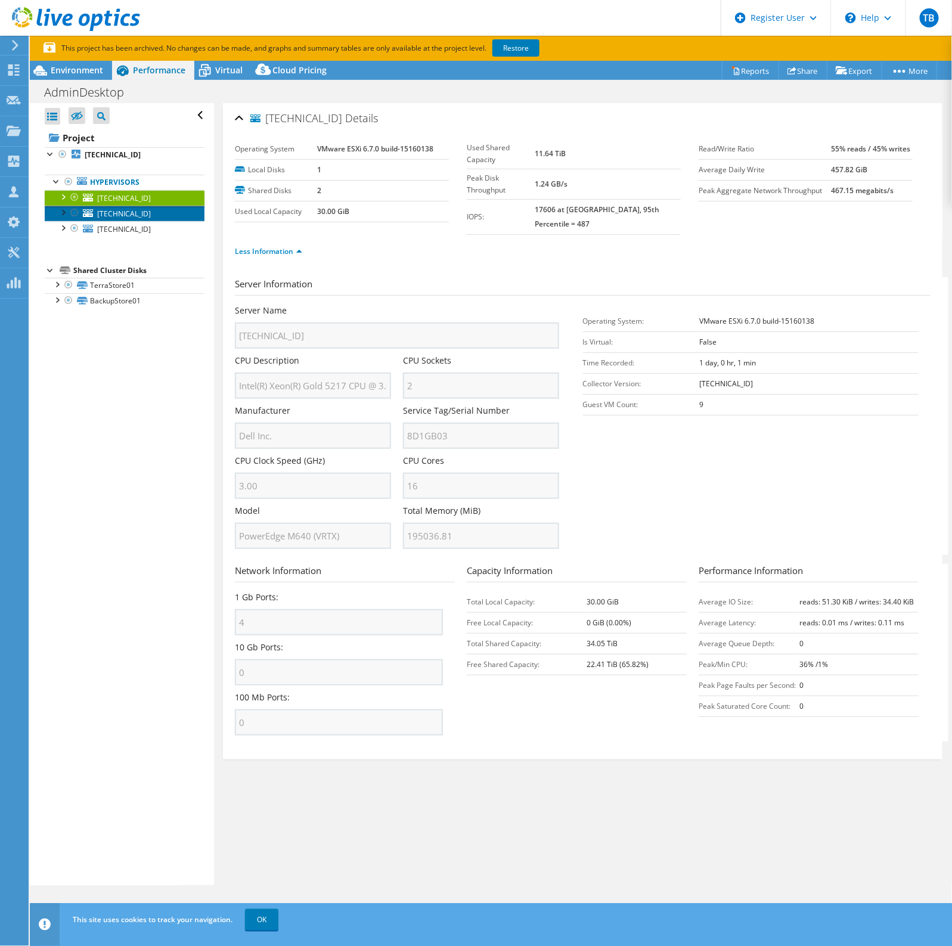
click at [136, 216] on span "192.168.1.254" at bounding box center [124, 214] width 54 height 10
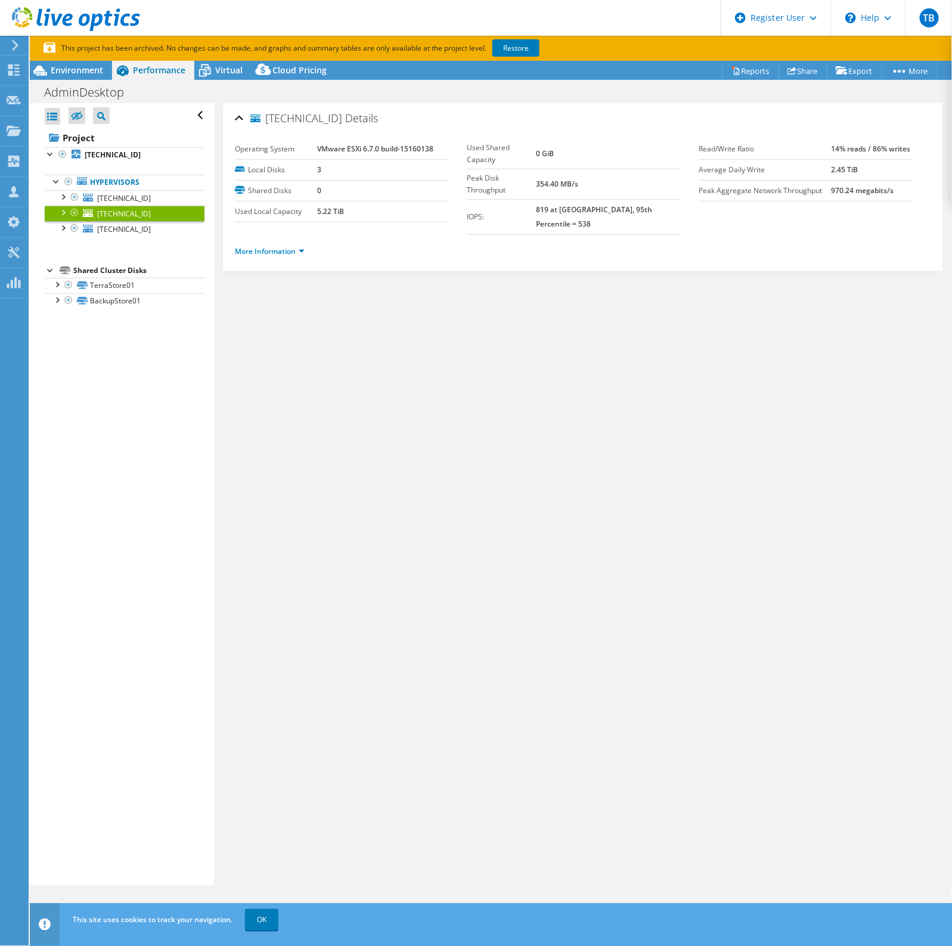
click at [306, 245] on li "More Information" at bounding box center [273, 251] width 77 height 13
click at [264, 245] on li "More Information" at bounding box center [273, 251] width 77 height 13
click at [267, 246] on link "More Information" at bounding box center [270, 251] width 70 height 10
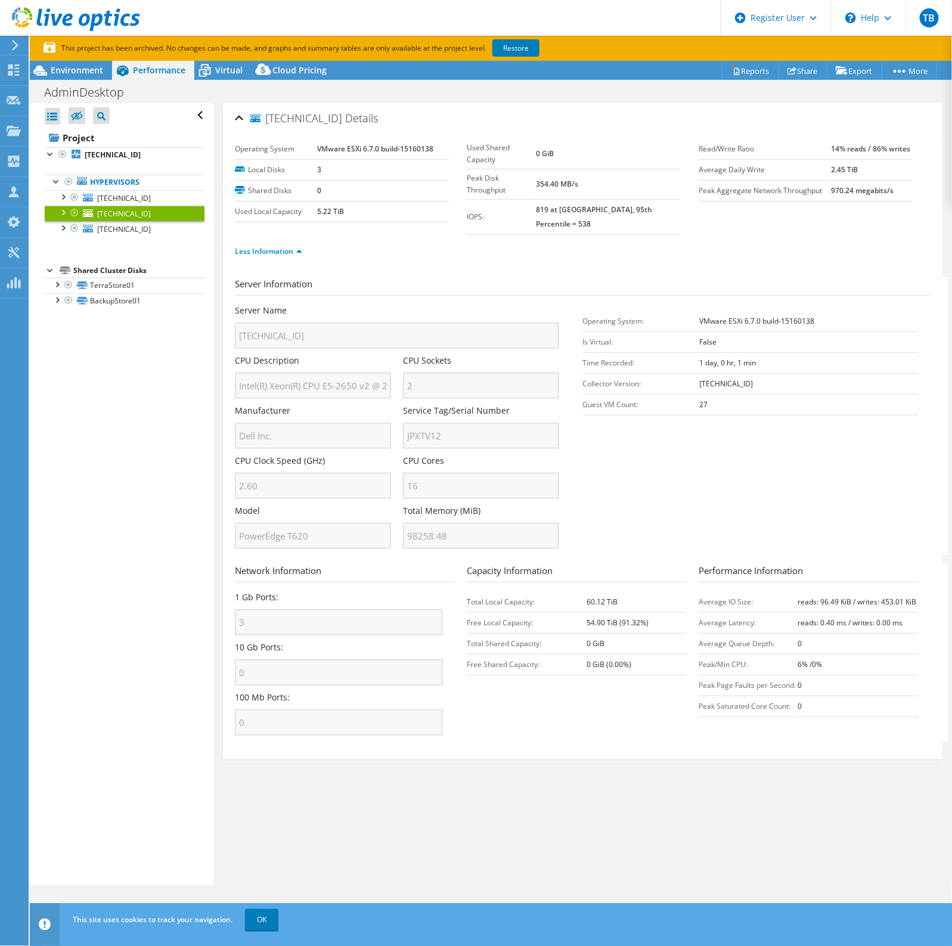
click at [386, 305] on div "Server Name 192.168.1.254 CPU Description Intel(R) Xeon(R) CPU E5-2650 v2 @ 2.6…" at bounding box center [403, 305] width 336 height 0
click at [733, 452] on section "Server Information Server Name 192.168.1.254 CPU Description Intel(R) Xeon(R) C…" at bounding box center [585, 416] width 701 height 278
click at [448, 221] on div "Operating System VMware ESXi 6.7.0 build-15160138 Local Disks 3 Shared Disks 0 …" at bounding box center [351, 180] width 232 height 83
click at [74, 66] on span "Environment" at bounding box center [77, 69] width 52 height 11
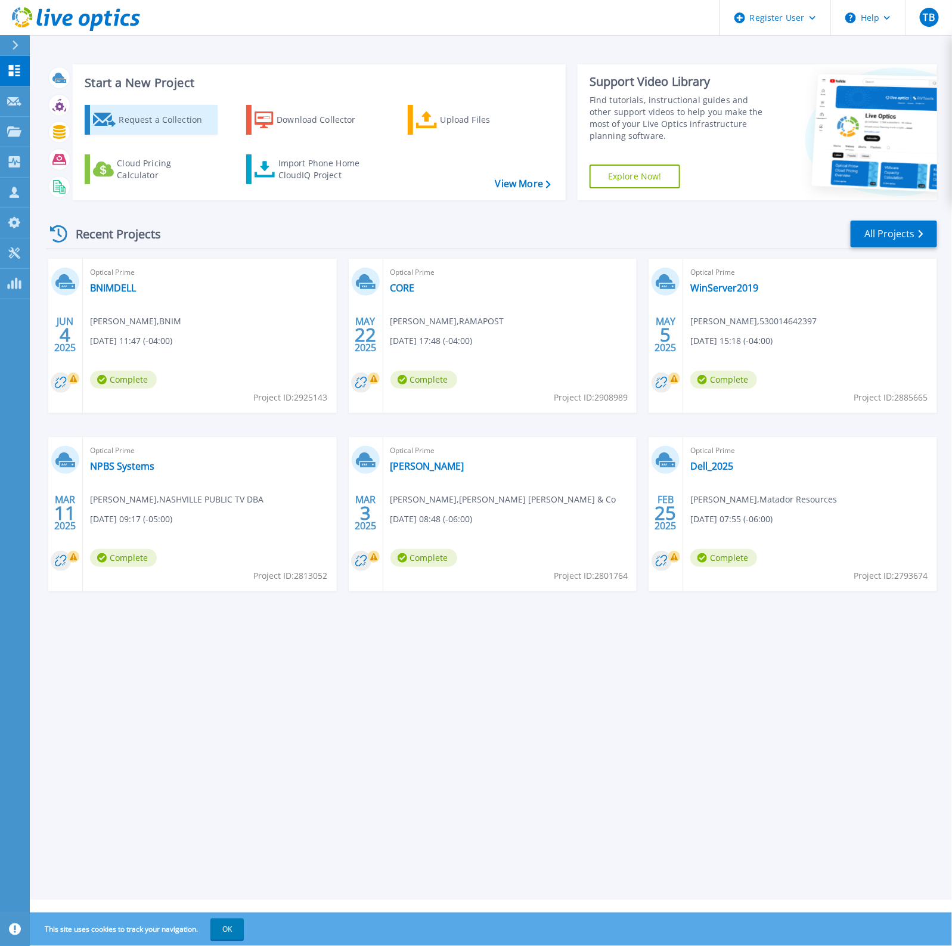
click at [163, 117] on div "Request a Collection" at bounding box center [166, 120] width 95 height 24
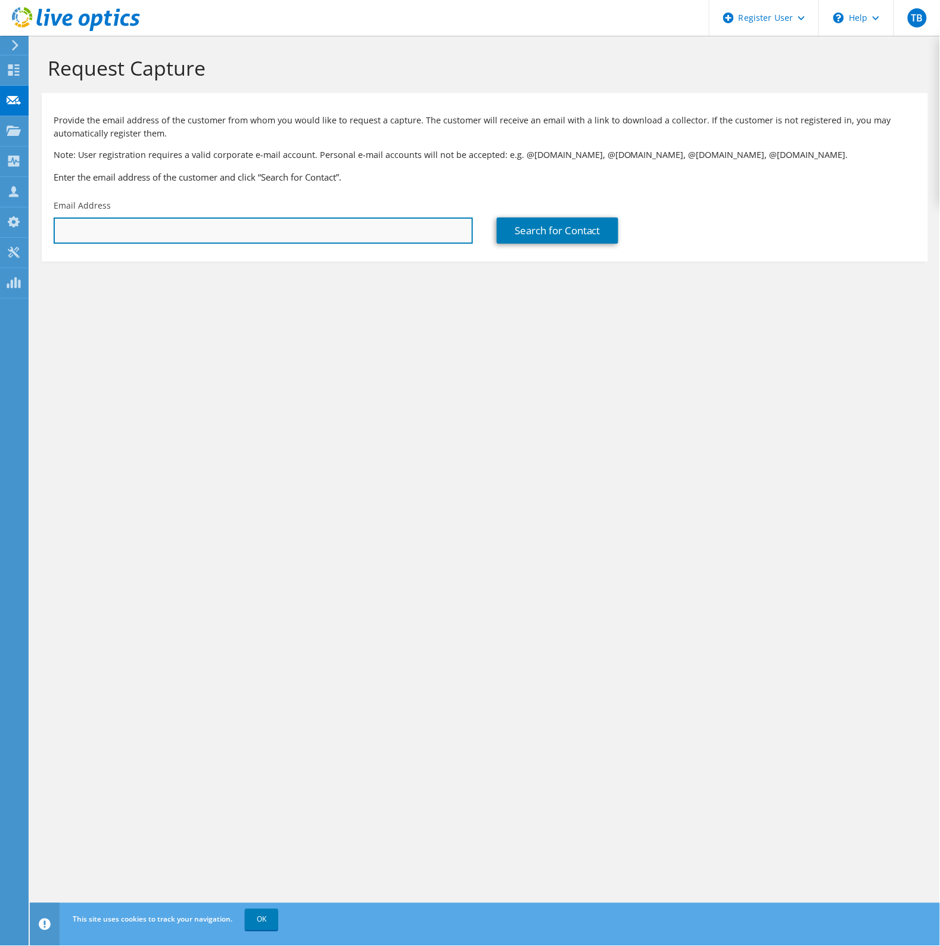
click at [203, 224] on input "text" at bounding box center [264, 231] width 420 height 26
paste input "[EMAIL_ADDRESS][DOMAIN_NAME]"
type input "[EMAIL_ADDRESS][DOMAIN_NAME]"
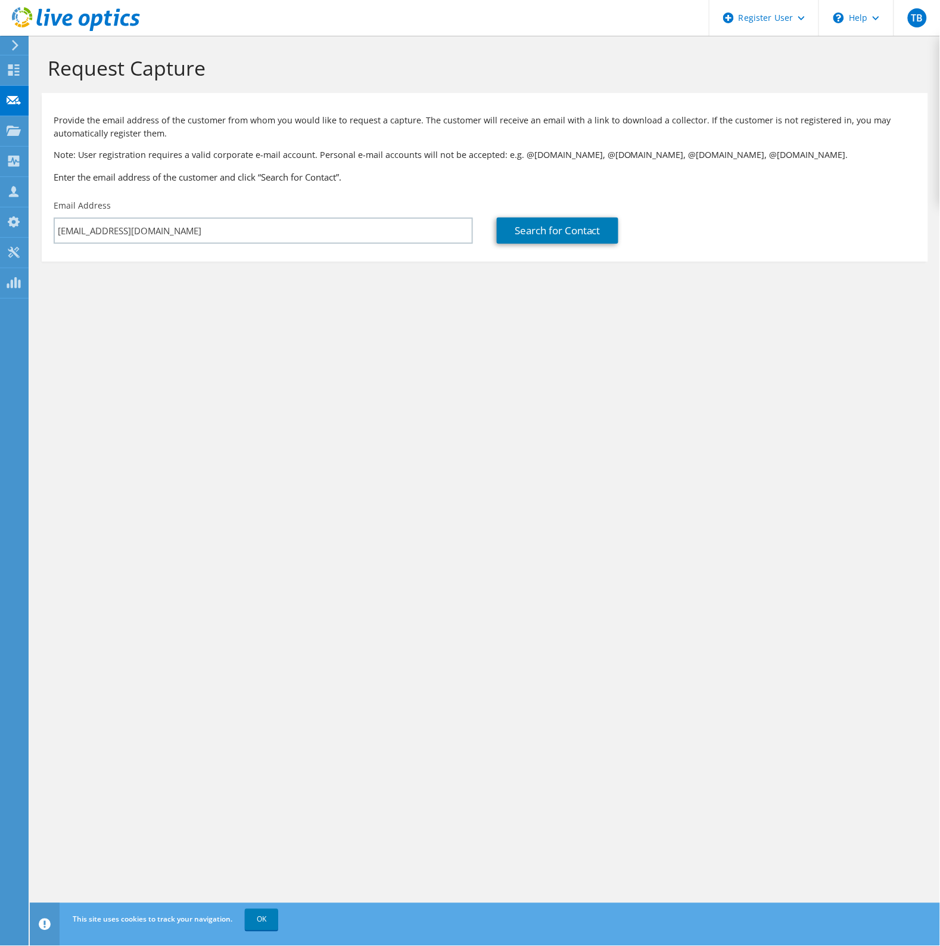
click at [591, 216] on div "Search for Contact" at bounding box center [706, 222] width 443 height 56
click at [585, 243] on link "Search for Contact" at bounding box center [558, 231] width 122 height 26
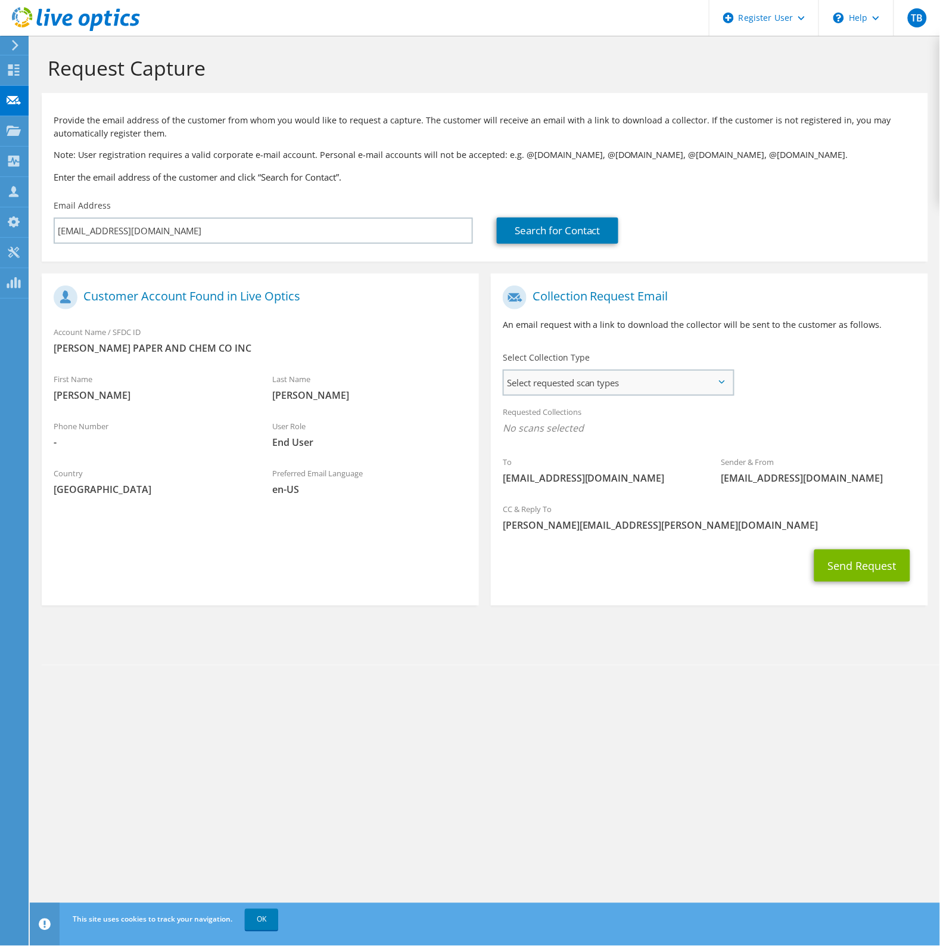
click at [666, 380] on span "Select requested scan types" at bounding box center [618, 383] width 229 height 24
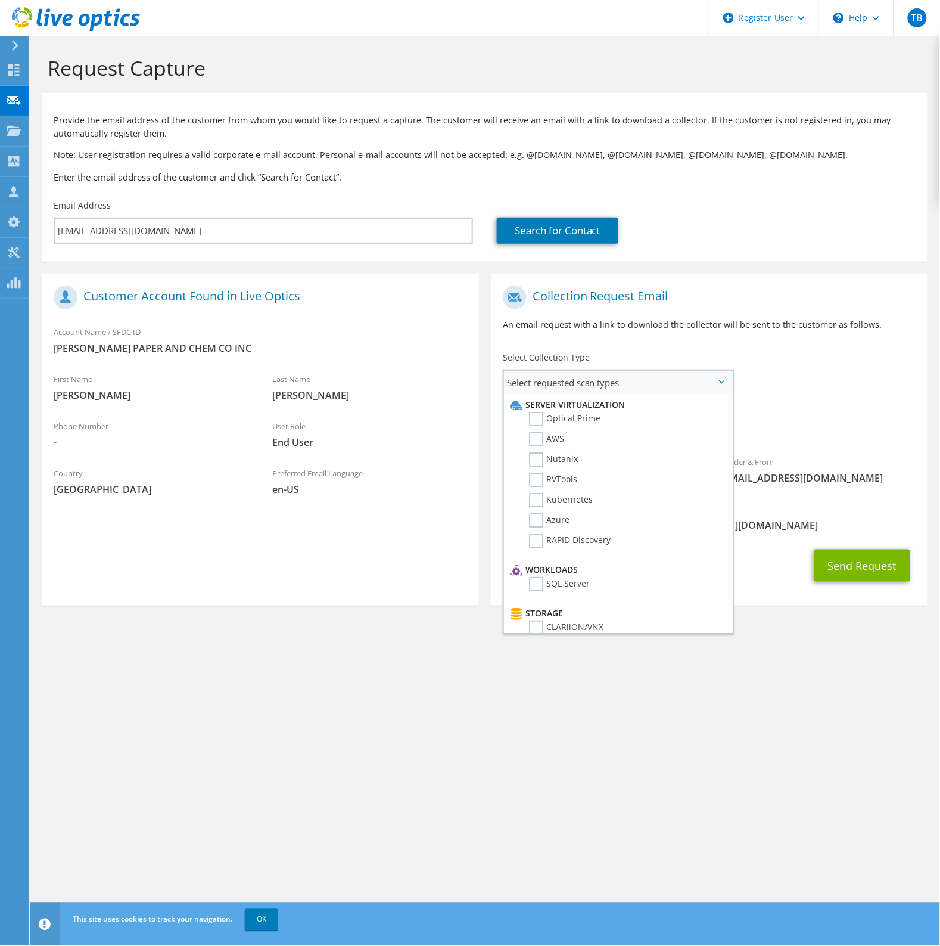
click at [666, 380] on span "Select requested scan types" at bounding box center [618, 383] width 229 height 24
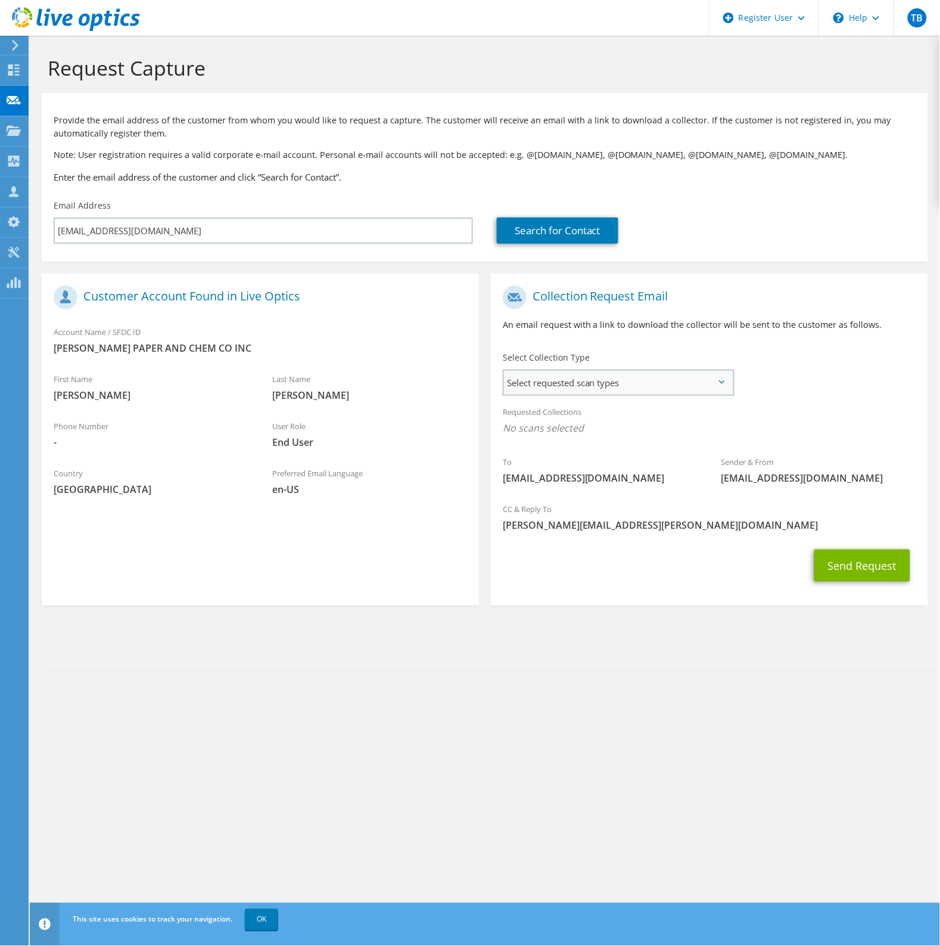
click at [666, 380] on span "Select requested scan types" at bounding box center [618, 383] width 229 height 24
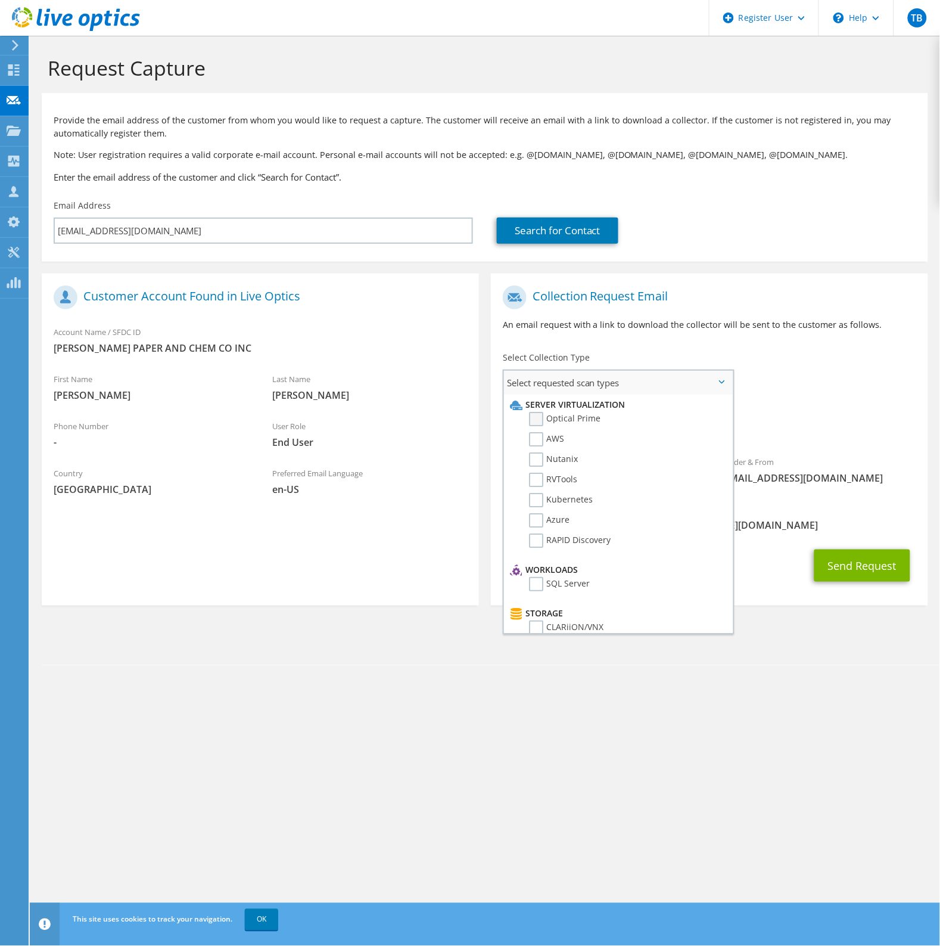
click at [570, 418] on label "Optical Prime" at bounding box center [565, 419] width 72 height 14
click at [0, 0] on input "Optical Prime" at bounding box center [0, 0] width 0 height 0
click at [917, 365] on div "To dpartyka@holtpaper.com Sender & From liveoptics@liveoptics.com" at bounding box center [709, 390] width 437 height 221
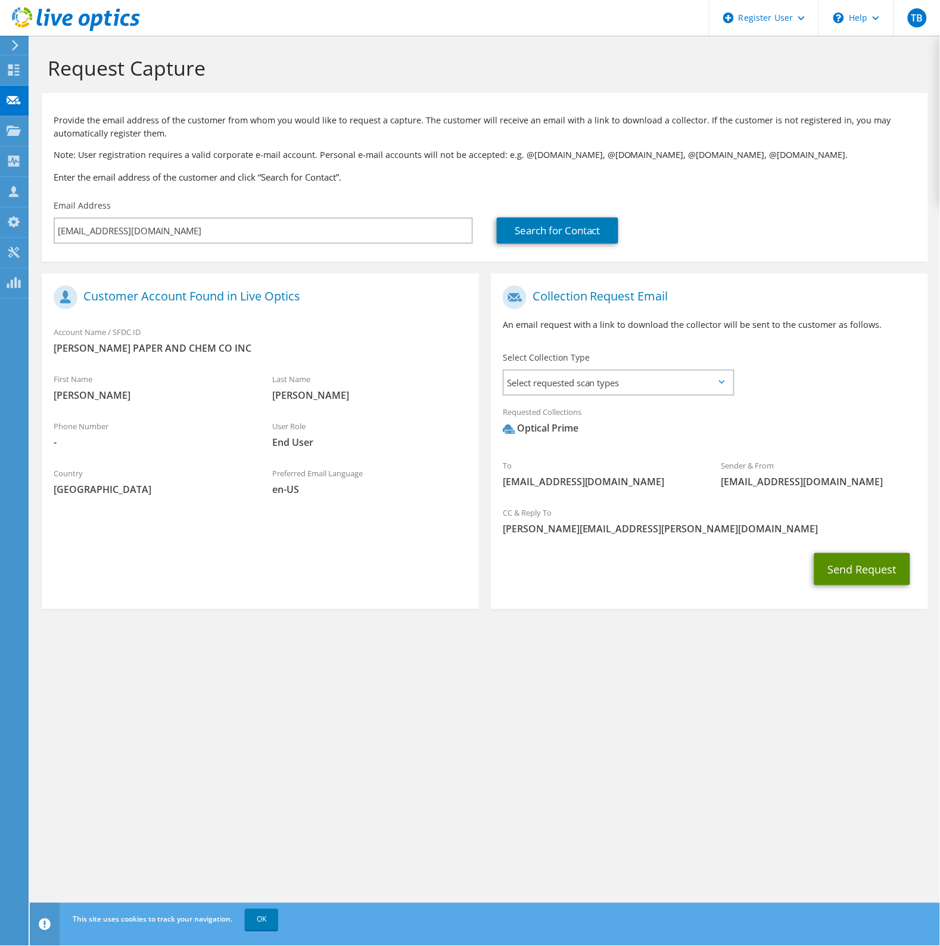
click at [867, 570] on button "Send Request" at bounding box center [863, 569] width 96 height 32
